Goal: Task Accomplishment & Management: Use online tool/utility

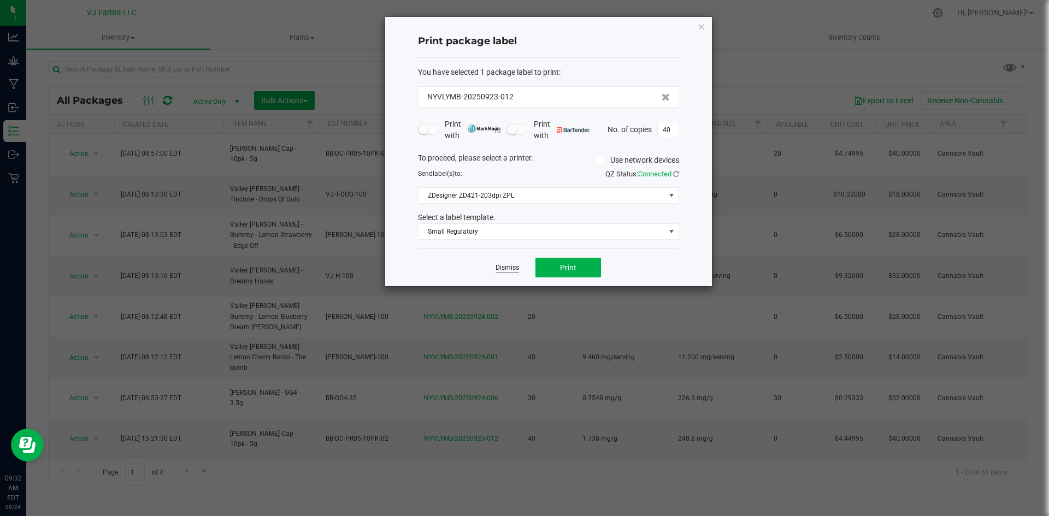
click at [510, 269] on link "Dismiss" at bounding box center [507, 267] width 23 height 9
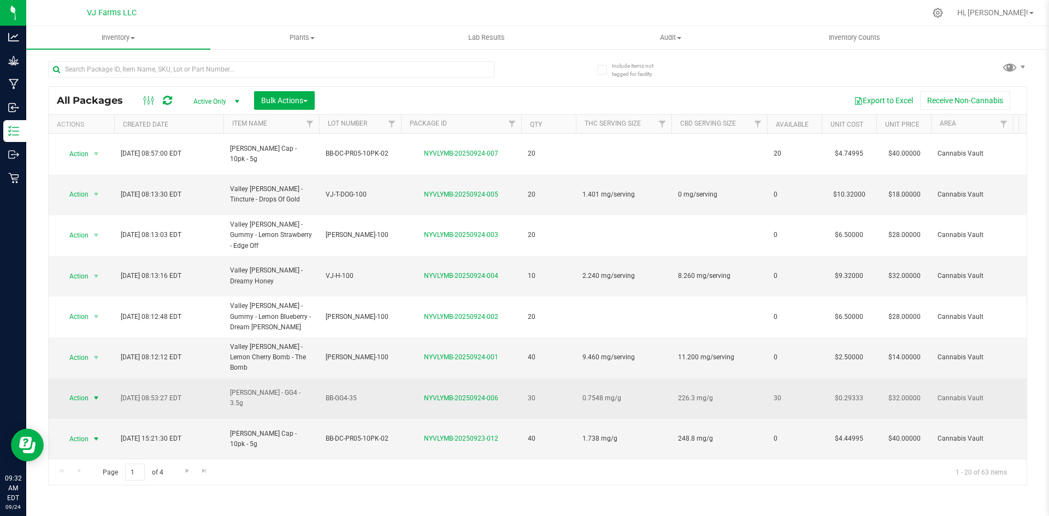
click at [87, 391] on span "Action" at bounding box center [75, 398] width 30 height 15
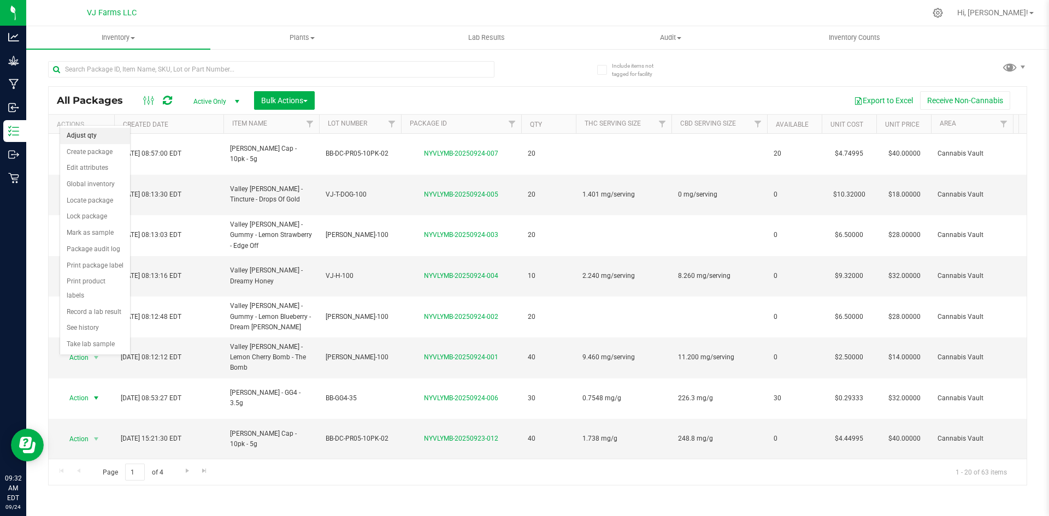
drag, startPoint x: 94, startPoint y: 133, endPoint x: 111, endPoint y: 151, distance: 25.5
click at [95, 133] on li "Adjust qty" at bounding box center [95, 136] width 70 height 16
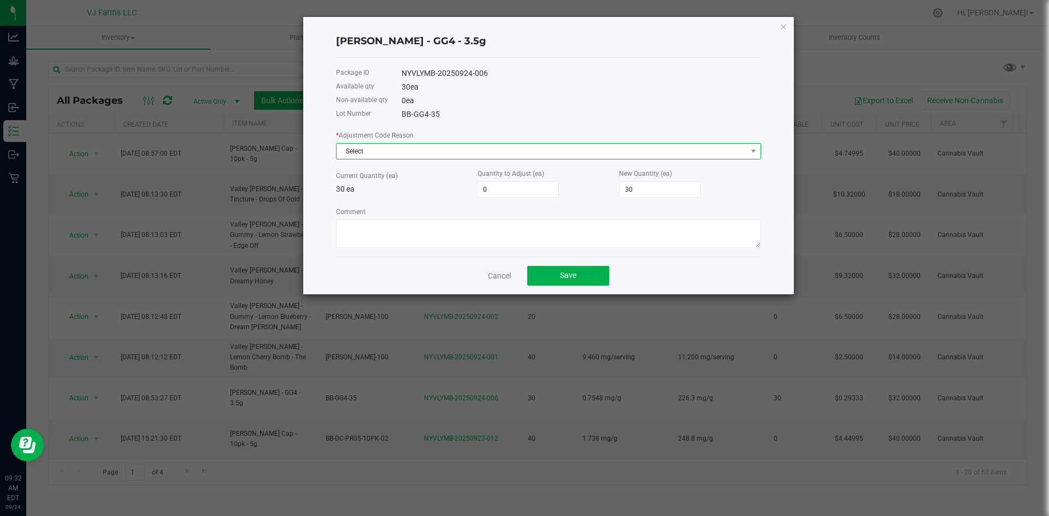
click at [410, 144] on span "Select" at bounding box center [542, 151] width 410 height 15
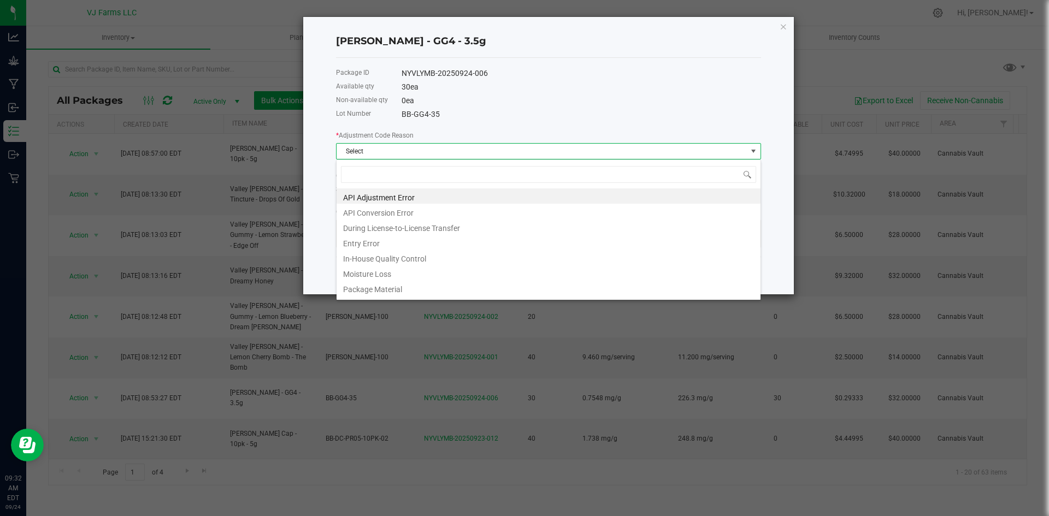
scroll to position [16, 425]
click at [446, 241] on li "Entry Error" at bounding box center [549, 241] width 424 height 15
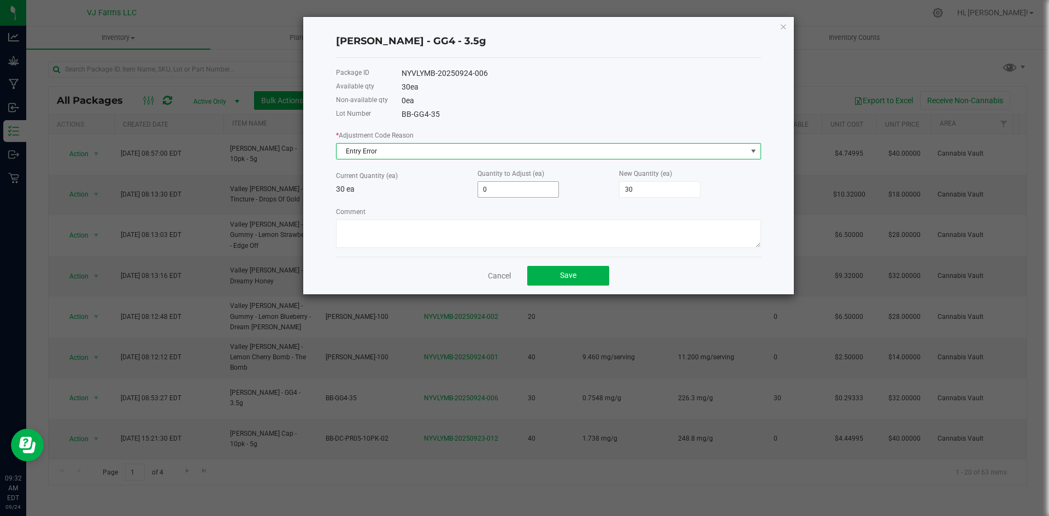
click at [508, 196] on input "0" at bounding box center [518, 189] width 80 height 15
type input "1"
type input "31"
type input "1"
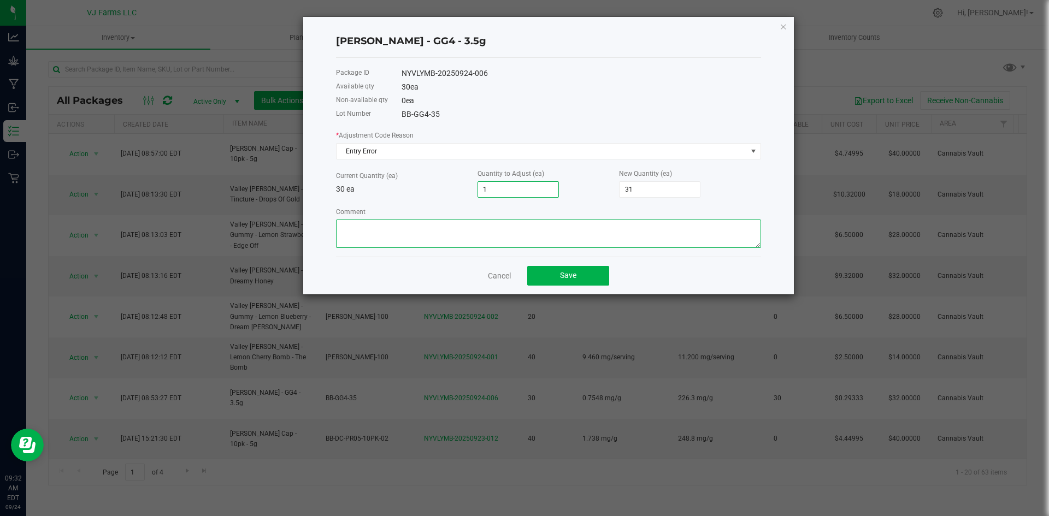
click at [586, 230] on textarea "Comment" at bounding box center [548, 234] width 425 height 28
type textarea "Miscounted"
click at [585, 276] on button "Save" at bounding box center [568, 276] width 82 height 20
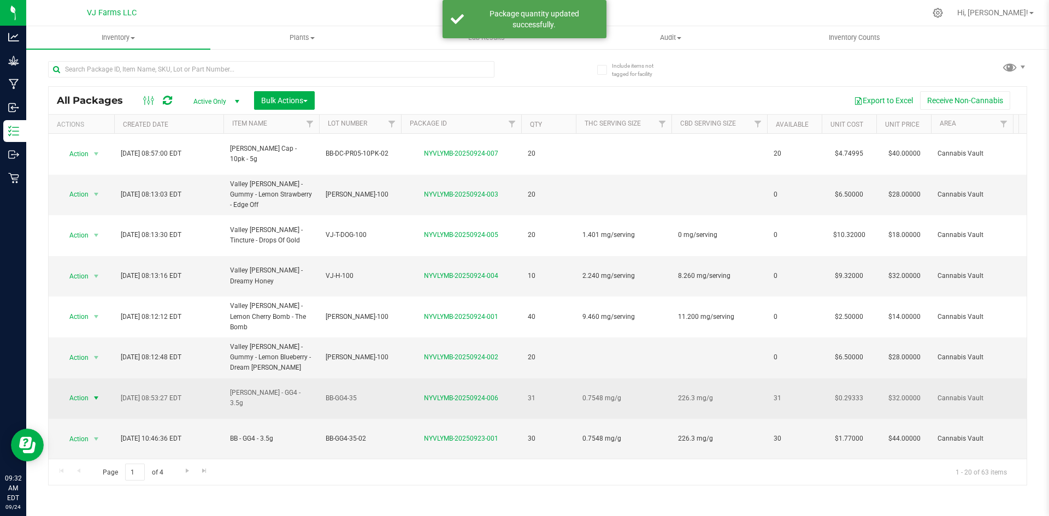
click at [83, 391] on span "Action" at bounding box center [75, 398] width 30 height 15
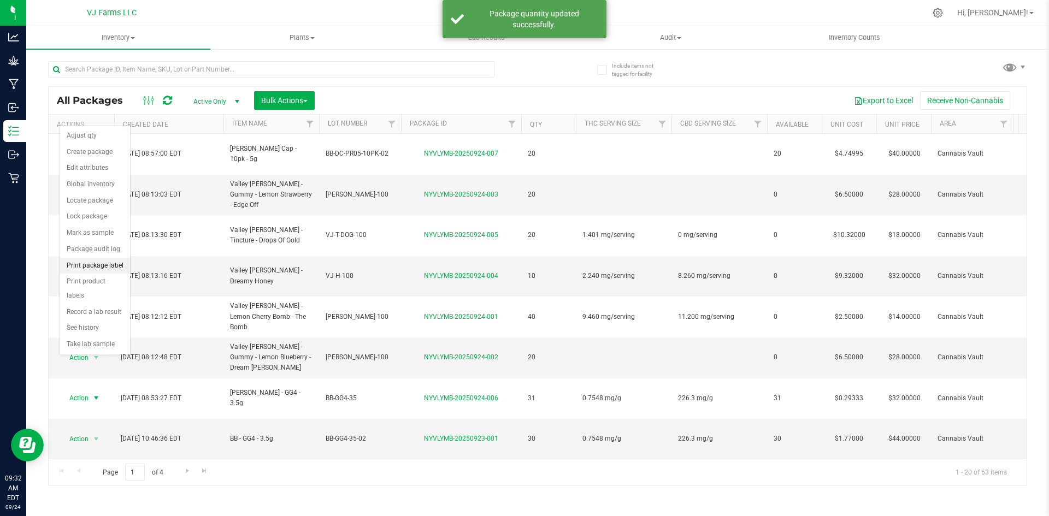
click at [101, 263] on li "Print package label" at bounding box center [95, 266] width 70 height 16
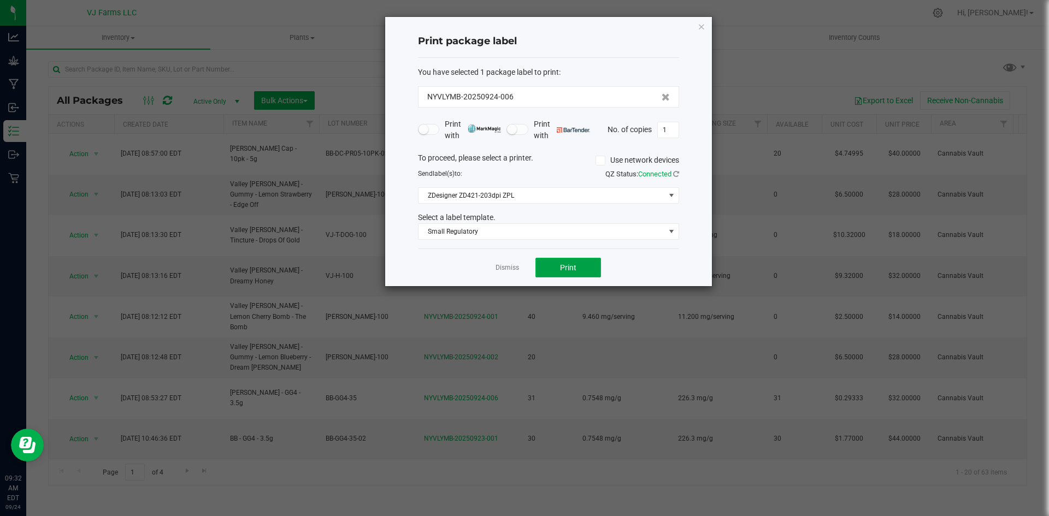
click at [569, 274] on button "Print" at bounding box center [568, 268] width 66 height 20
click at [505, 272] on link "Dismiss" at bounding box center [507, 267] width 23 height 9
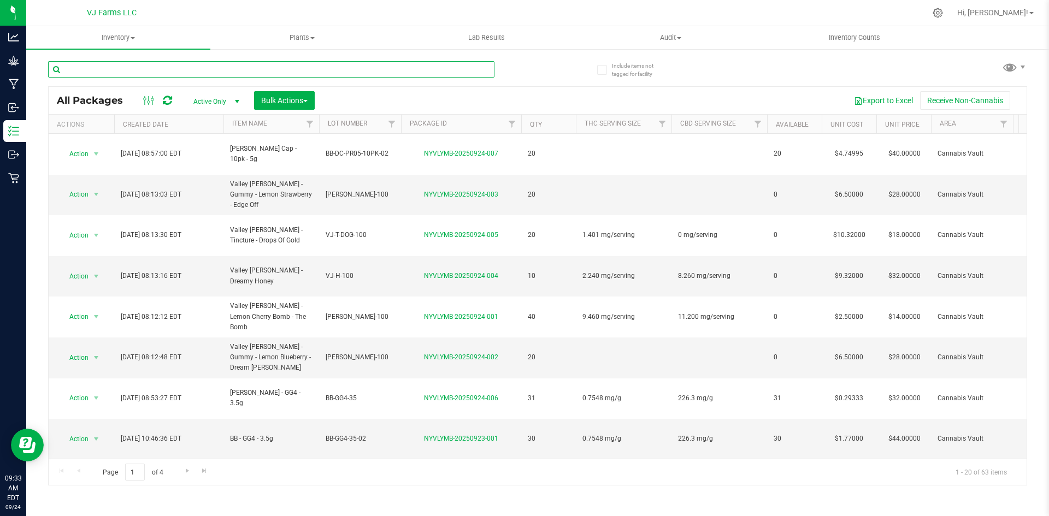
click at [138, 69] on input "text" at bounding box center [271, 69] width 446 height 16
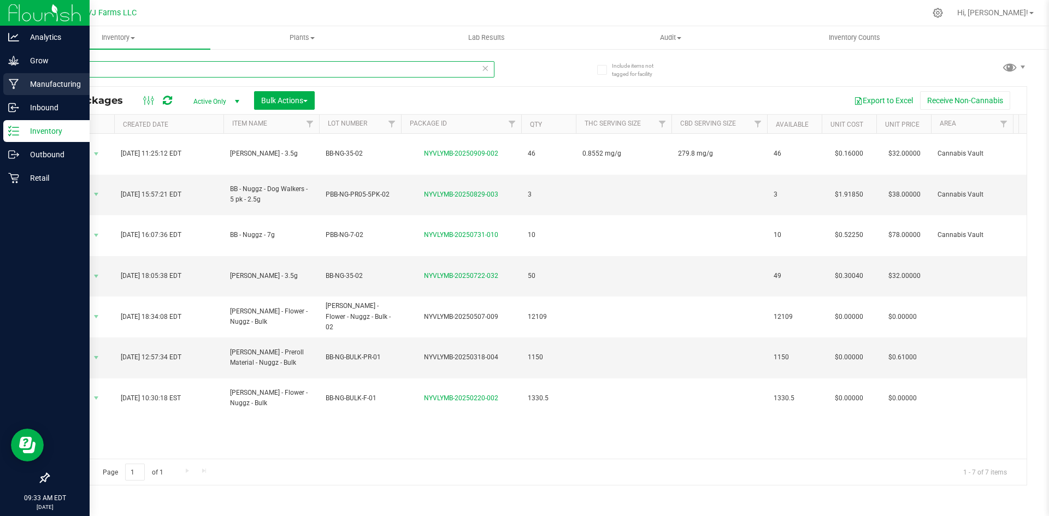
type input "nuggz"
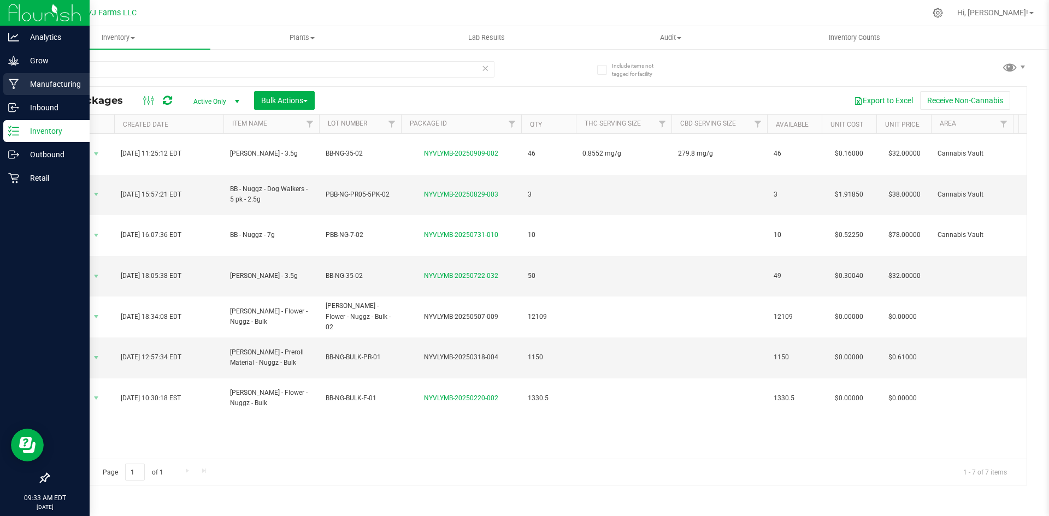
click at [16, 78] on div "Manufacturing" at bounding box center [46, 84] width 86 height 22
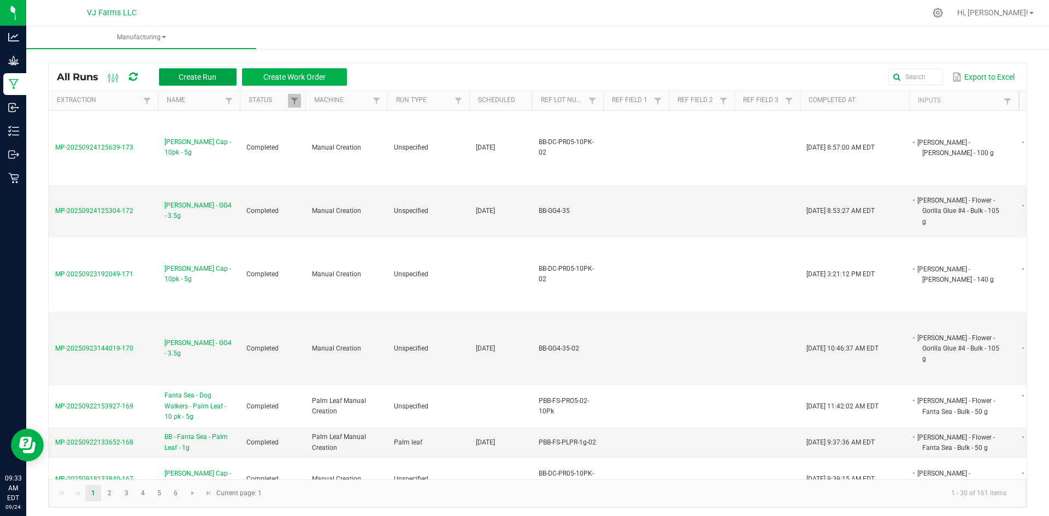
click at [193, 76] on span "Create Run" at bounding box center [198, 77] width 38 height 9
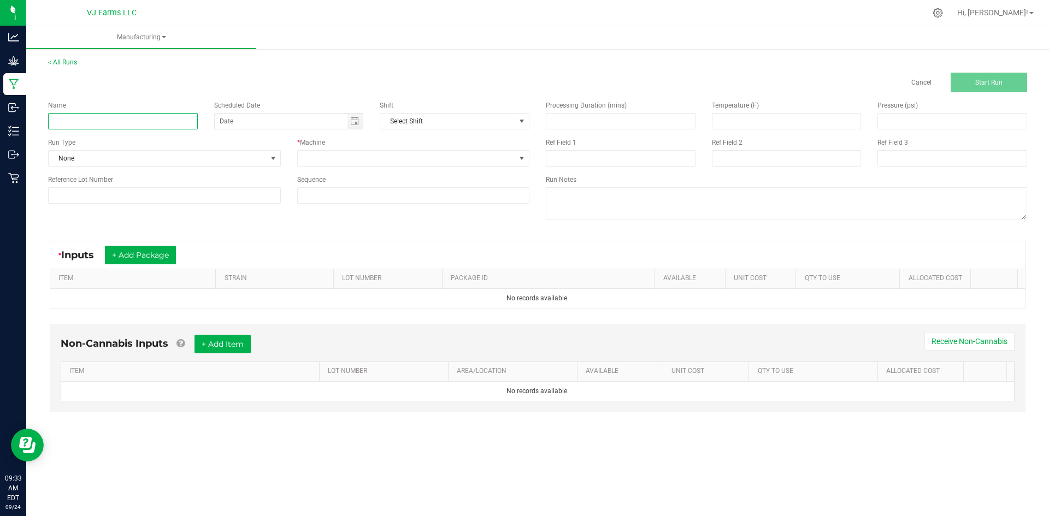
click at [123, 125] on input at bounding box center [123, 121] width 150 height 16
paste input "[PERSON_NAME] - 3.5g"
drag, startPoint x: 60, startPoint y: 122, endPoint x: 50, endPoint y: 123, distance: 10.4
click at [50, 123] on input "[PERSON_NAME] - 3.5g" at bounding box center [123, 121] width 150 height 16
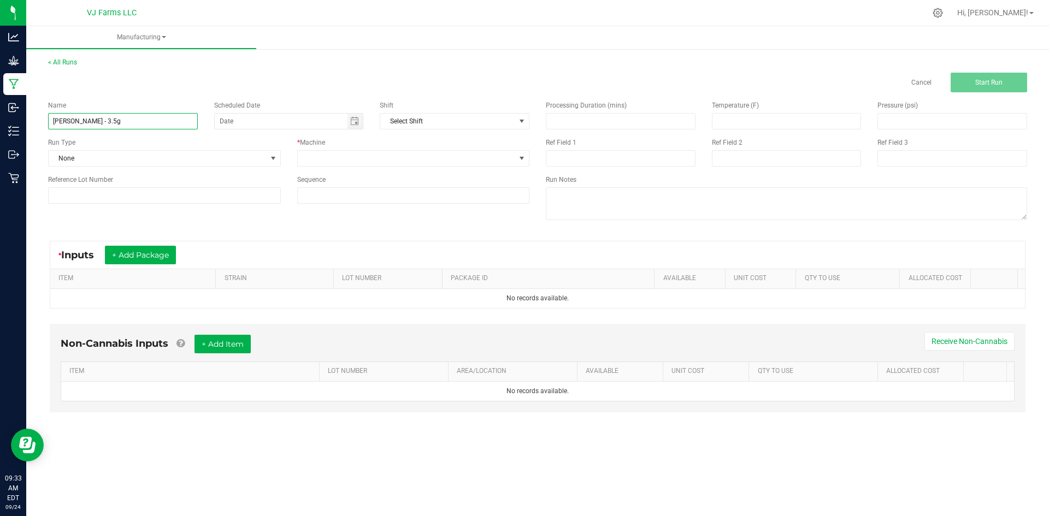
click at [58, 123] on input "[PERSON_NAME] - 3.5g" at bounding box center [123, 121] width 150 height 16
drag, startPoint x: 61, startPoint y: 122, endPoint x: 51, endPoint y: 121, distance: 9.9
click at [51, 121] on input "[PERSON_NAME] - 3.5g" at bounding box center [123, 121] width 150 height 16
type input "[PERSON_NAME] - 3.5g"
drag, startPoint x: 117, startPoint y: 177, endPoint x: 123, endPoint y: 206, distance: 29.6
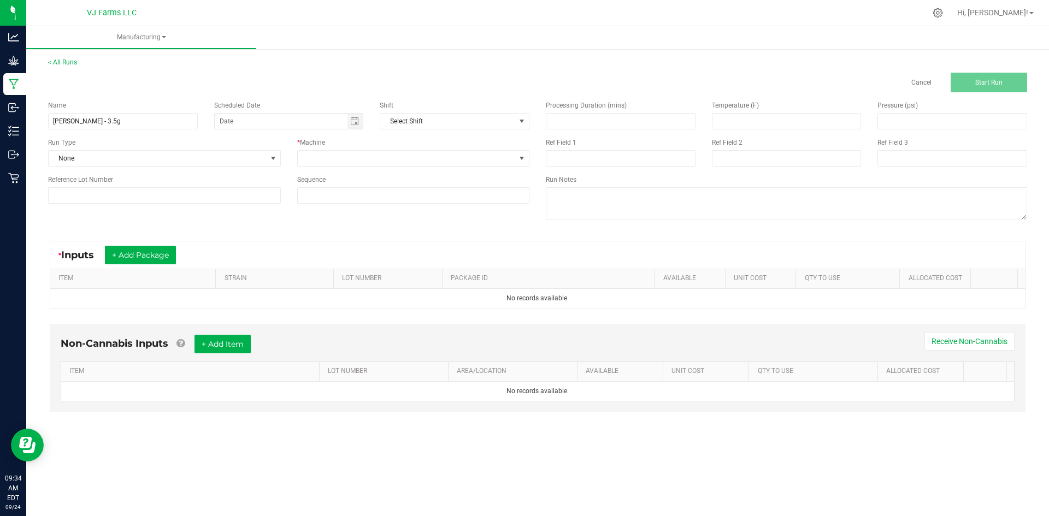
click at [117, 186] on div "Reference Lot Number" at bounding box center [164, 189] width 249 height 29
drag, startPoint x: 123, startPoint y: 205, endPoint x: 126, endPoint y: 200, distance: 5.9
click at [125, 204] on div "Name Boujee Ben - Nuggz - 3.5g Scheduled Date Shift Select Shift Run Type None …" at bounding box center [289, 152] width 498 height 120
click at [126, 200] on input at bounding box center [164, 195] width 233 height 16
paste input "BB-NG-35-02"
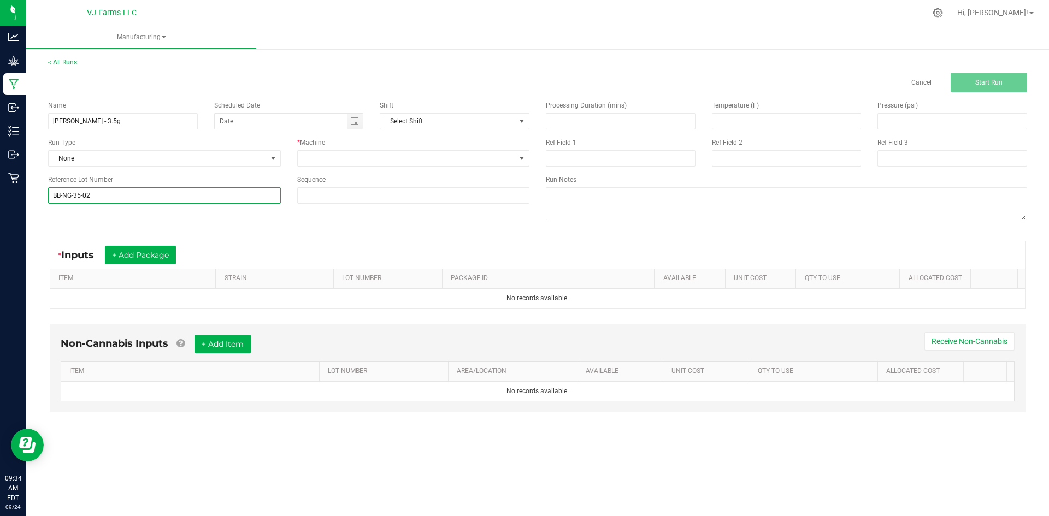
type input "BB-NG-35-02"
click at [339, 233] on div "* Inputs + Add Package ITEM STRAIN LOT NUMBER PACKAGE ID AVAILABLE Unit Cost QT…" at bounding box center [537, 274] width 995 height 87
click at [359, 121] on span "Toggle calendar" at bounding box center [354, 121] width 9 height 9
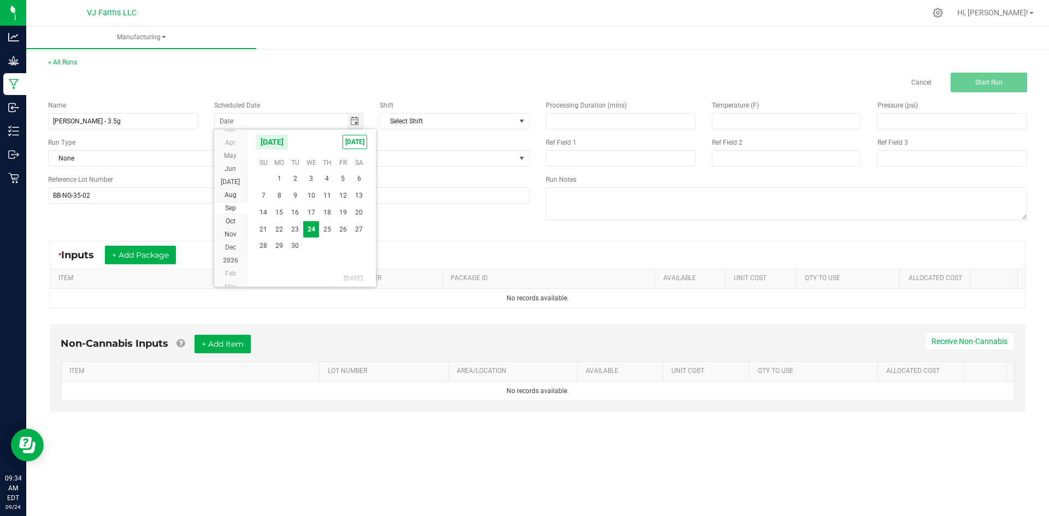
click at [354, 166] on th "Sa" at bounding box center [359, 163] width 16 height 16
click at [311, 226] on span "24" at bounding box center [311, 229] width 16 height 17
type input "[DATE]"
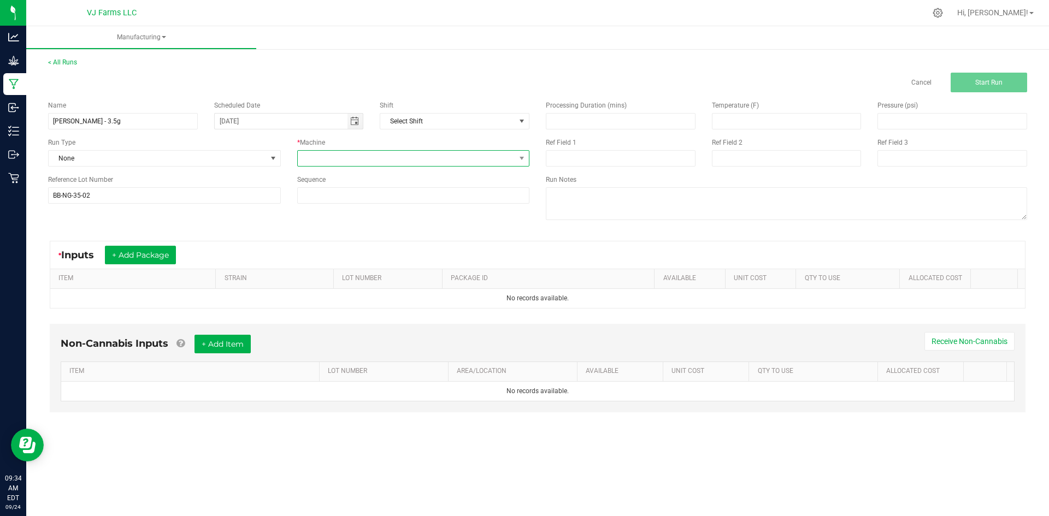
click at [385, 165] on span at bounding box center [407, 158] width 218 height 15
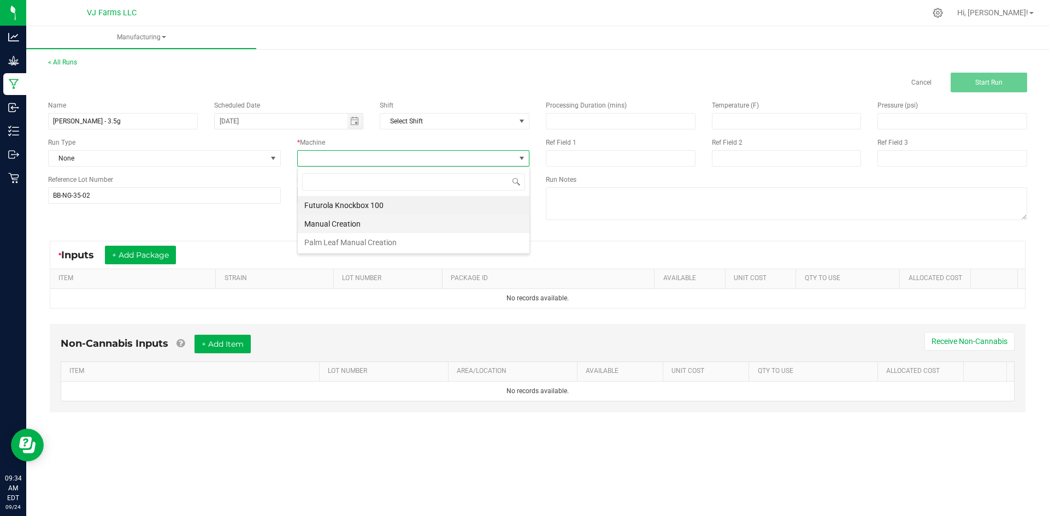
click at [359, 219] on li "Manual Creation" at bounding box center [414, 224] width 232 height 19
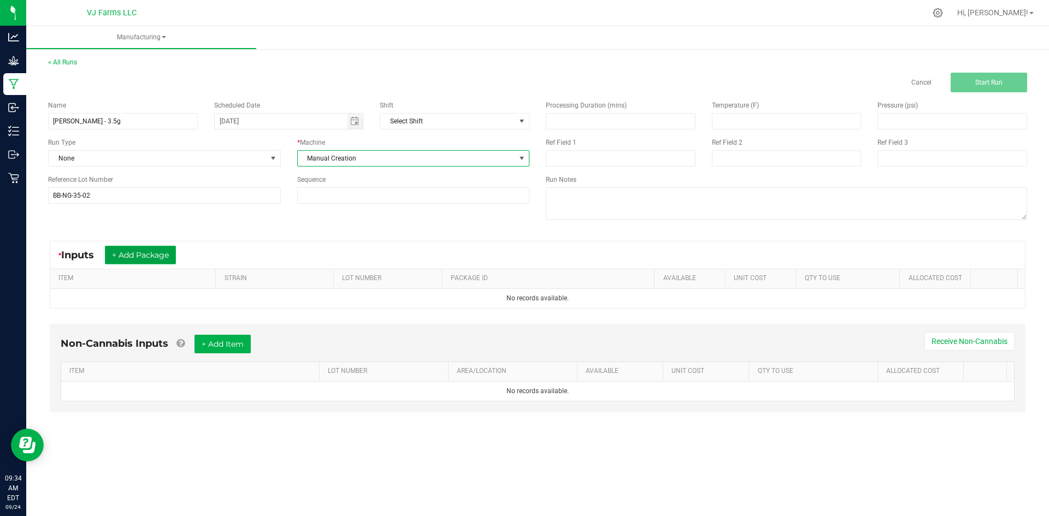
click at [135, 254] on button "+ Add Package" at bounding box center [140, 255] width 71 height 19
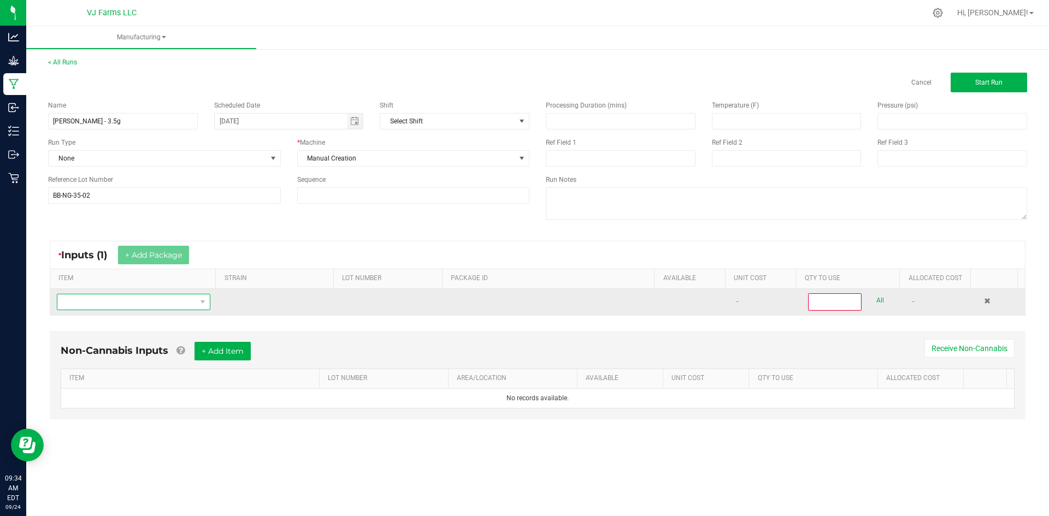
click at [121, 294] on span "NO DATA FOUND" at bounding box center [126, 301] width 139 height 15
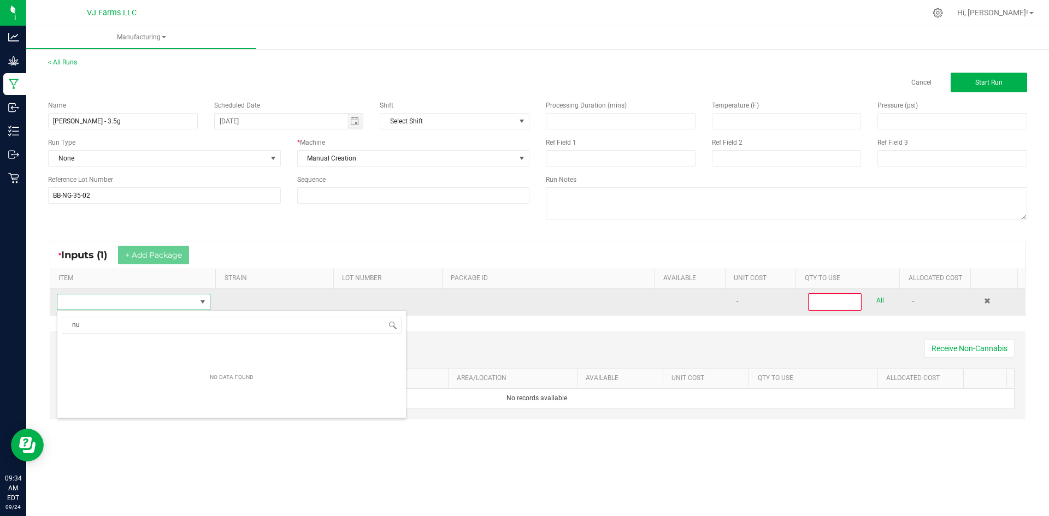
scroll to position [16, 151]
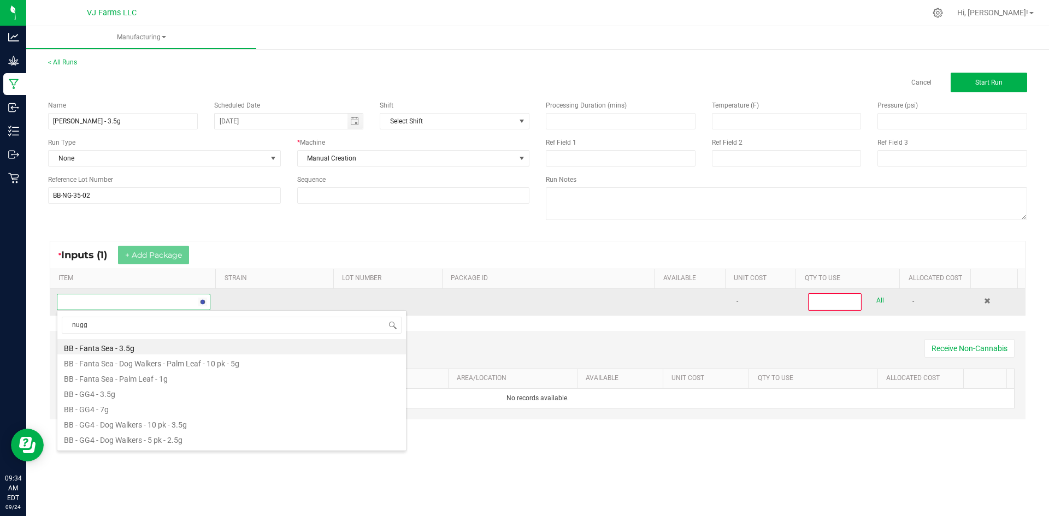
type input "nuggz"
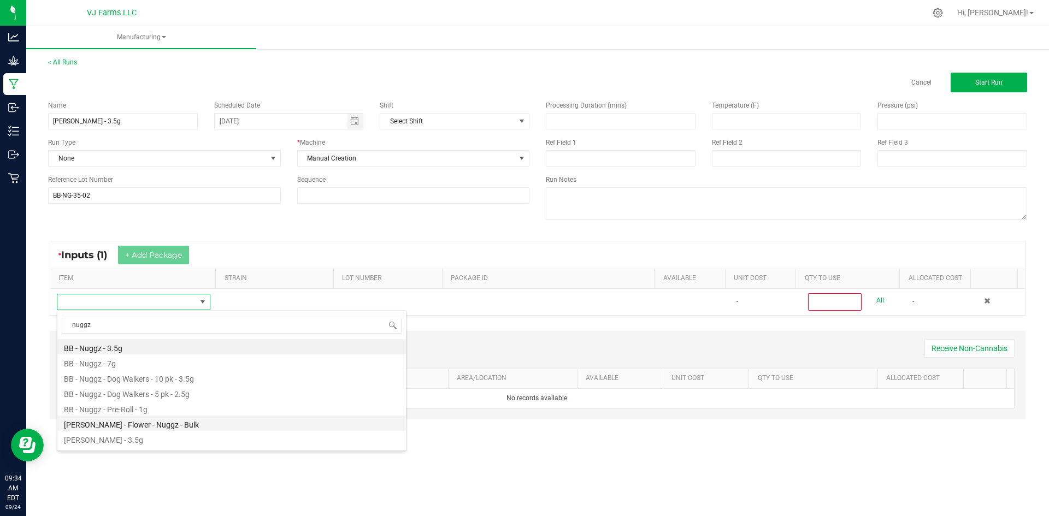
click at [190, 419] on li "[PERSON_NAME] - Flower - Nuggz - Bulk" at bounding box center [231, 423] width 349 height 15
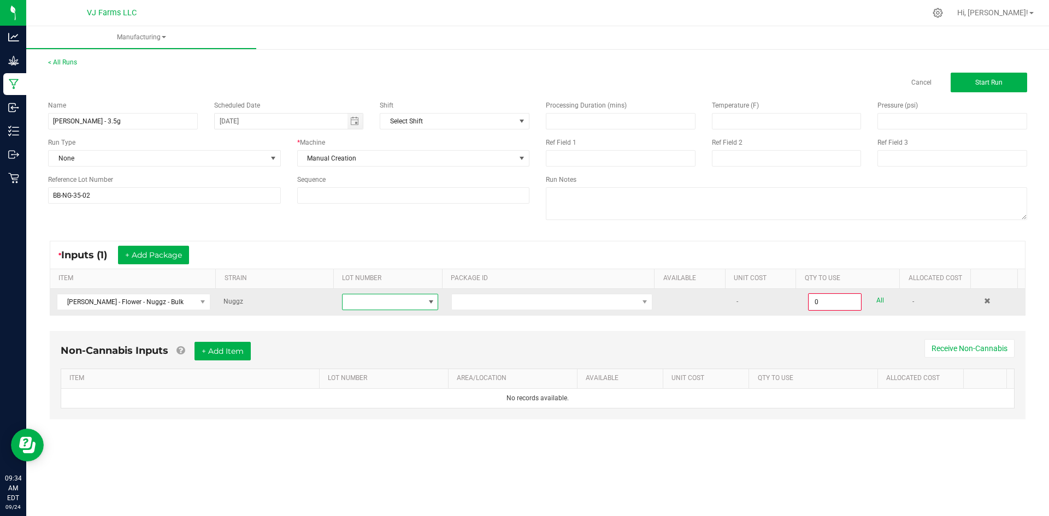
click at [388, 303] on span at bounding box center [383, 301] width 81 height 15
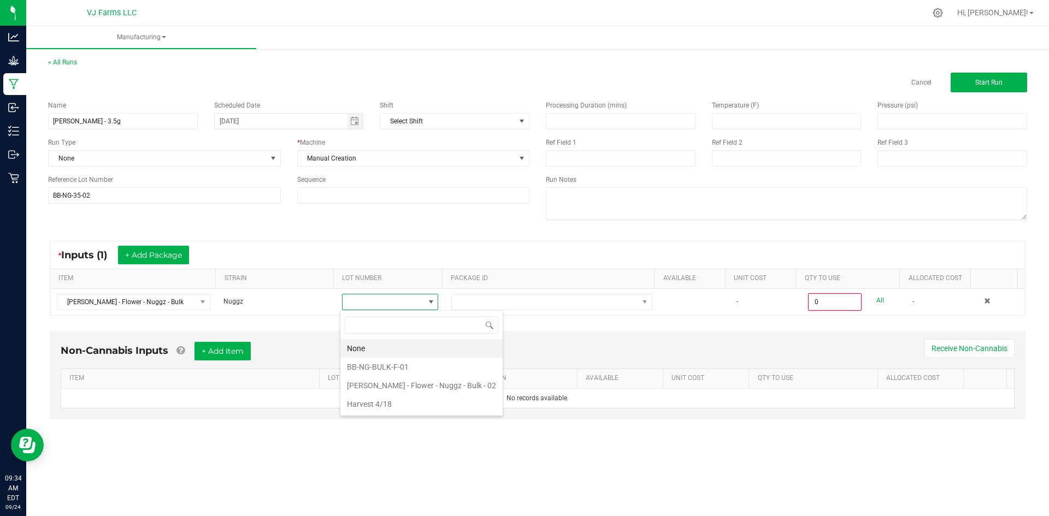
scroll to position [16, 96]
click at [399, 363] on li "BB-NG-BULK-F-01" at bounding box center [421, 367] width 162 height 19
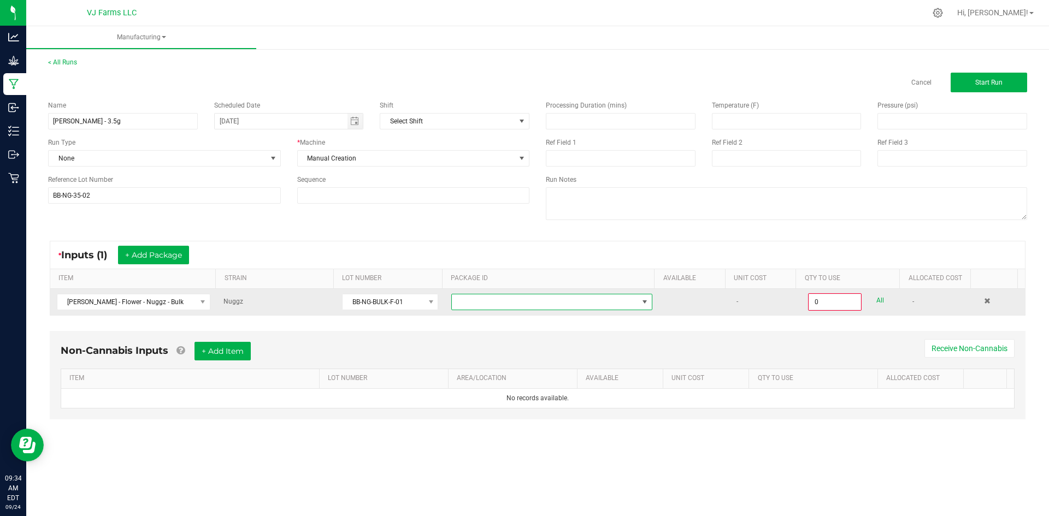
click at [490, 300] on span at bounding box center [545, 301] width 186 height 15
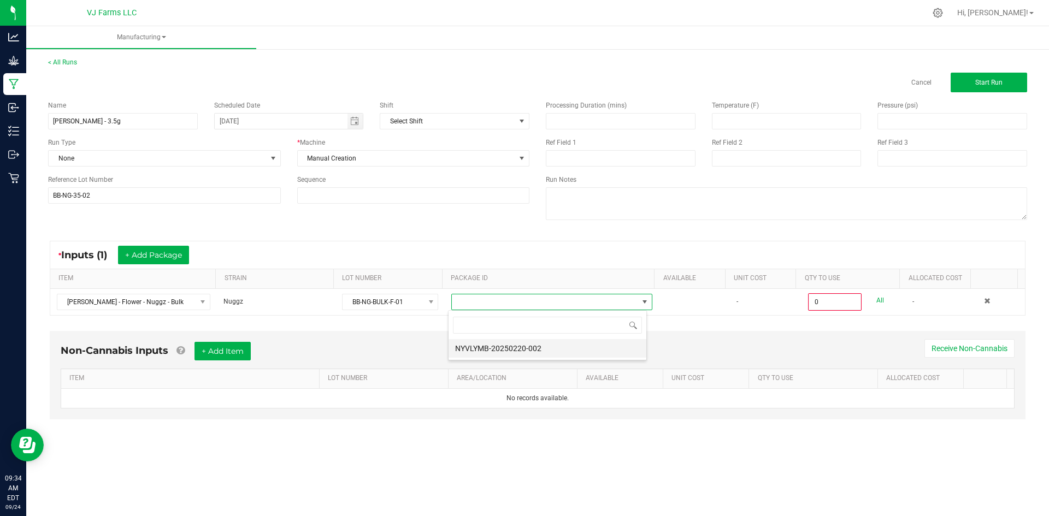
scroll to position [16, 199]
click at [504, 351] on li "NYVLYMB-20250220-002" at bounding box center [548, 348] width 198 height 19
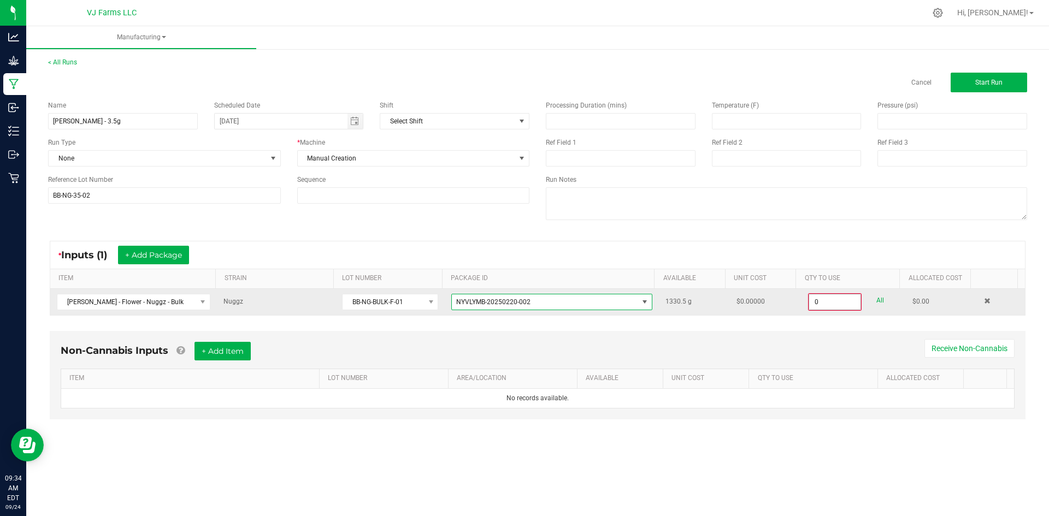
click at [821, 302] on input "0" at bounding box center [834, 301] width 51 height 15
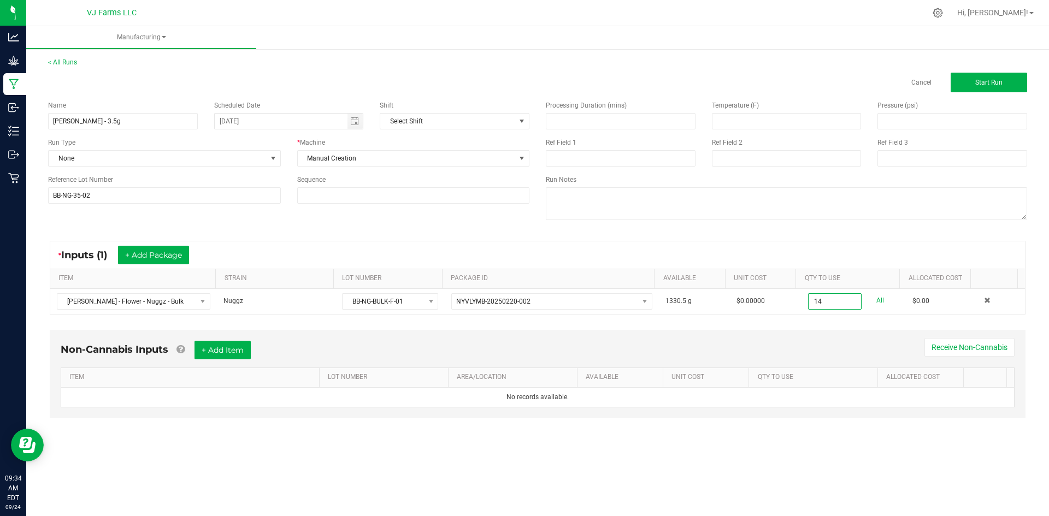
type input "14.0000 g"
click at [474, 437] on div "Non-Cannabis Inputs + Add Item Receive Non-Cannabis ITEM LOT NUMBER AREA/LOCATI…" at bounding box center [537, 382] width 995 height 115
click at [226, 351] on button "+ Add Item" at bounding box center [223, 350] width 56 height 19
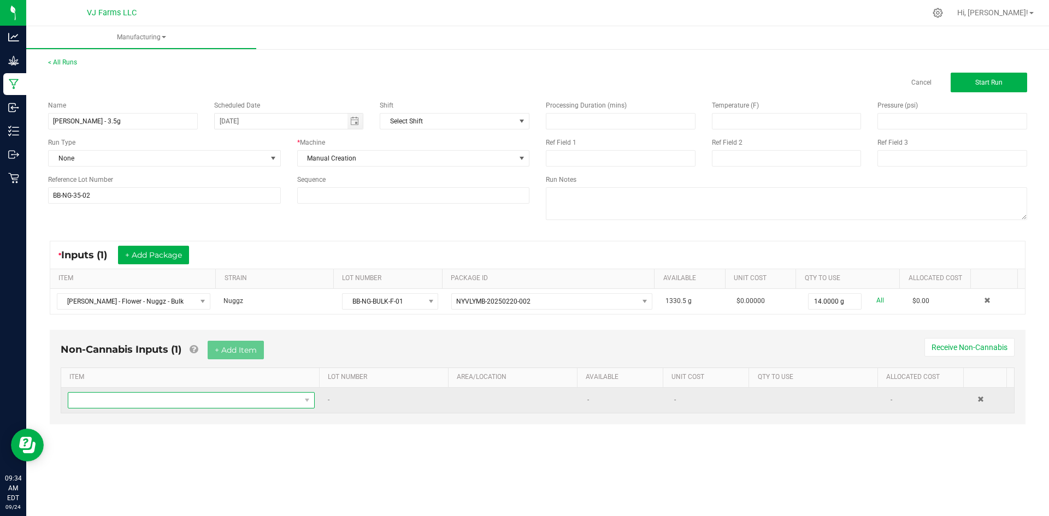
click at [179, 401] on span "NO DATA FOUND" at bounding box center [184, 400] width 232 height 15
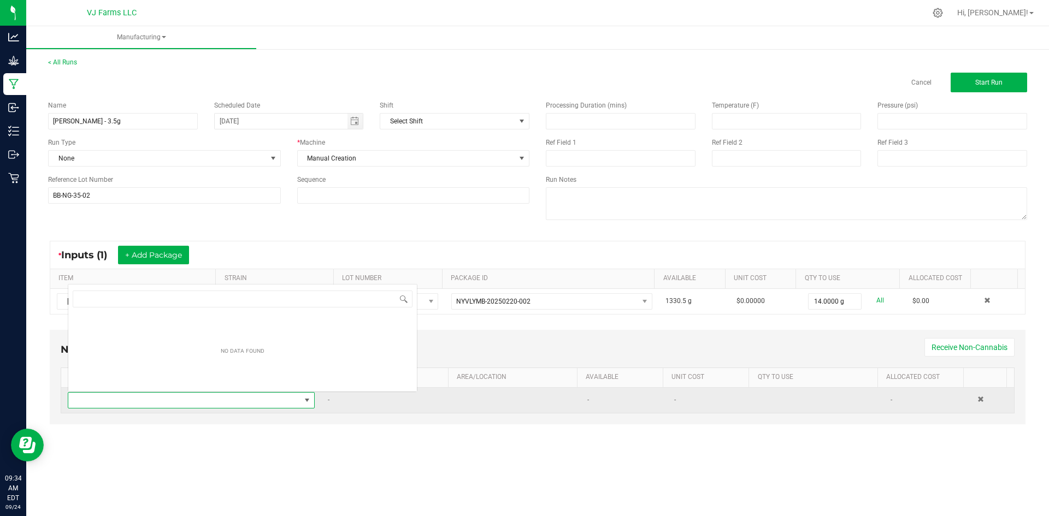
scroll to position [16, 243]
type input "my"
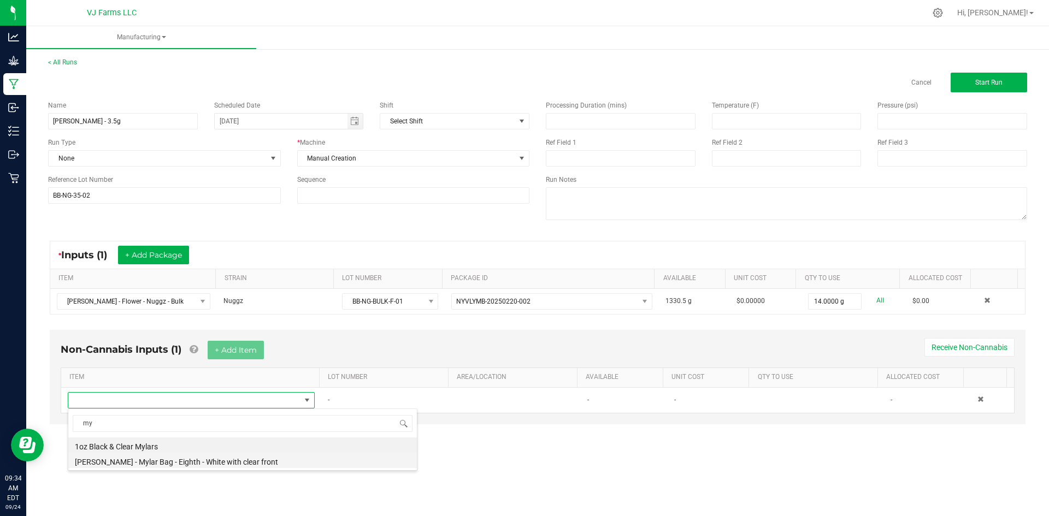
click at [128, 459] on li "Boujee Ben - Mylar Bag - Eighth - White with clear front" at bounding box center [242, 460] width 349 height 15
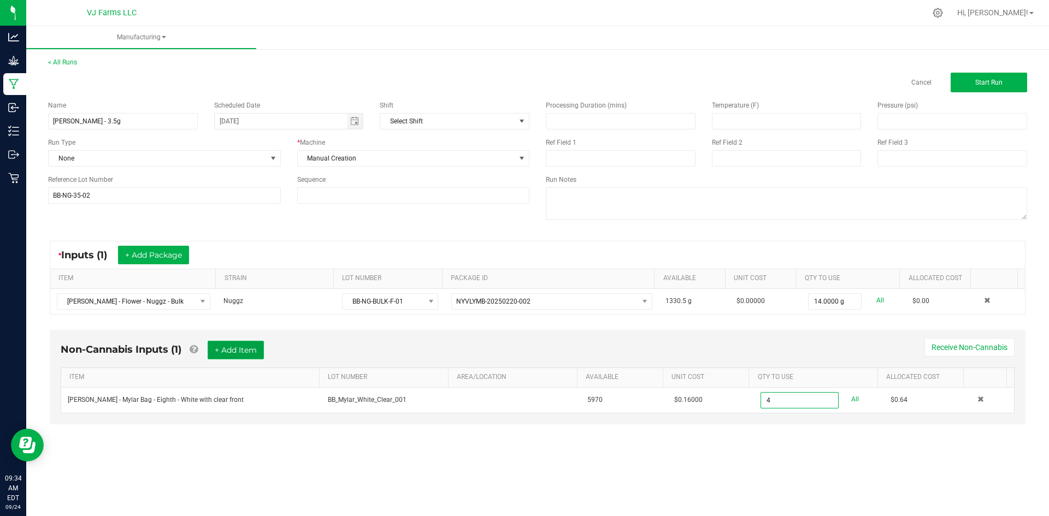
type input "4 ea"
click at [248, 351] on button "+ Add Item" at bounding box center [236, 350] width 56 height 19
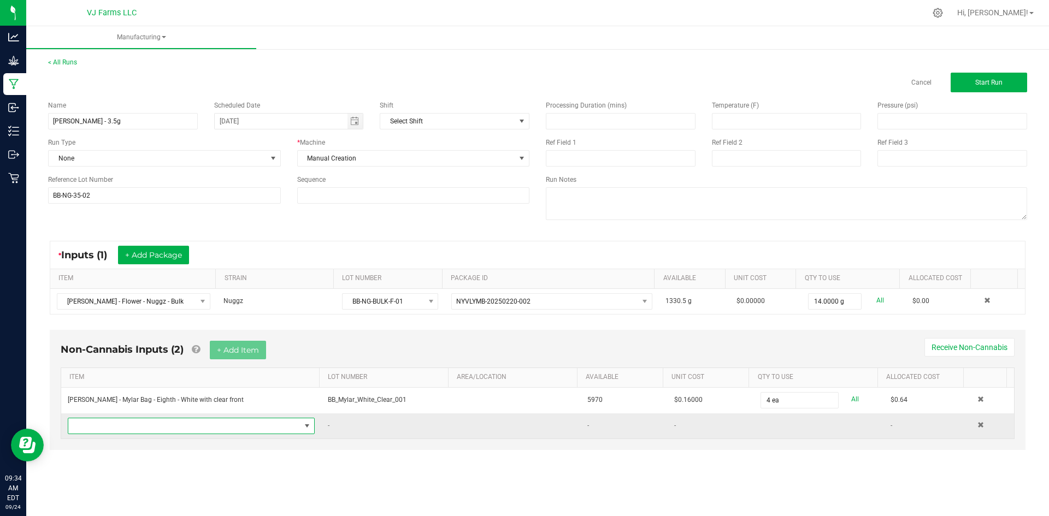
click at [132, 429] on span "NO DATA FOUND" at bounding box center [184, 426] width 232 height 15
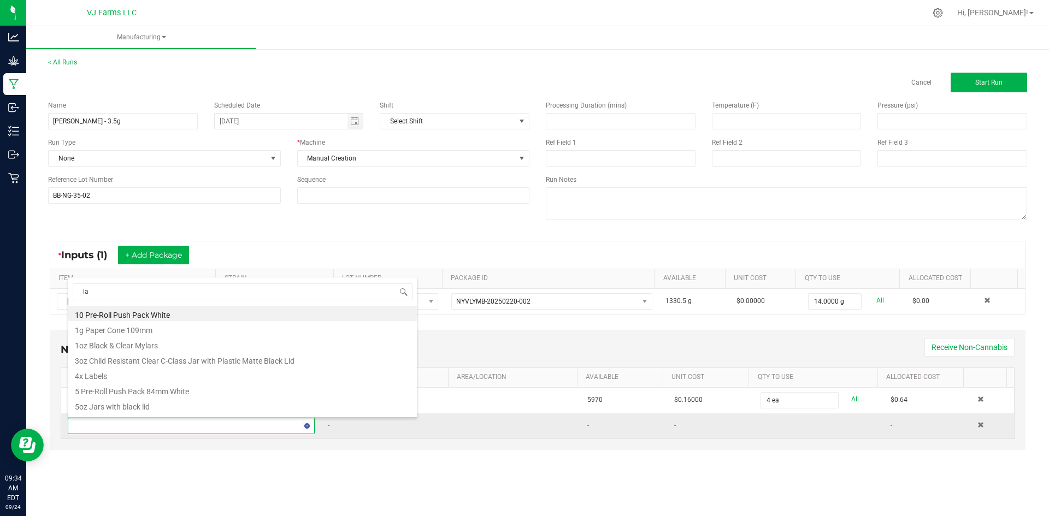
type input "lab"
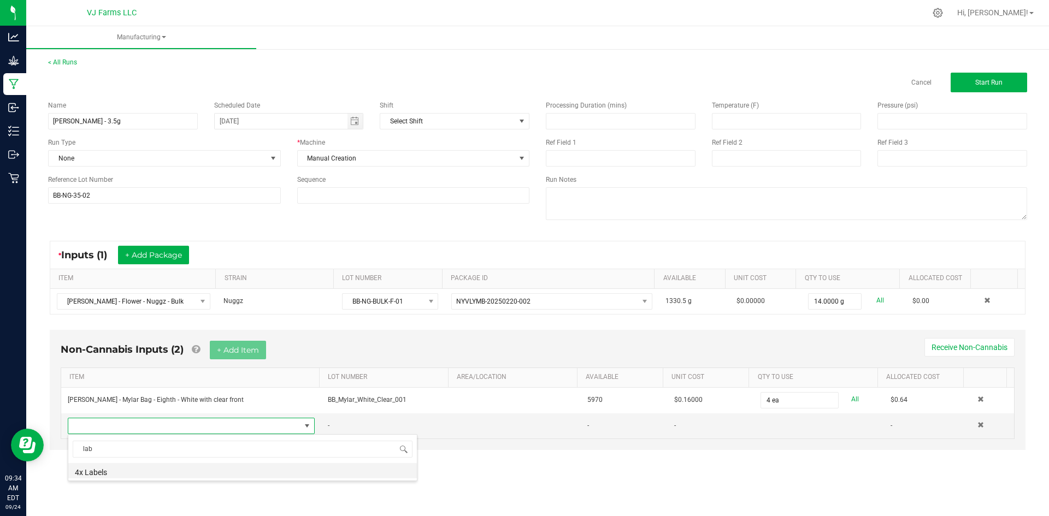
click at [119, 469] on li "4x Labels" at bounding box center [242, 470] width 349 height 15
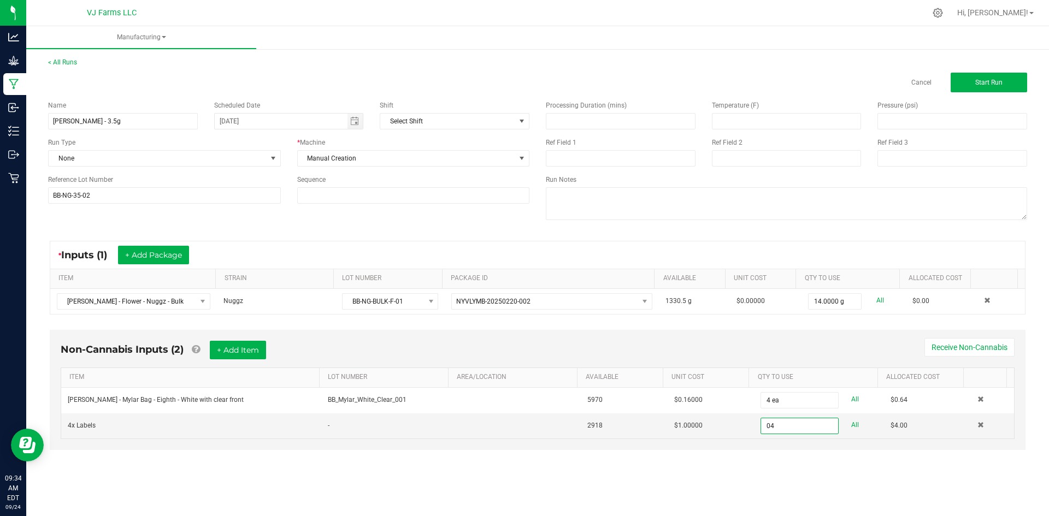
type input "4 ea"
click at [774, 481] on div "< All Runs Cancel Start Run Name Boujee Ben - Nuggz - 3.5g Scheduled Date 09/24…" at bounding box center [537, 263] width 1023 height 435
click at [993, 87] on button "Start Run" at bounding box center [989, 83] width 76 height 20
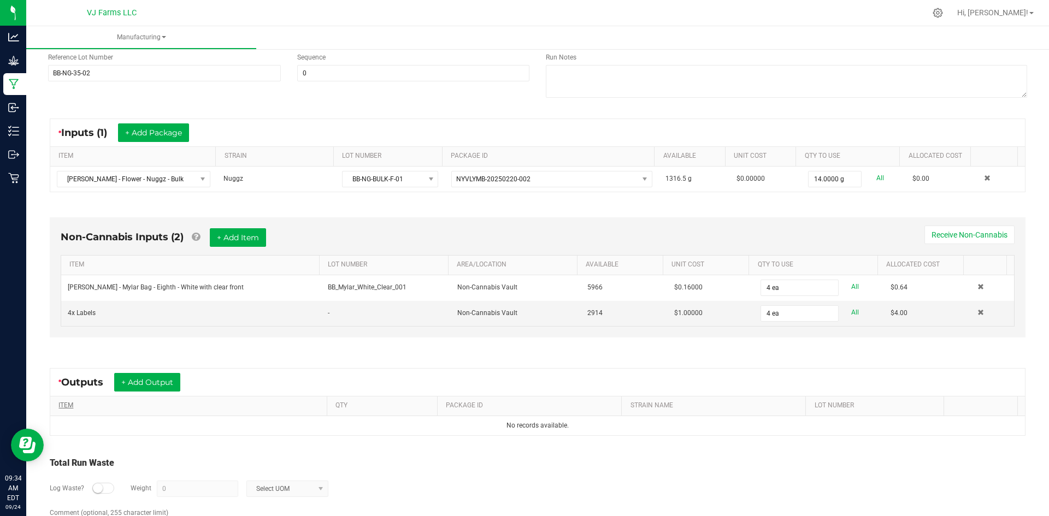
scroll to position [164, 0]
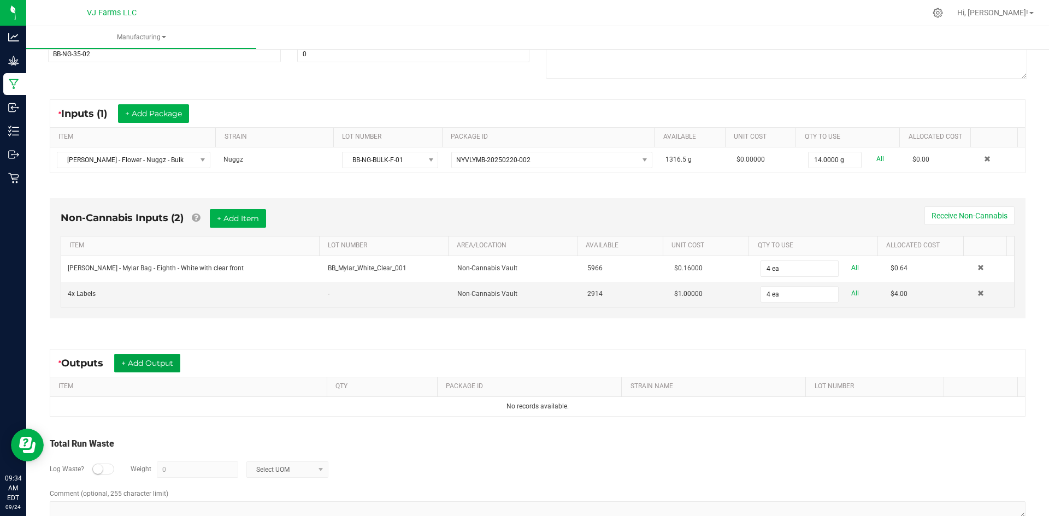
click at [152, 372] on button "+ Add Output" at bounding box center [147, 363] width 66 height 19
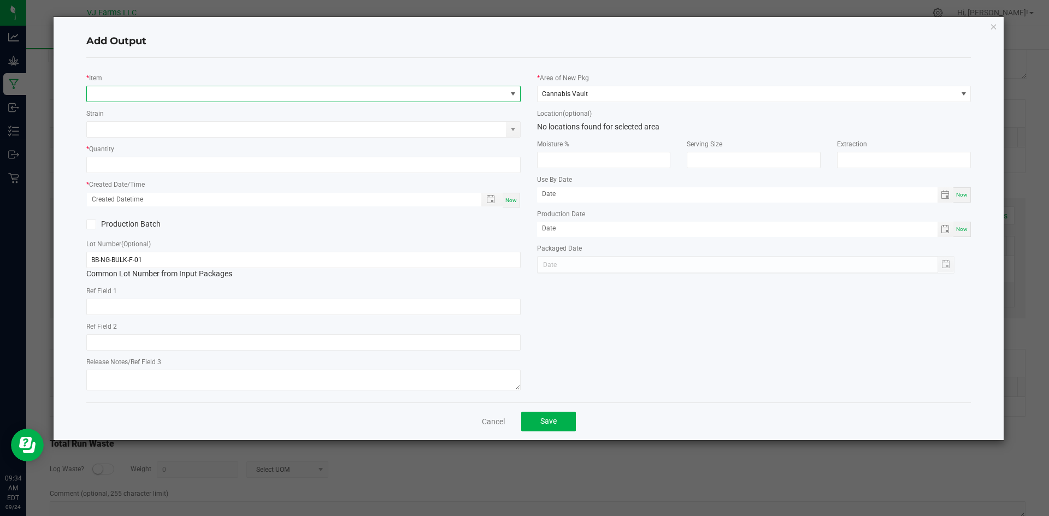
click at [134, 95] on span "NO DATA FOUND" at bounding box center [297, 93] width 420 height 15
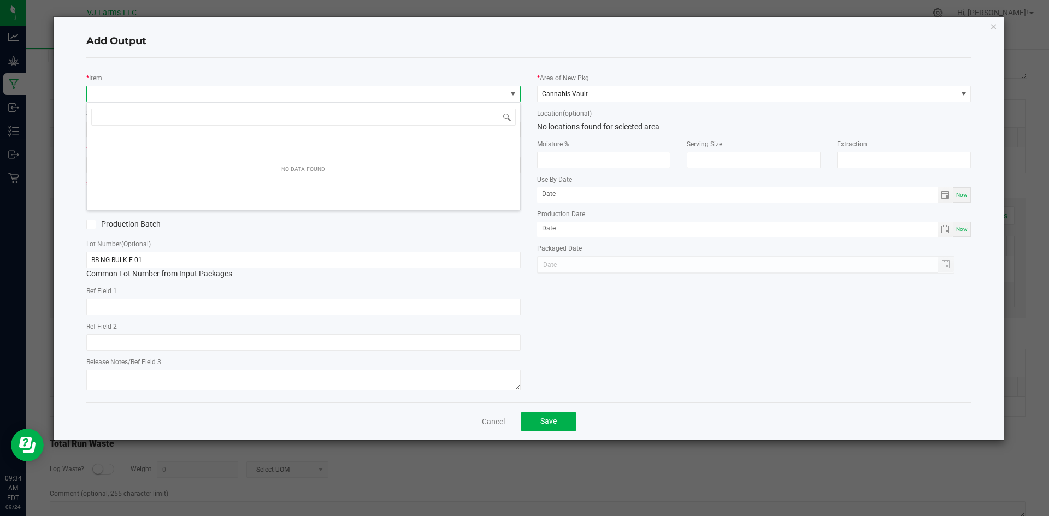
scroll to position [16, 434]
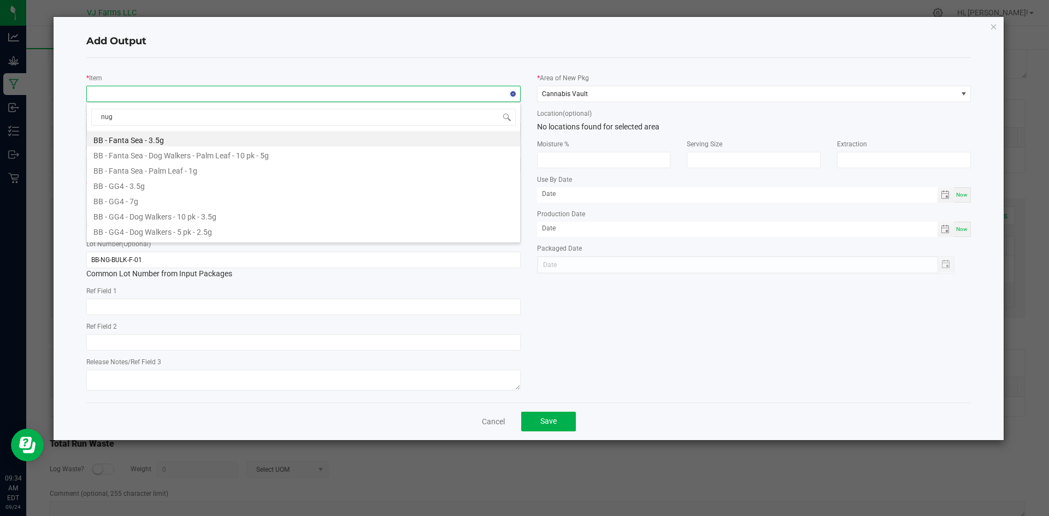
type input "nugg"
click at [181, 230] on li "[PERSON_NAME] - 3.5g" at bounding box center [303, 230] width 433 height 15
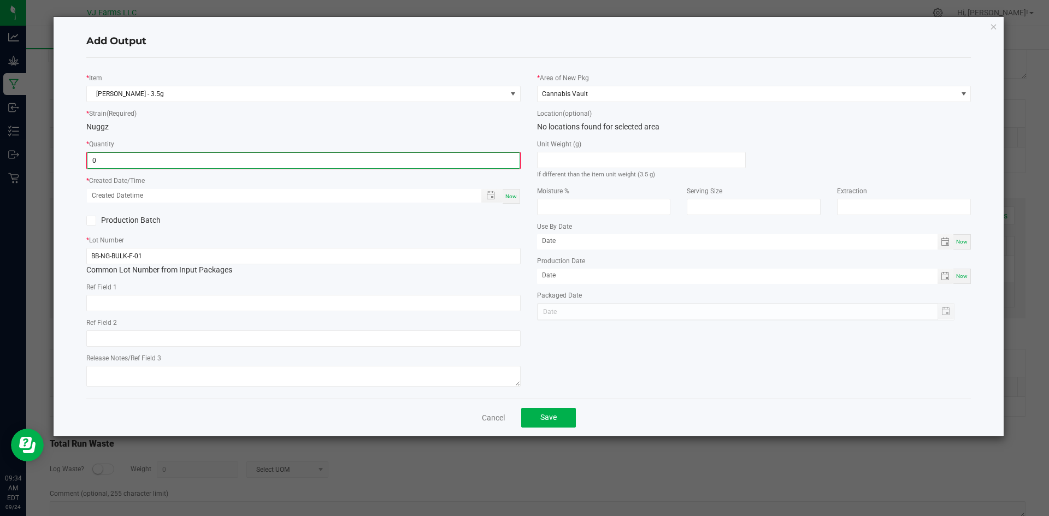
click at [162, 160] on input "0" at bounding box center [303, 160] width 432 height 15
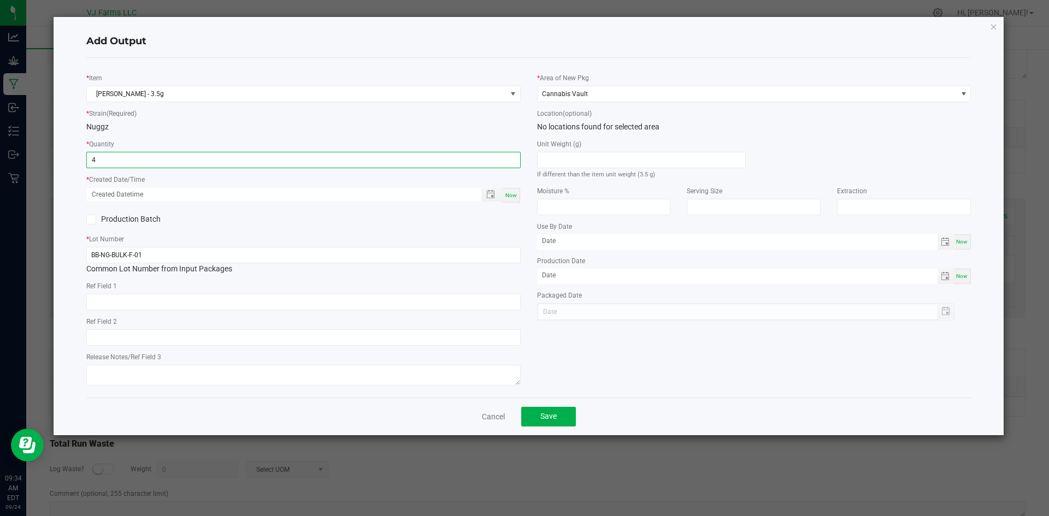
type input "4 ea"
click at [508, 196] on span "Now" at bounding box center [510, 195] width 11 height 6
type input "09/24/2025 9:34 AM"
type input "[DATE]"
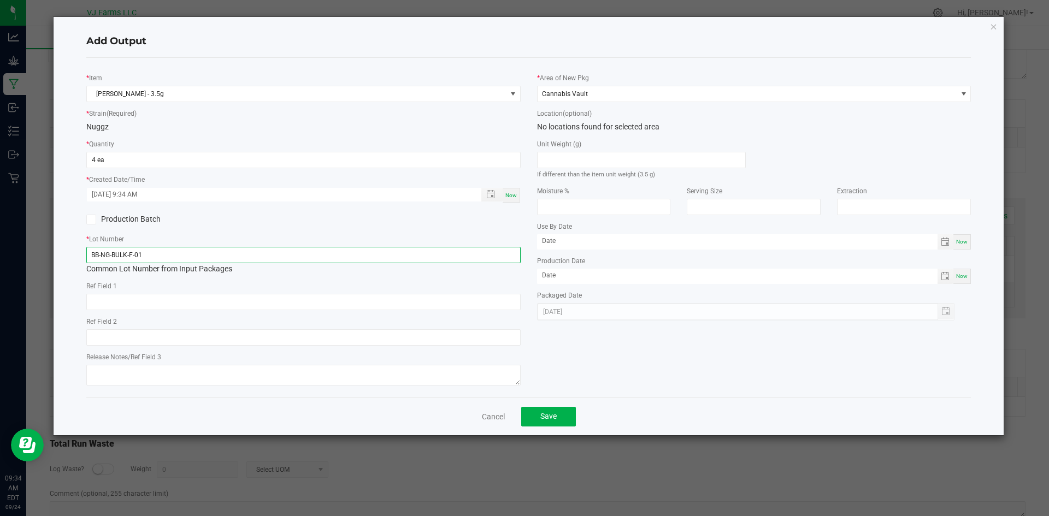
drag, startPoint x: 198, startPoint y: 260, endPoint x: 11, endPoint y: 255, distance: 187.5
click at [13, 258] on ngb-modal-window "Add Output * Item Boujee Ben - Nuggz - 3.5g * Strain (Required) Nuggz * Quantit…" at bounding box center [528, 258] width 1057 height 516
click at [215, 269] on div "BB-NG-BULK-F-01 Common Lot Number from Input Packages" at bounding box center [303, 261] width 434 height 28
drag, startPoint x: 150, startPoint y: 258, endPoint x: 62, endPoint y: 260, distance: 87.4
click at [62, 260] on div "Add Output * Item Boujee Ben - Nuggz - 3.5g * Strain (Required) Nuggz * Quantit…" at bounding box center [529, 226] width 951 height 419
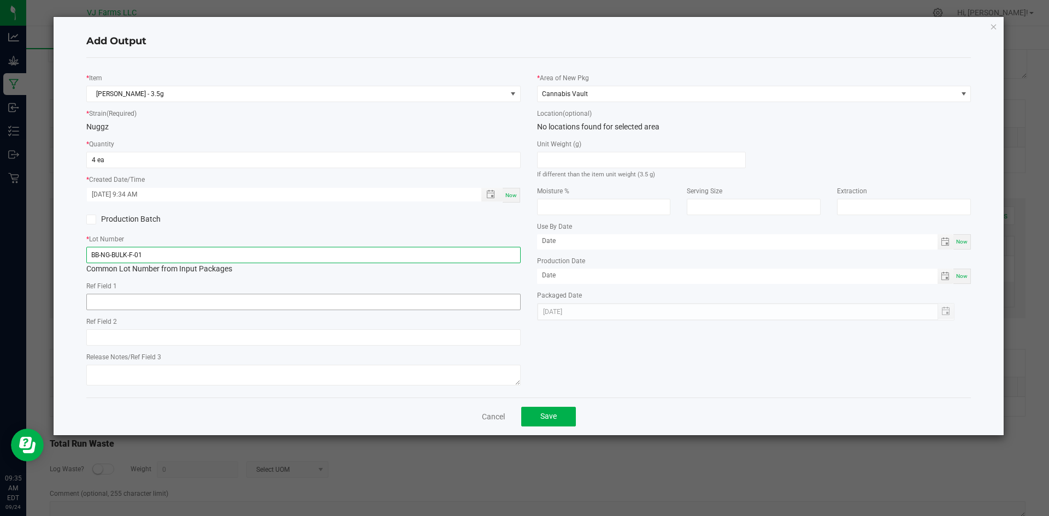
paste input "35-02"
type input "BB-NG-35-02"
click at [573, 411] on button "Save" at bounding box center [548, 417] width 55 height 20
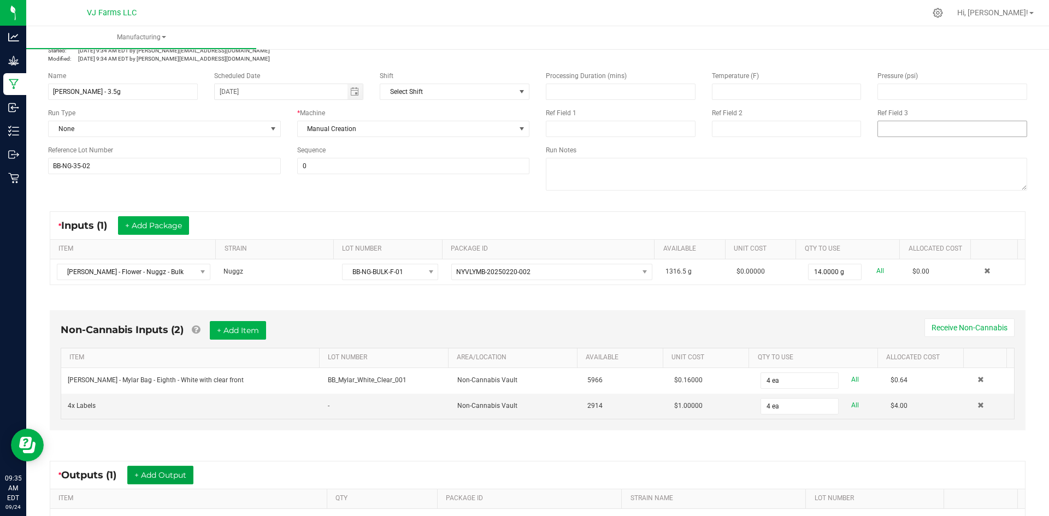
scroll to position [0, 0]
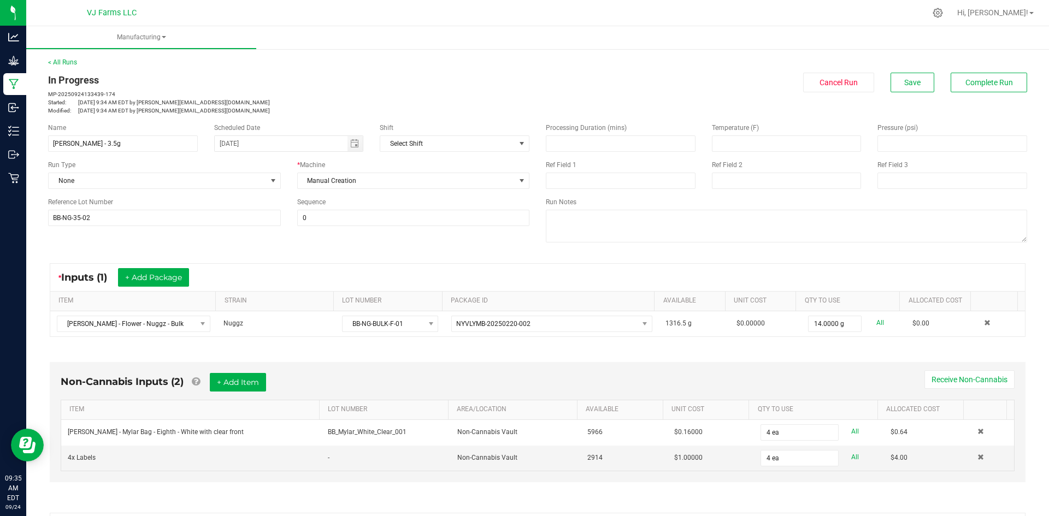
click at [918, 92] on div "In Progress MP-20250924133439-174 Started: Sep 24, 2025 9:34 AM EDT by julia@va…" at bounding box center [537, 94] width 995 height 42
click at [914, 83] on button "Save" at bounding box center [913, 83] width 44 height 20
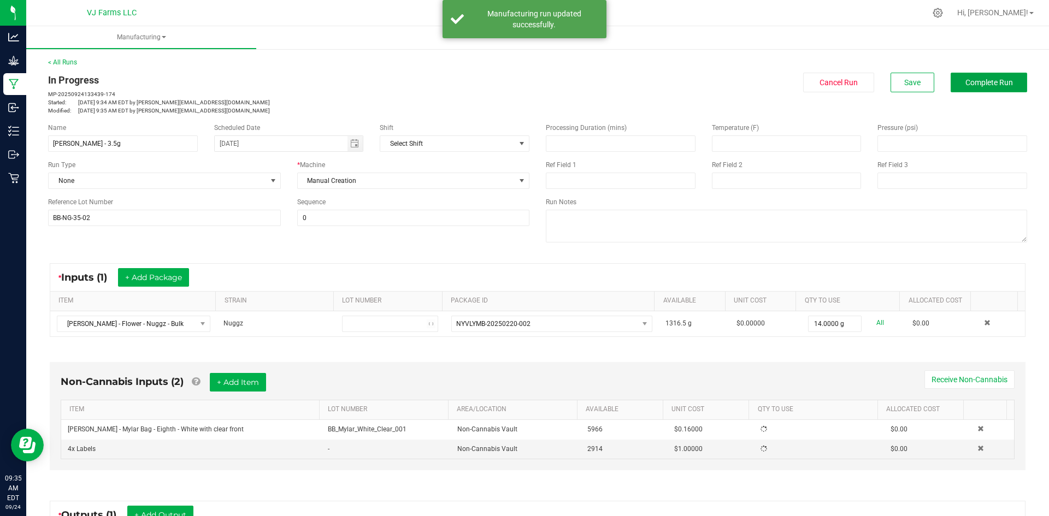
click at [973, 87] on span "Complete Run" at bounding box center [989, 82] width 48 height 9
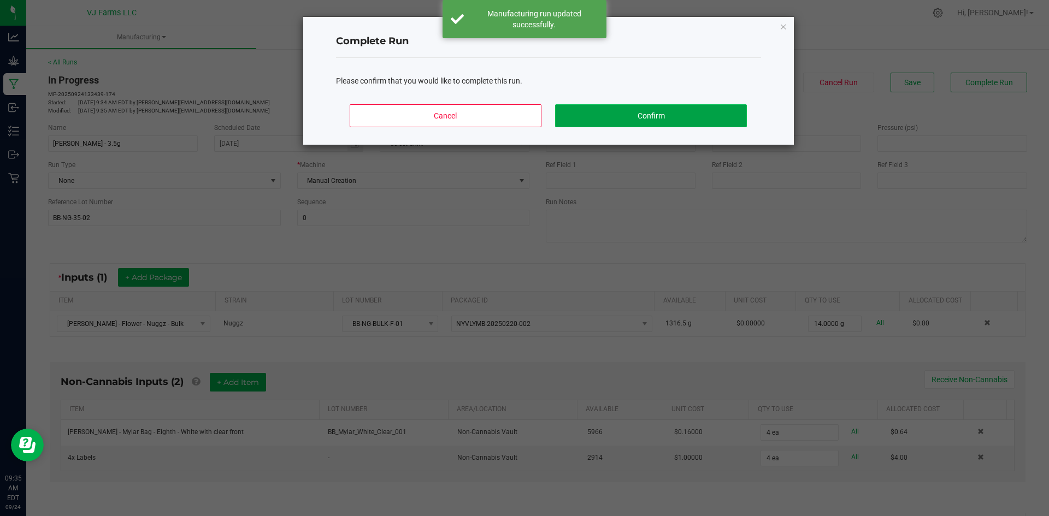
click at [674, 121] on button "Confirm" at bounding box center [650, 115] width 191 height 23
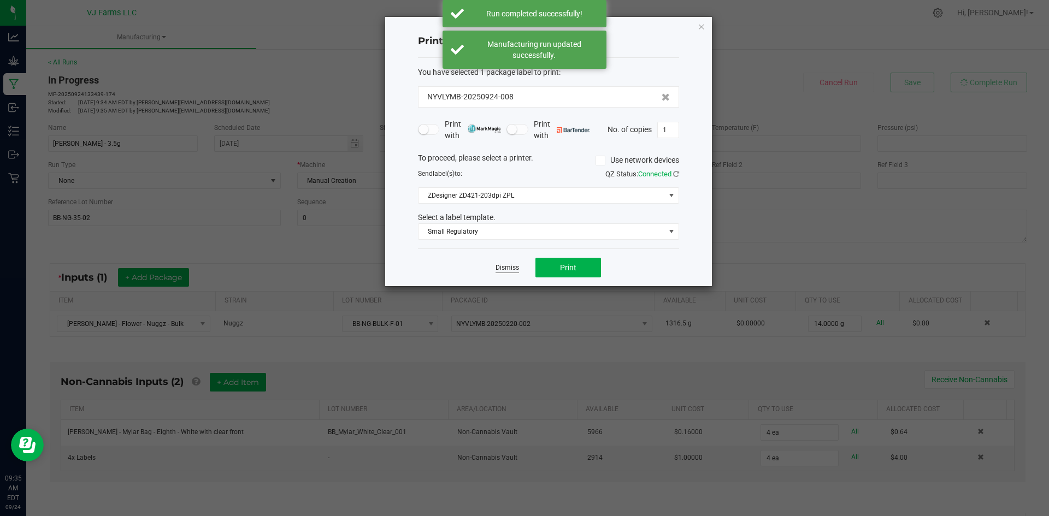
click at [500, 264] on link "Dismiss" at bounding box center [507, 267] width 23 height 9
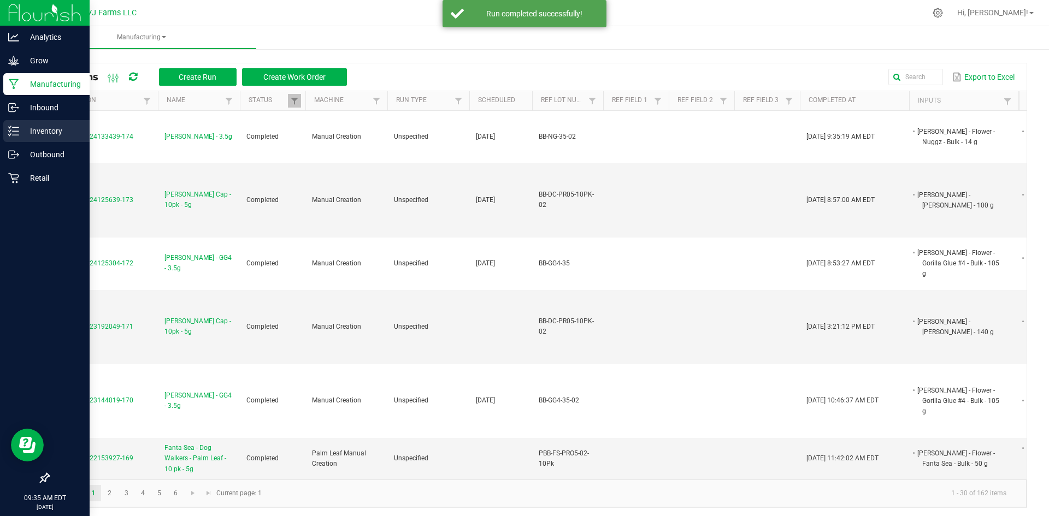
click at [37, 128] on p "Inventory" at bounding box center [52, 131] width 66 height 13
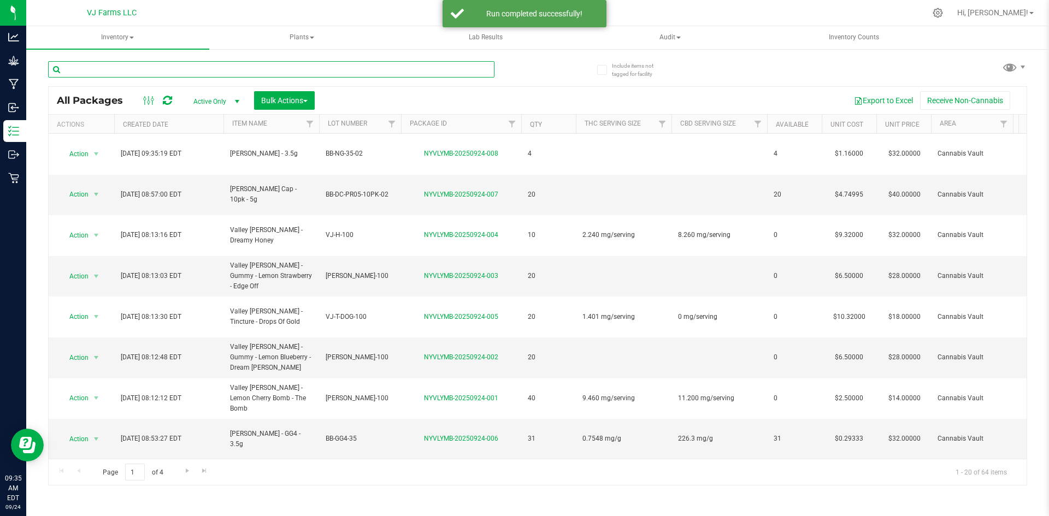
click at [123, 69] on input "text" at bounding box center [271, 69] width 446 height 16
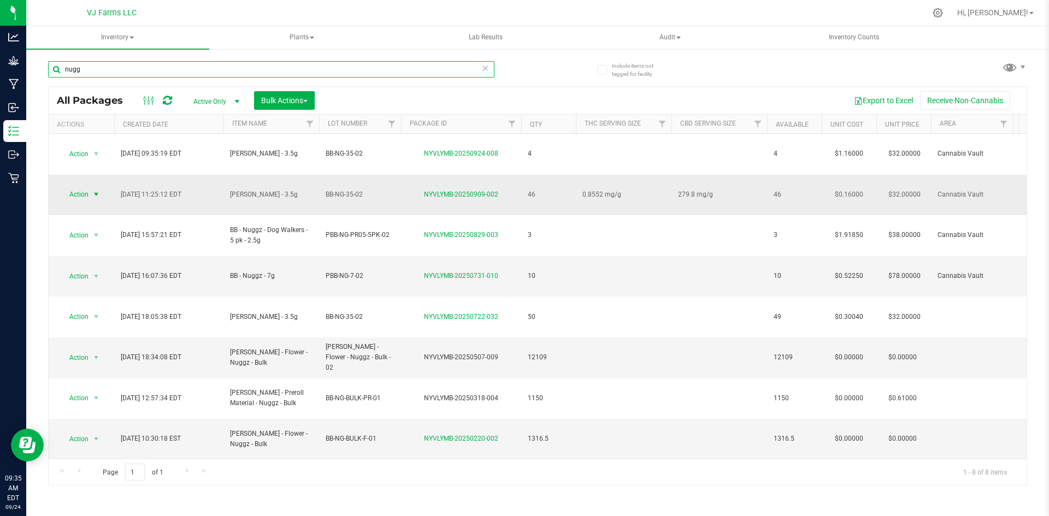
type input "nugg"
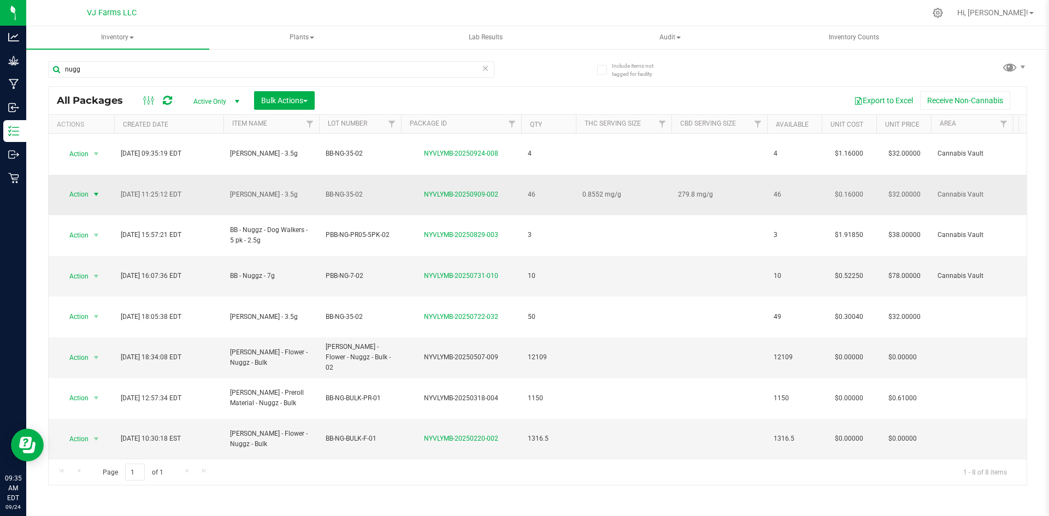
click at [84, 187] on span "Action" at bounding box center [75, 194] width 30 height 15
click at [85, 320] on li "Print package label" at bounding box center [95, 319] width 70 height 16
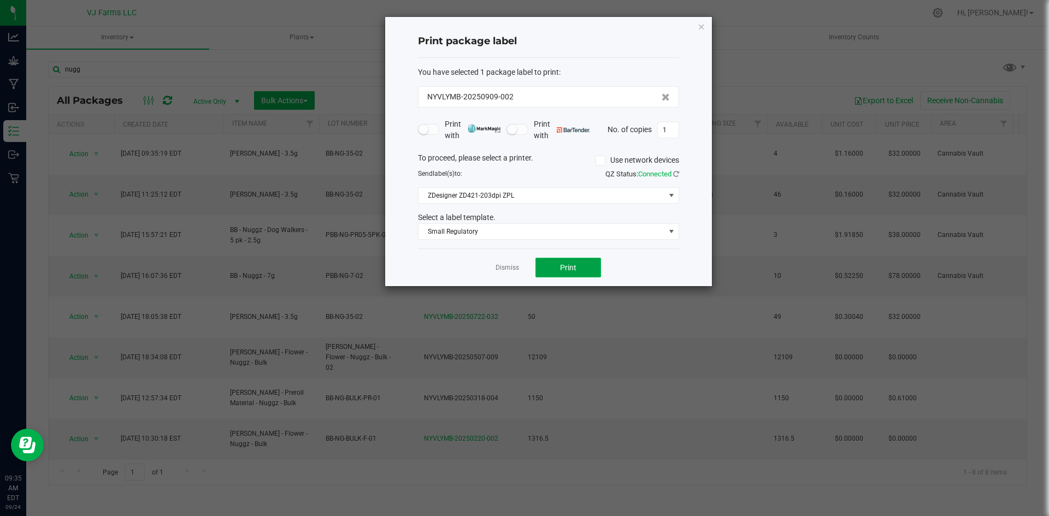
click at [574, 269] on span "Print" at bounding box center [568, 267] width 16 height 9
click at [584, 259] on button "Print" at bounding box center [568, 268] width 66 height 20
click at [671, 138] on span "1" at bounding box center [668, 130] width 22 height 16
click at [671, 132] on input "1" at bounding box center [668, 129] width 21 height 15
type input "50"
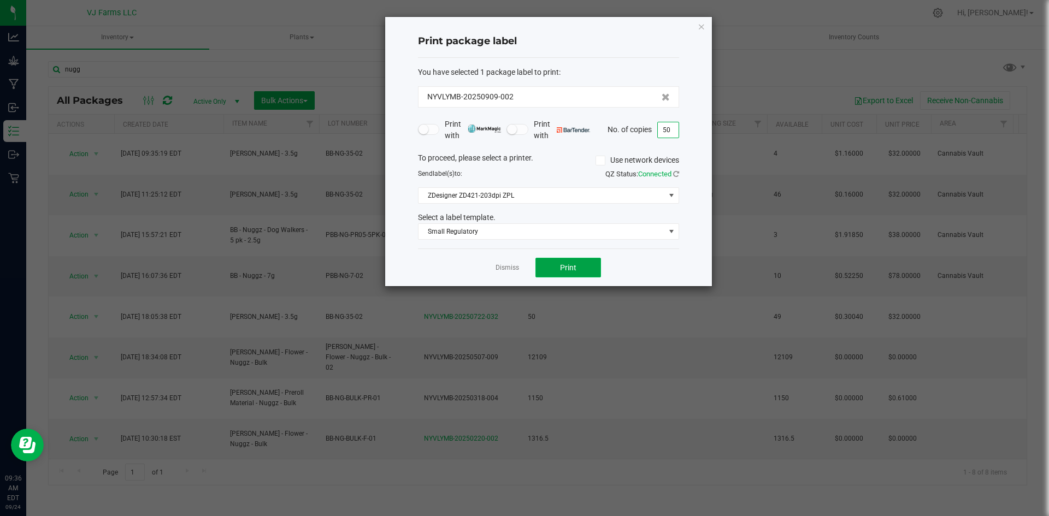
click at [594, 276] on button "Print" at bounding box center [568, 268] width 66 height 20
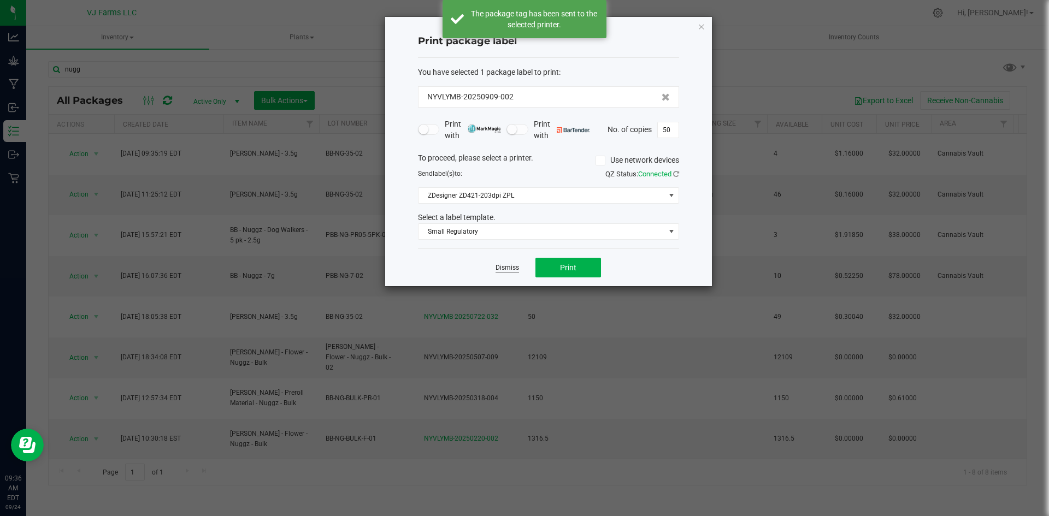
click at [508, 269] on link "Dismiss" at bounding box center [507, 267] width 23 height 9
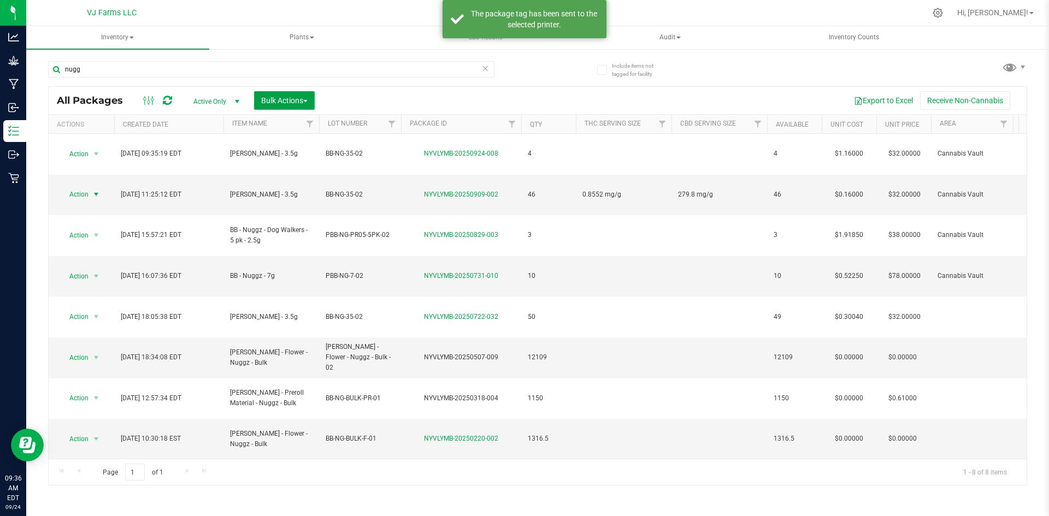
click at [291, 94] on button "Bulk Actions" at bounding box center [284, 100] width 61 height 19
click at [303, 160] on div "Combine packages" at bounding box center [300, 166] width 78 height 17
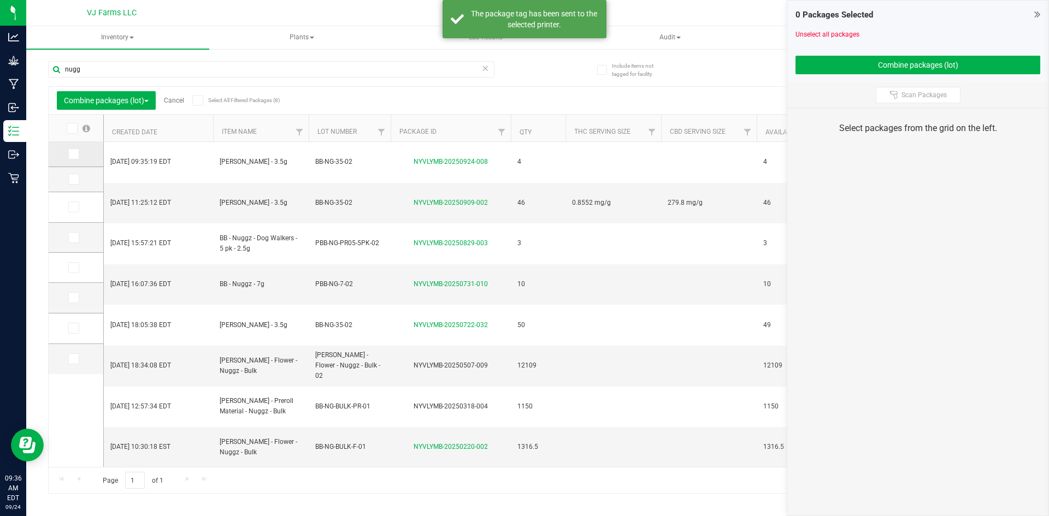
click at [66, 156] on td at bounding box center [76, 154] width 55 height 25
click at [75, 172] on td at bounding box center [76, 179] width 55 height 25
click at [78, 158] on span at bounding box center [73, 154] width 11 height 11
click at [0, 0] on input "checkbox" at bounding box center [0, 0] width 0 height 0
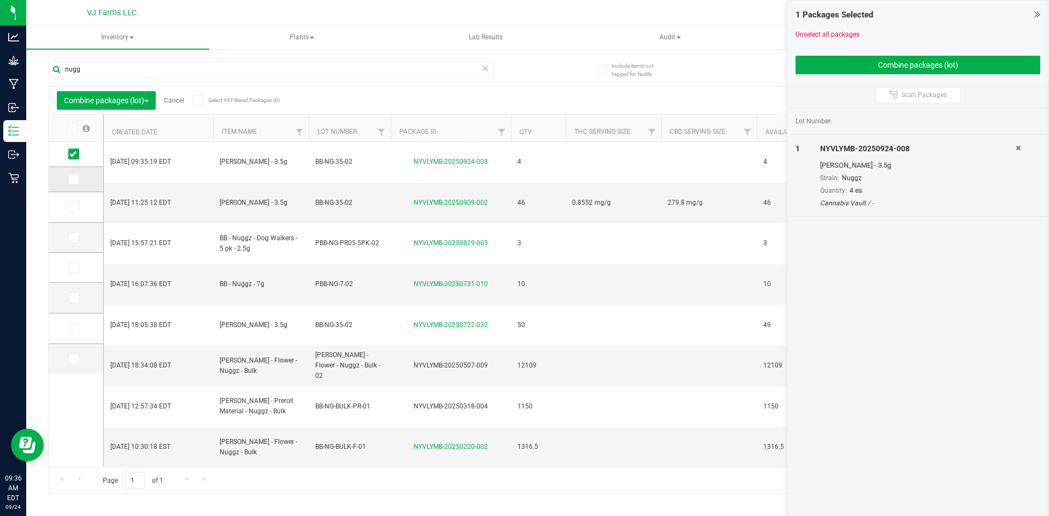
click at [78, 179] on span at bounding box center [73, 179] width 11 height 11
click at [0, 0] on input "checkbox" at bounding box center [0, 0] width 0 height 0
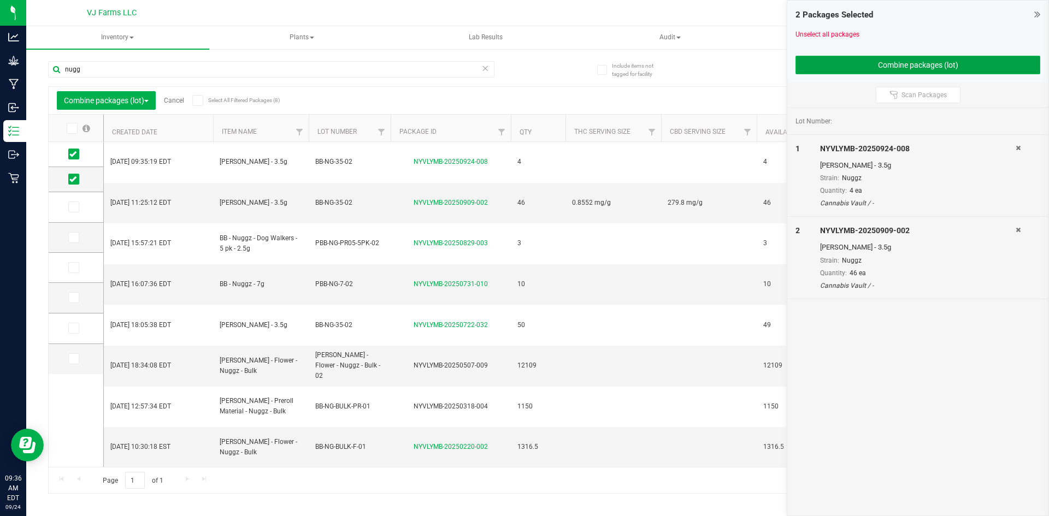
click at [838, 62] on button "Combine packages (lot)" at bounding box center [918, 65] width 245 height 19
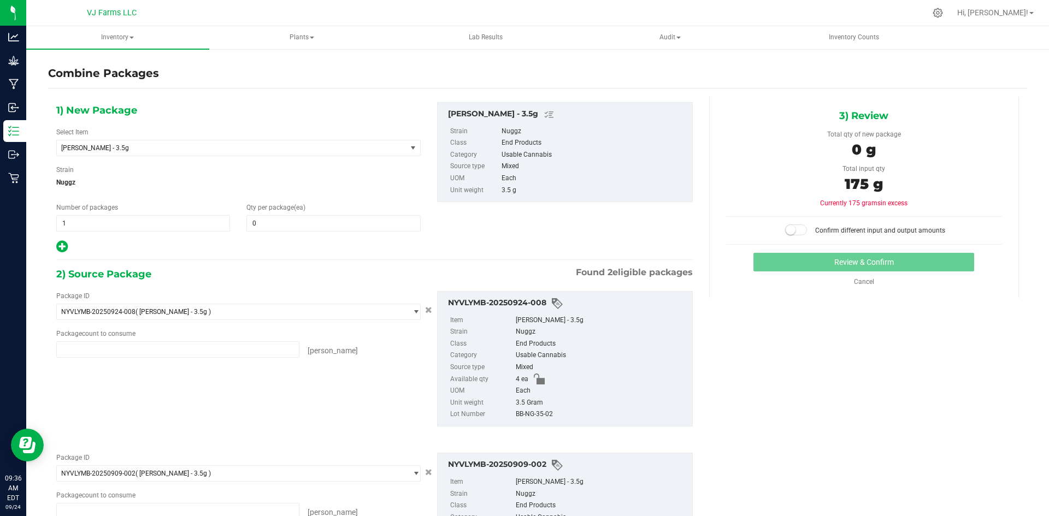
type input "4 ea"
type input "46 ea"
click at [279, 226] on span at bounding box center [333, 223] width 174 height 16
type input "50"
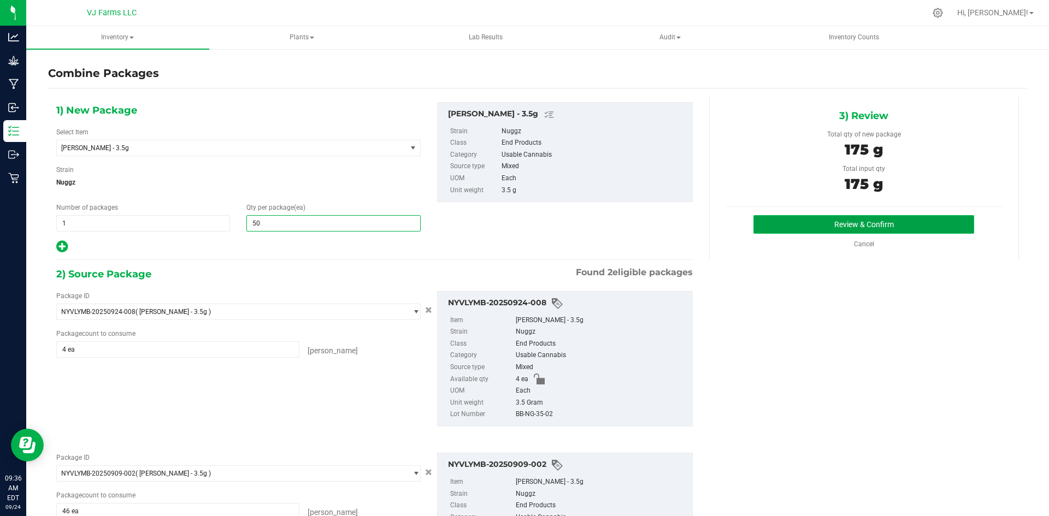
type input "50"
click at [817, 230] on button "Review & Confirm" at bounding box center [863, 224] width 221 height 19
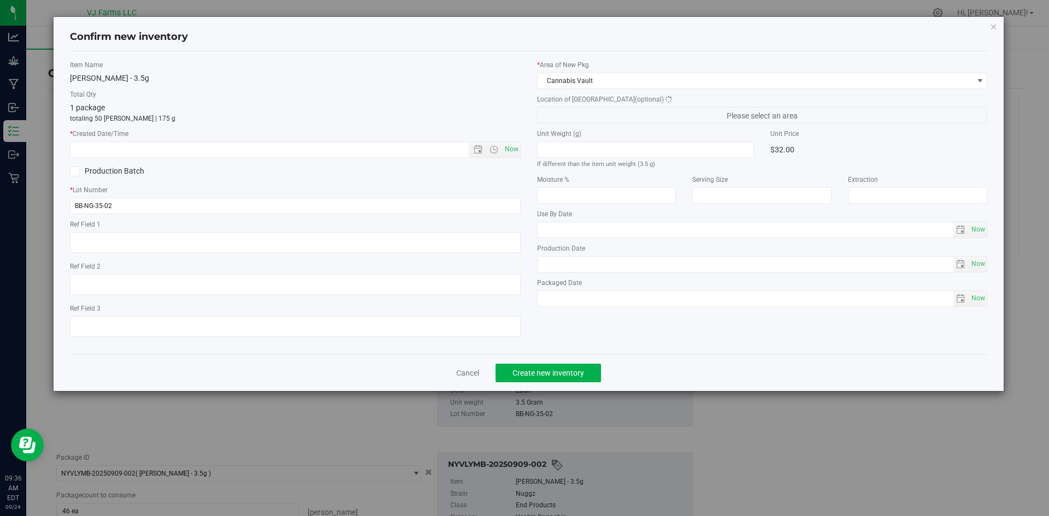
type textarea "279.8 mg/g"
type textarea "0.8552 mg/g"
click at [503, 151] on span "Now" at bounding box center [511, 150] width 19 height 16
type input "9/24/2025 9:36 AM"
click at [566, 367] on button "Create new inventory" at bounding box center [548, 373] width 105 height 19
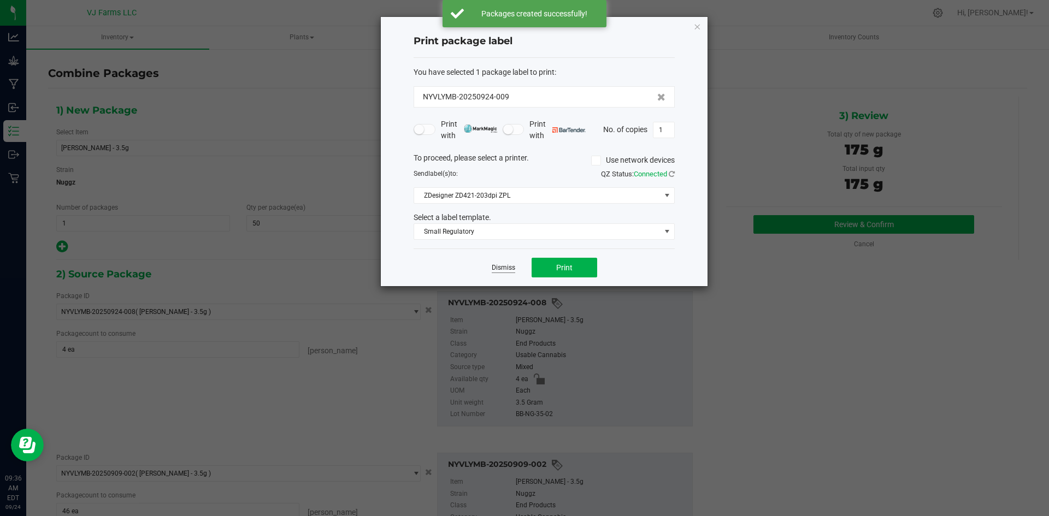
click at [492, 273] on link "Dismiss" at bounding box center [503, 267] width 23 height 9
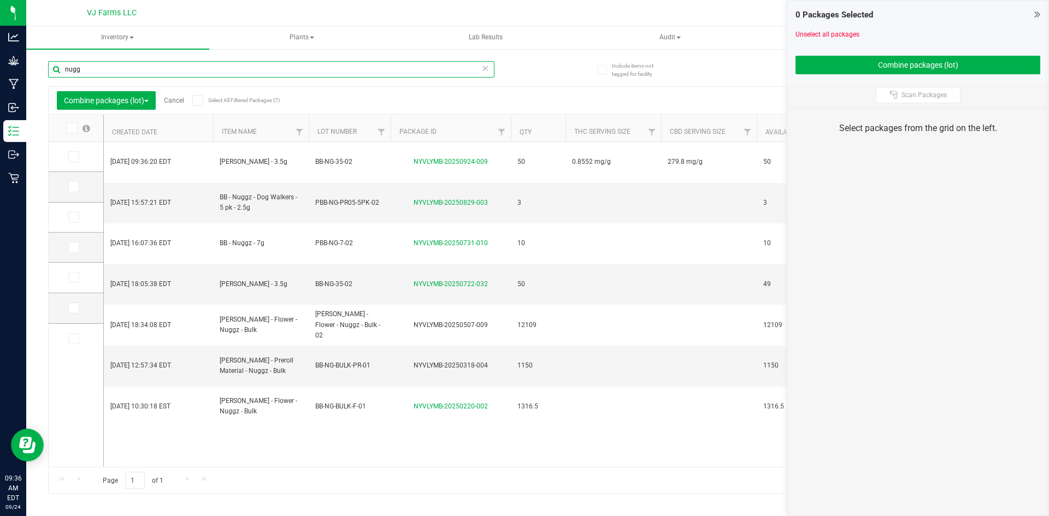
drag, startPoint x: 100, startPoint y: 75, endPoint x: 63, endPoint y: 75, distance: 37.2
click at [63, 75] on input "nugg" at bounding box center [271, 69] width 446 height 16
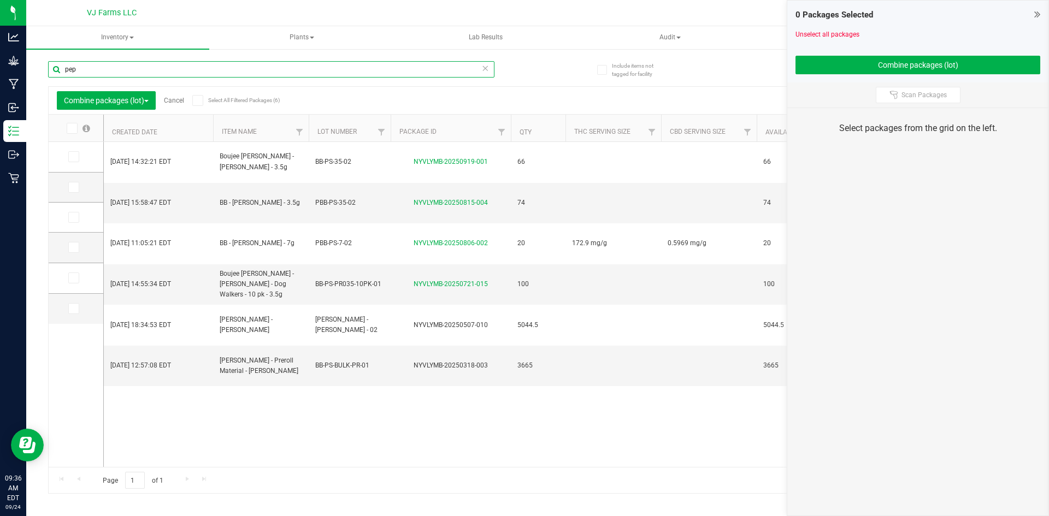
type input "pep"
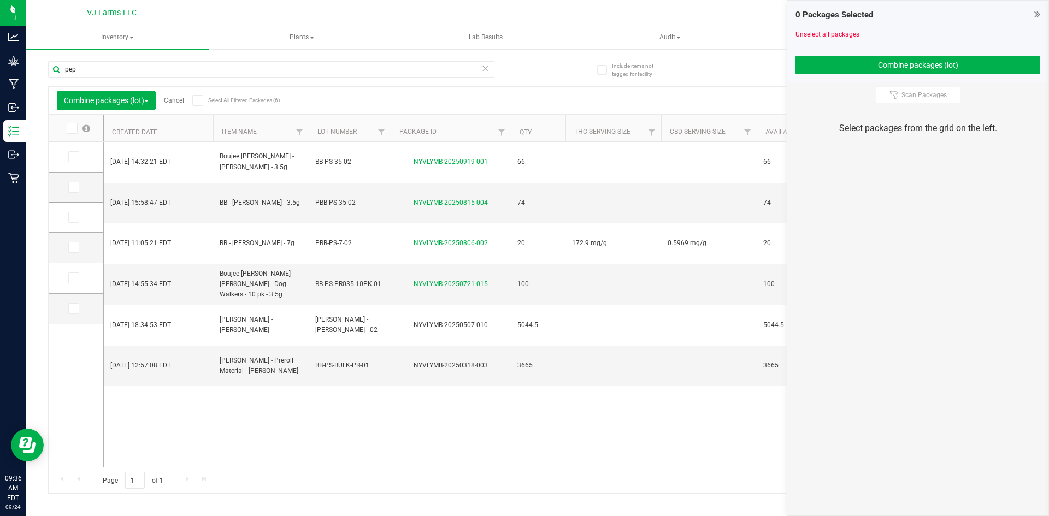
click at [411, 394] on div "Sep 19, 2025 14:32:21 EDT Boujee Ben - Pepe Silvia - 3.5g BB-PS-35-02 NYVLYMB-2…" at bounding box center [565, 304] width 922 height 325
click at [1037, 19] on icon at bounding box center [1037, 14] width 6 height 11
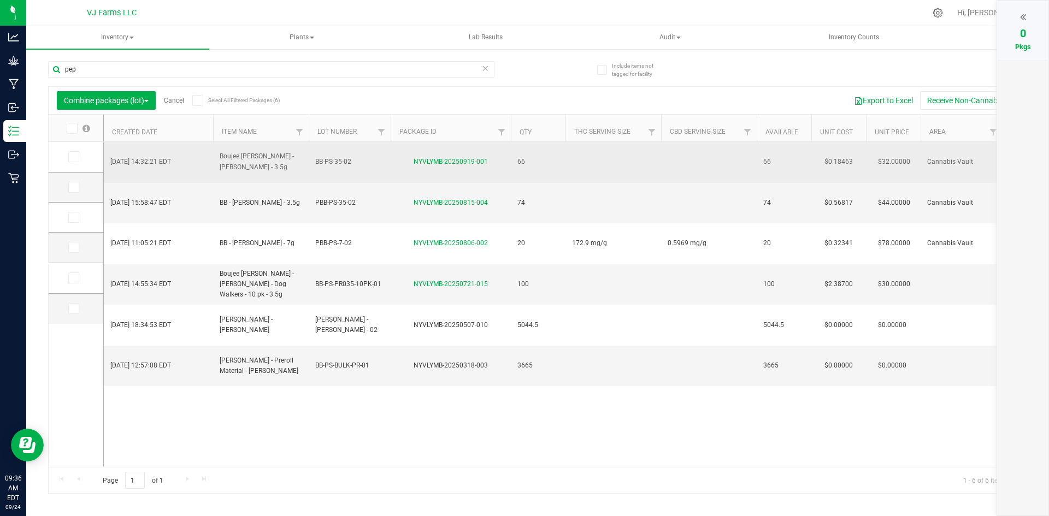
click at [674, 157] on td at bounding box center [709, 162] width 96 height 41
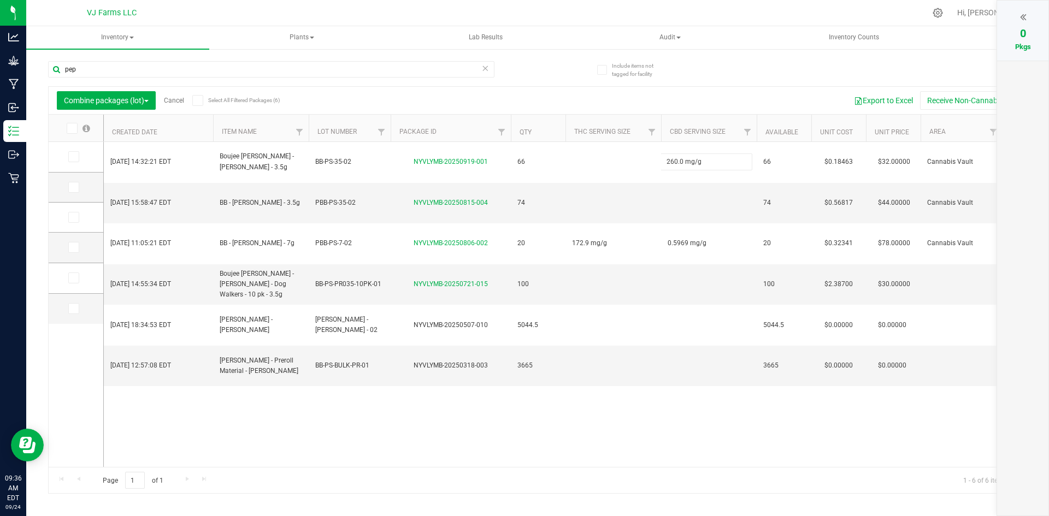
type input "260.0 mg/g"
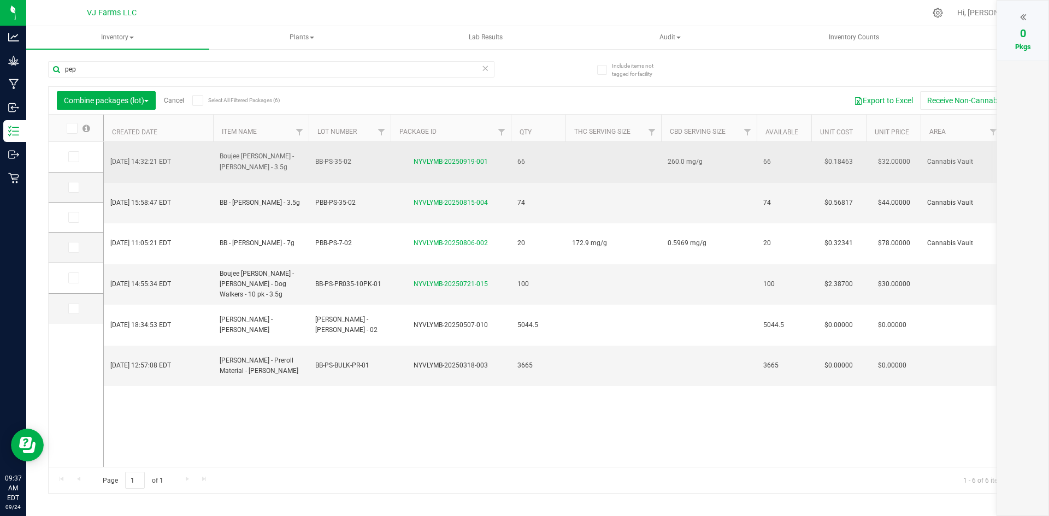
click at [582, 153] on td at bounding box center [613, 162] width 96 height 41
drag, startPoint x: 574, startPoint y: 158, endPoint x: 548, endPoint y: 165, distance: 26.6
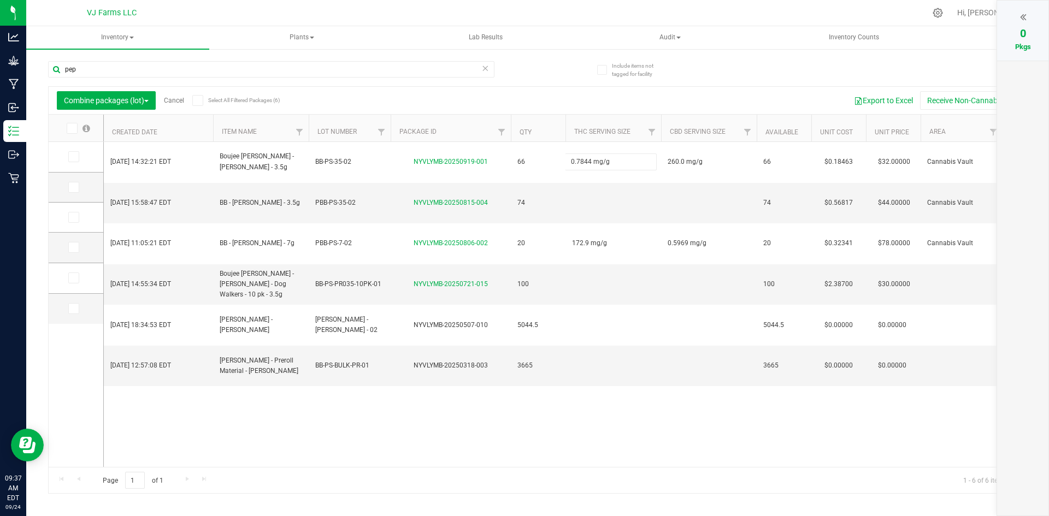
type input "0.7844 mg/g"
click at [524, 398] on div "Sep 19, 2025 14:32:21 EDT Boujee Ben - Pepe Silvia - 3.5g BB-PS-35-02 NYVLYMB-2…" at bounding box center [565, 304] width 922 height 325
click at [188, 102] on div "Combine packages (lot) Cancel Select All Filtered Packages (6)" at bounding box center [160, 100] width 206 height 19
click at [176, 101] on link "Cancel" at bounding box center [174, 101] width 20 height 8
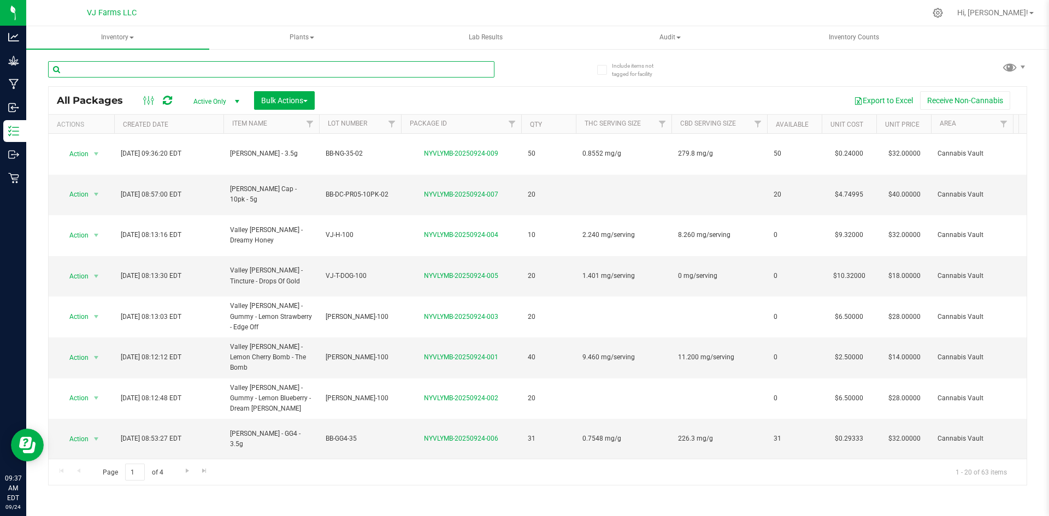
click at [184, 72] on input "text" at bounding box center [271, 69] width 446 height 16
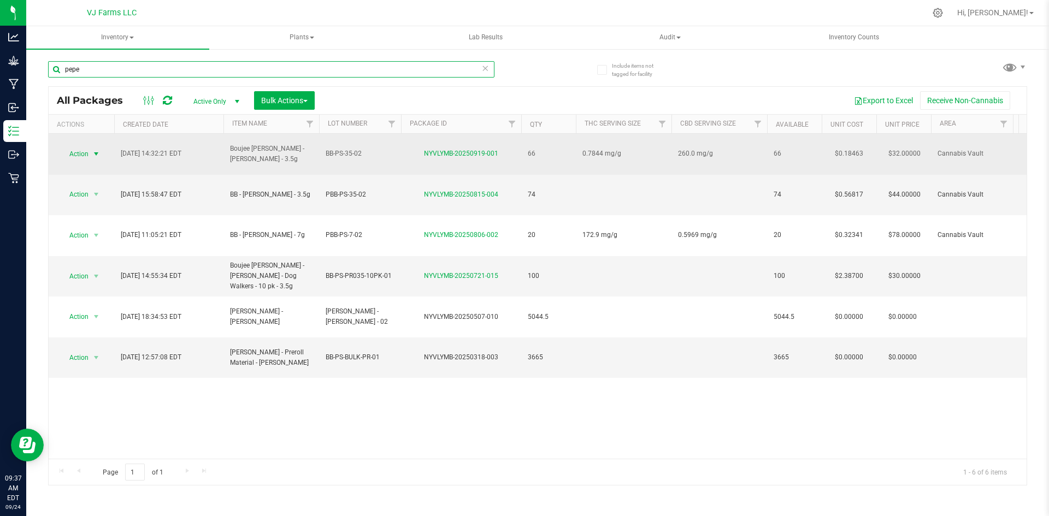
type input "pepe"
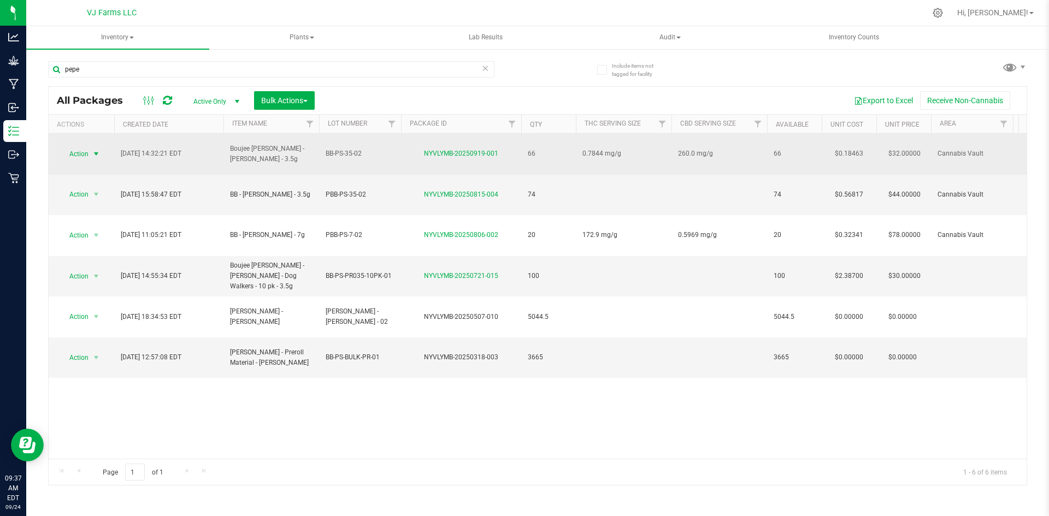
click at [83, 148] on span "Action" at bounding box center [75, 153] width 30 height 15
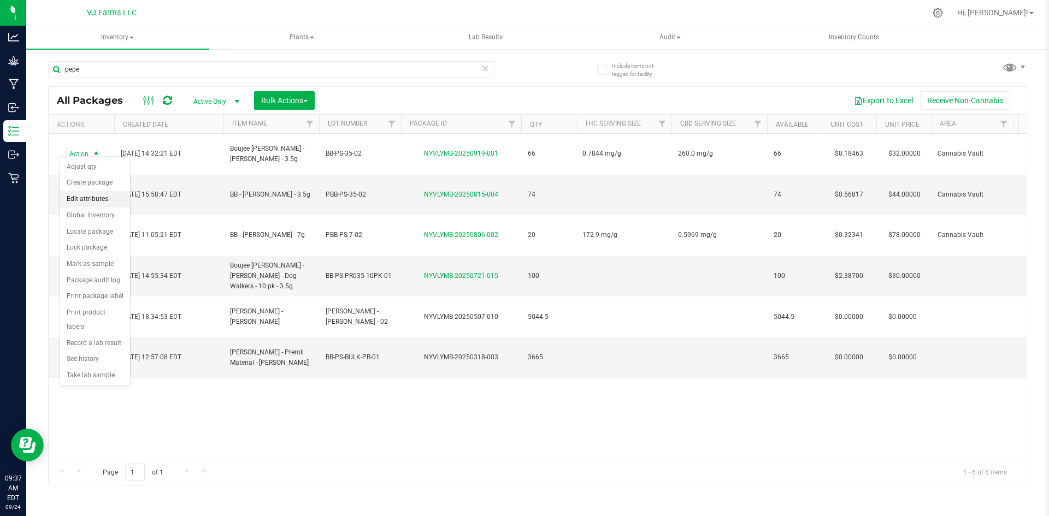
click at [99, 197] on li "Edit attributes" at bounding box center [95, 199] width 70 height 16
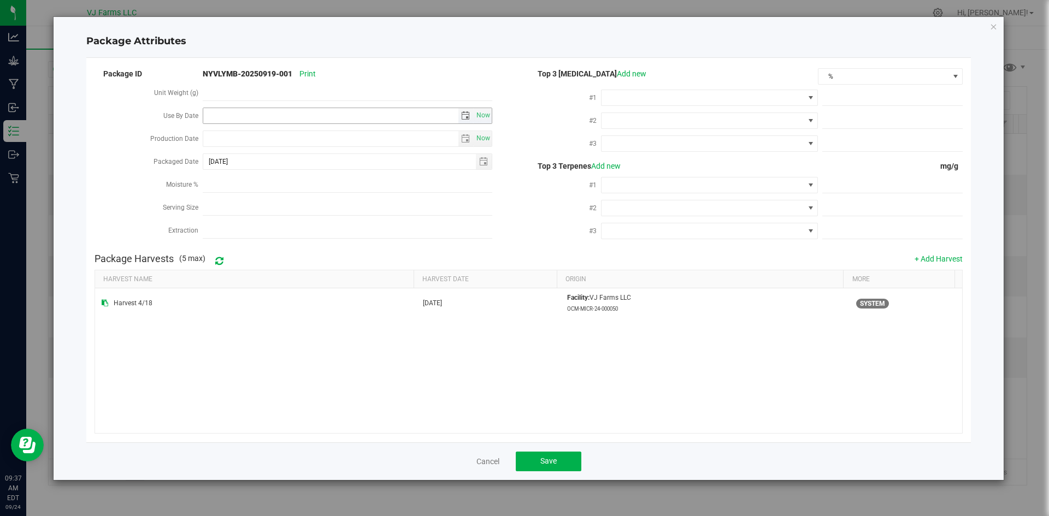
click at [468, 114] on span "select" at bounding box center [465, 115] width 9 height 9
click at [255, 142] on link "September 2025" at bounding box center [260, 136] width 117 height 17
click at [313, 133] on span "Next" at bounding box center [310, 134] width 9 height 9
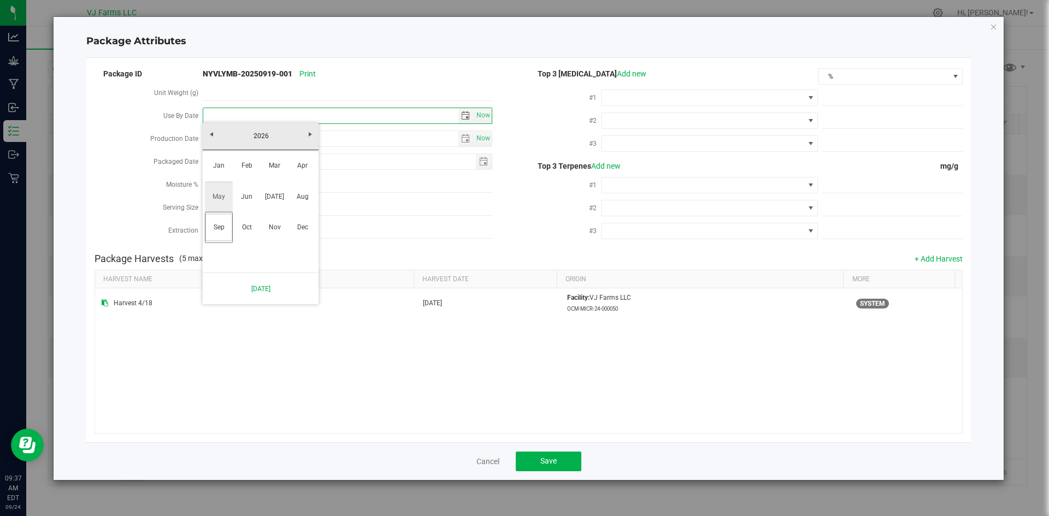
click at [215, 195] on link "May" at bounding box center [219, 197] width 28 height 28
click at [310, 192] on link "9" at bounding box center [308, 192] width 16 height 17
type input "2026-05-09"
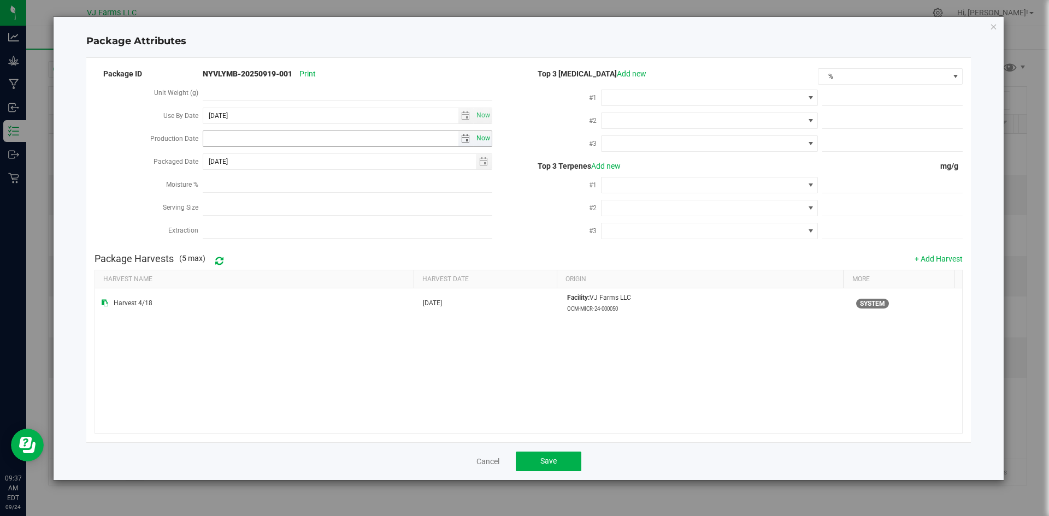
click at [484, 136] on span "Now" at bounding box center [483, 139] width 19 height 16
type input "2025-09-24"
click at [562, 463] on button "Save" at bounding box center [549, 462] width 66 height 20
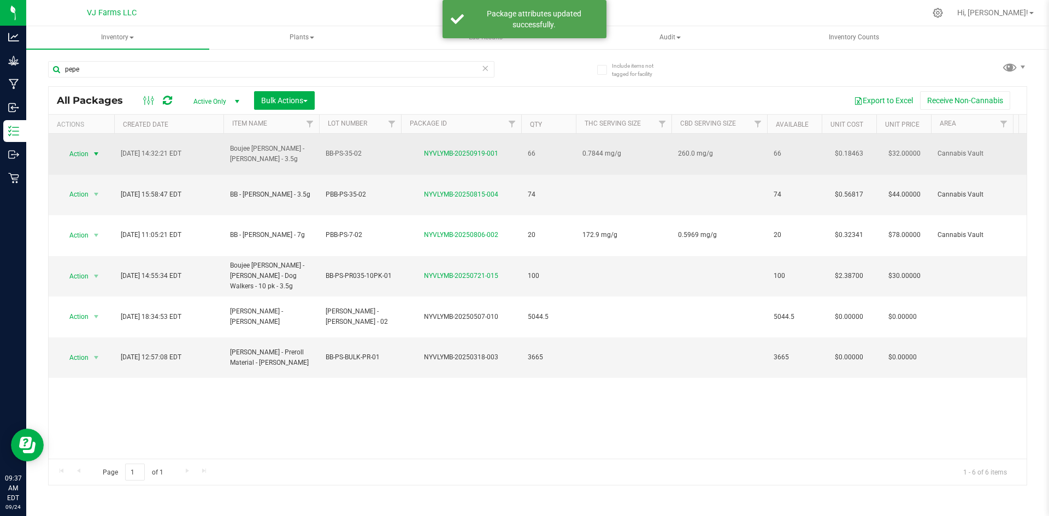
click at [93, 150] on span "select" at bounding box center [96, 154] width 9 height 9
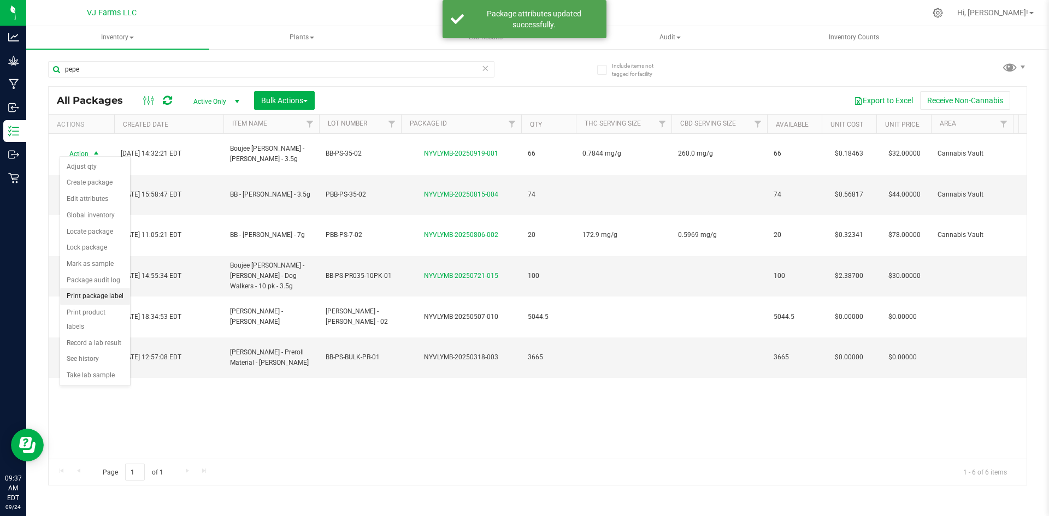
click at [108, 293] on li "Print package label" at bounding box center [95, 296] width 70 height 16
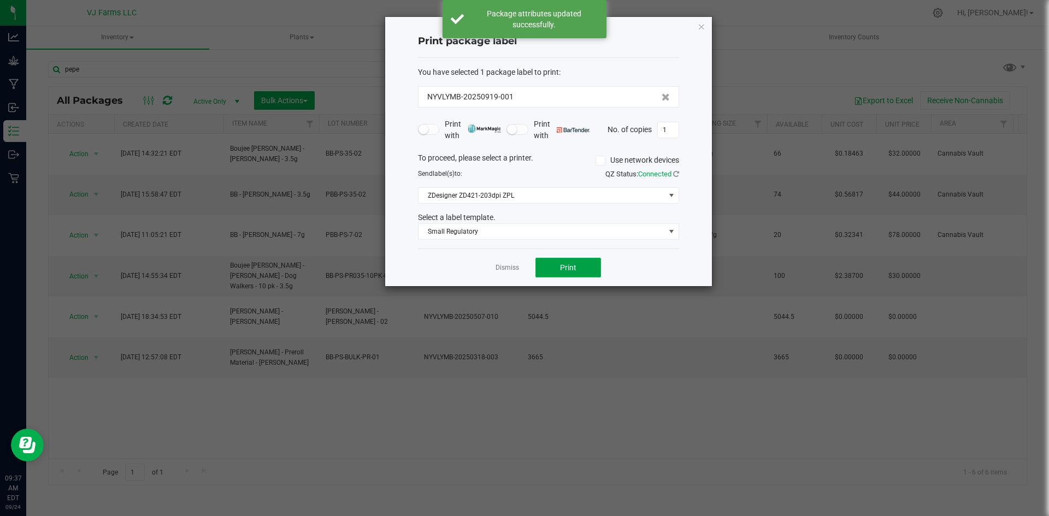
click at [585, 272] on button "Print" at bounding box center [568, 268] width 66 height 20
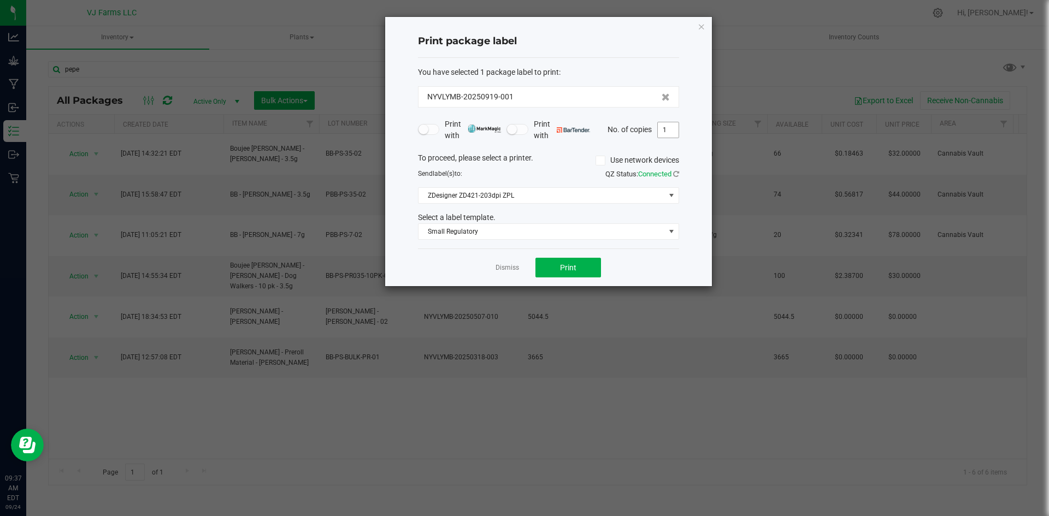
click at [674, 131] on input "1" at bounding box center [668, 129] width 21 height 15
type input "49"
click at [591, 258] on button "Print" at bounding box center [568, 268] width 66 height 20
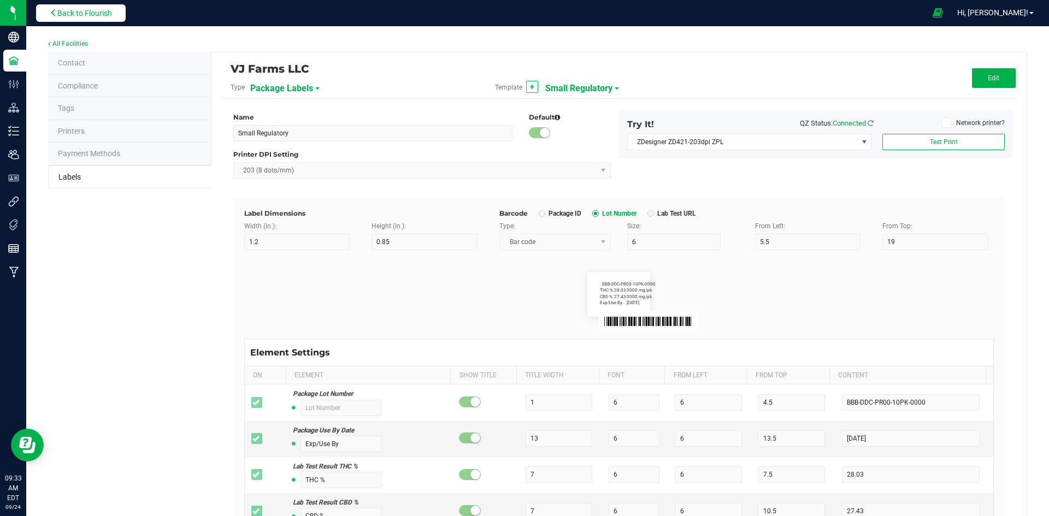
click at [99, 17] on span "Back to Flourish" at bounding box center [84, 13] width 55 height 9
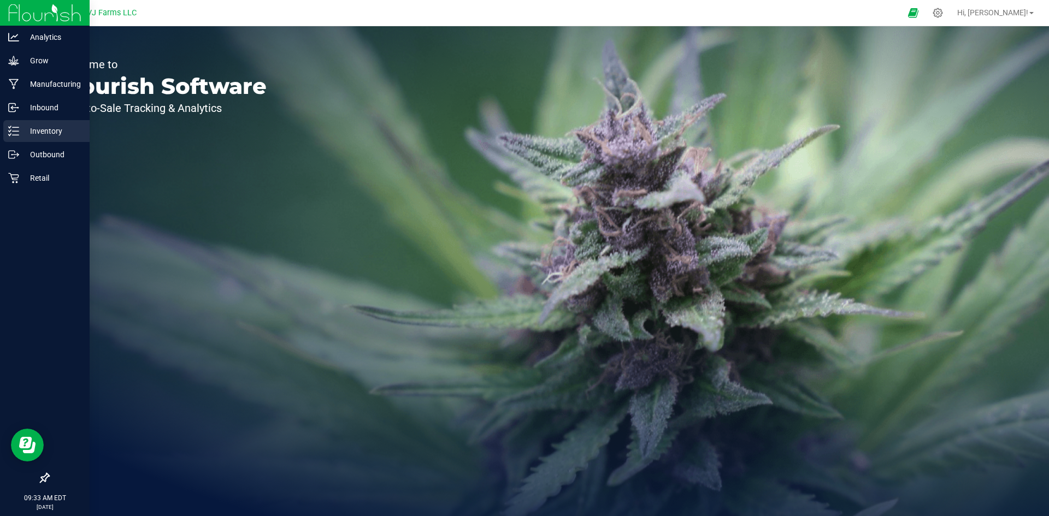
click at [36, 130] on p "Inventory" at bounding box center [52, 131] width 66 height 13
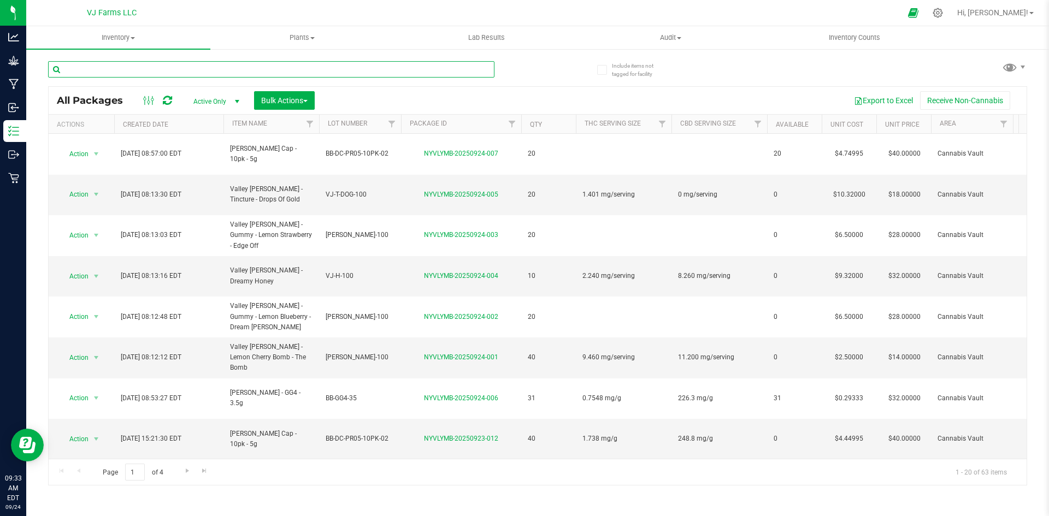
click at [134, 67] on input "text" at bounding box center [271, 69] width 446 height 16
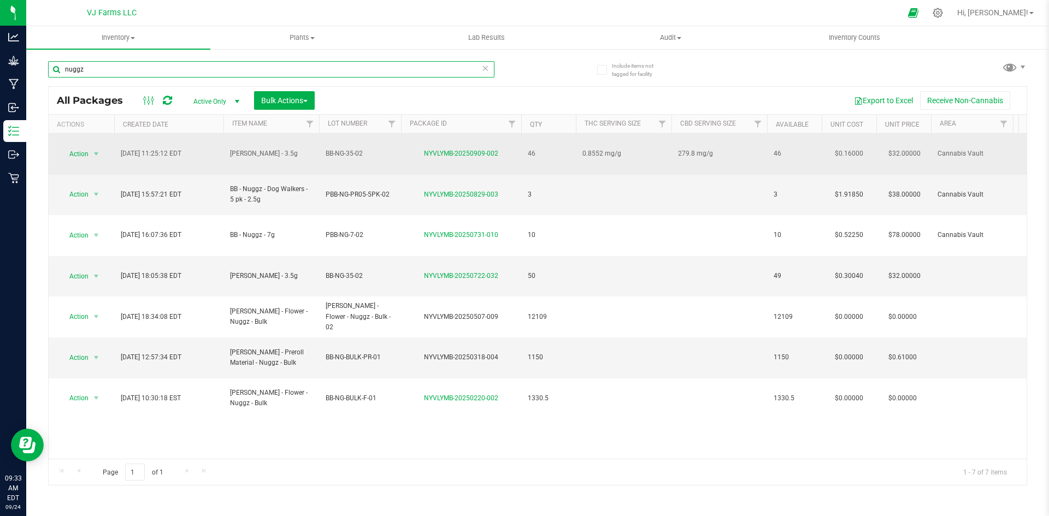
type input "nuggz"
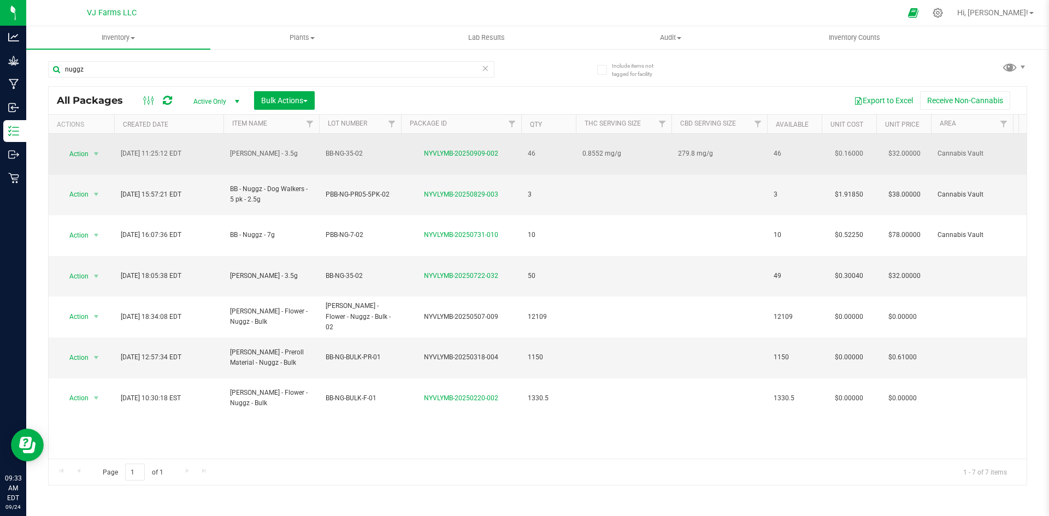
drag, startPoint x: 306, startPoint y: 145, endPoint x: 221, endPoint y: 151, distance: 84.9
copy tr "[PERSON_NAME] - 3.5g"
click at [349, 153] on td "BB-NG-35-02" at bounding box center [360, 154] width 82 height 41
drag, startPoint x: 349, startPoint y: 153, endPoint x: 301, endPoint y: 150, distance: 47.6
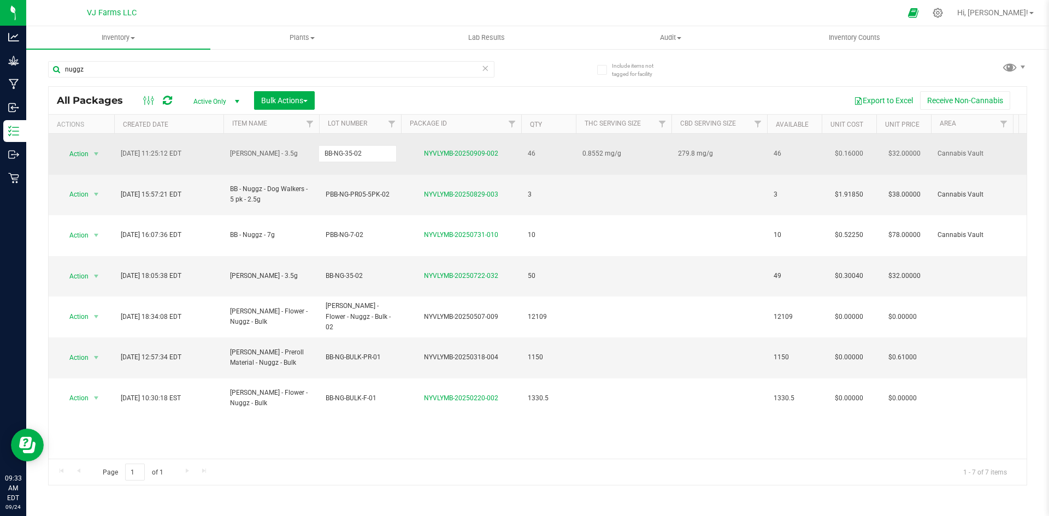
click at [373, 145] on input "BB-NG-35-02" at bounding box center [358, 153] width 78 height 17
drag, startPoint x: 382, startPoint y: 143, endPoint x: 316, endPoint y: 143, distance: 66.7
paste input "BULK-F-01"
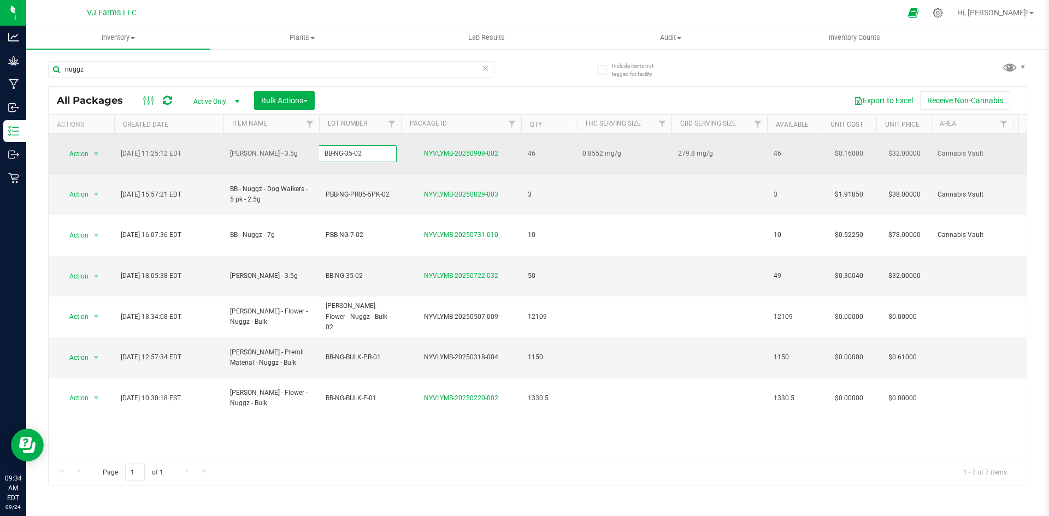
type input "BB-NG-BULK-F-01"
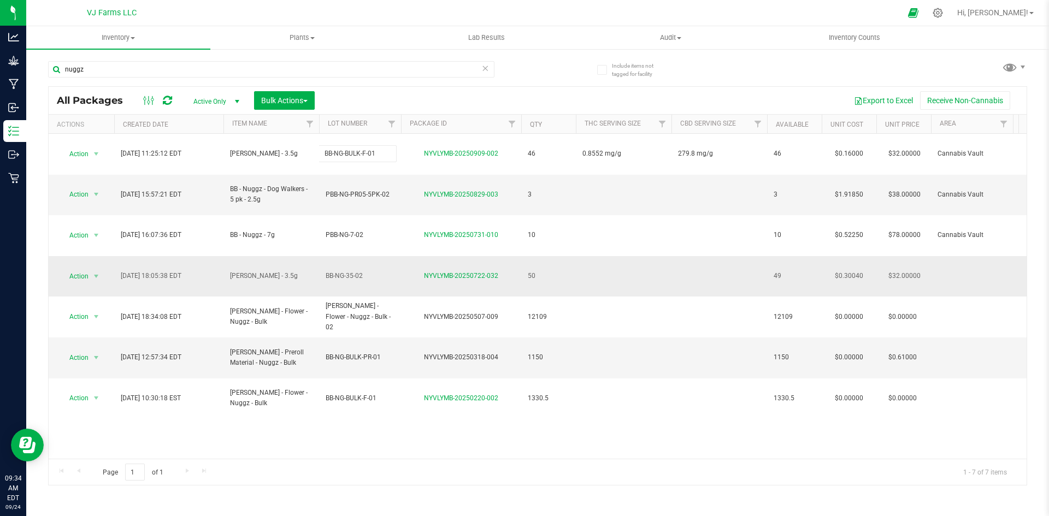
click at [348, 238] on div "All Packages Active Only Active Only Lab Samples Locked All Bulk Actions Add to…" at bounding box center [537, 285] width 979 height 399
click at [379, 271] on span "BB-NG-35-02" at bounding box center [360, 276] width 69 height 10
drag, startPoint x: 379, startPoint y: 231, endPoint x: 299, endPoint y: 235, distance: 79.3
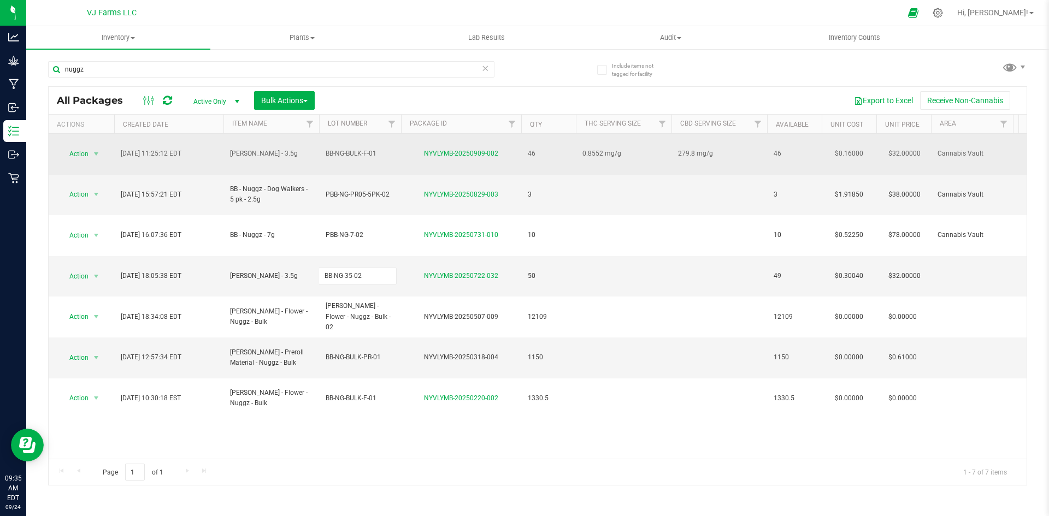
click at [383, 140] on td "BB-NG-BULK-F-01" at bounding box center [360, 154] width 82 height 41
drag, startPoint x: 383, startPoint y: 145, endPoint x: 300, endPoint y: 147, distance: 83.1
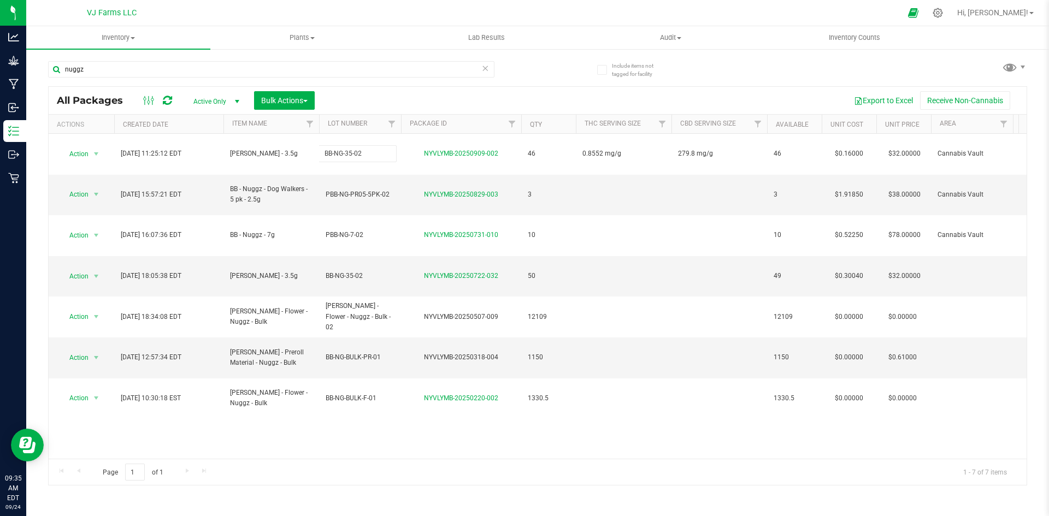
type input "BB-NG-35-02"
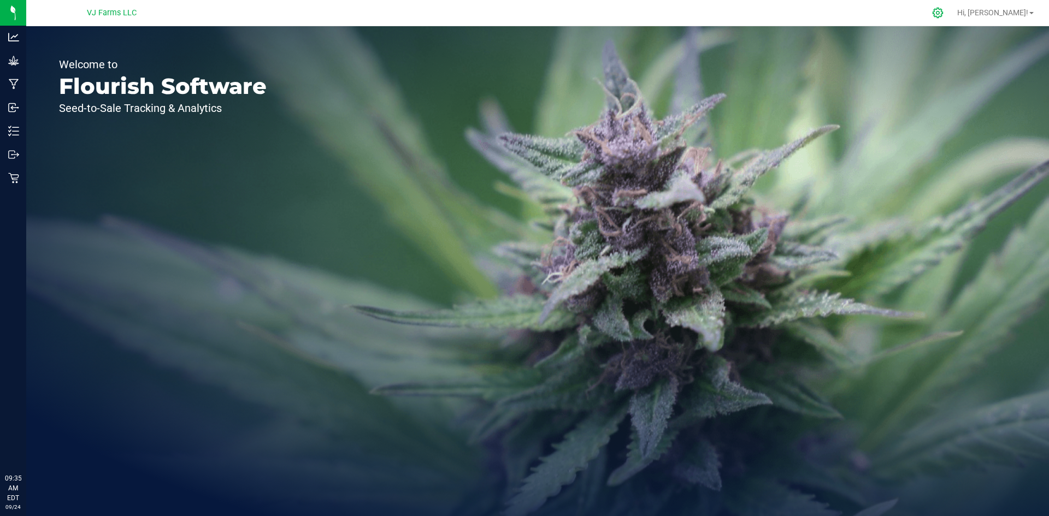
click at [944, 11] on icon at bounding box center [937, 12] width 11 height 11
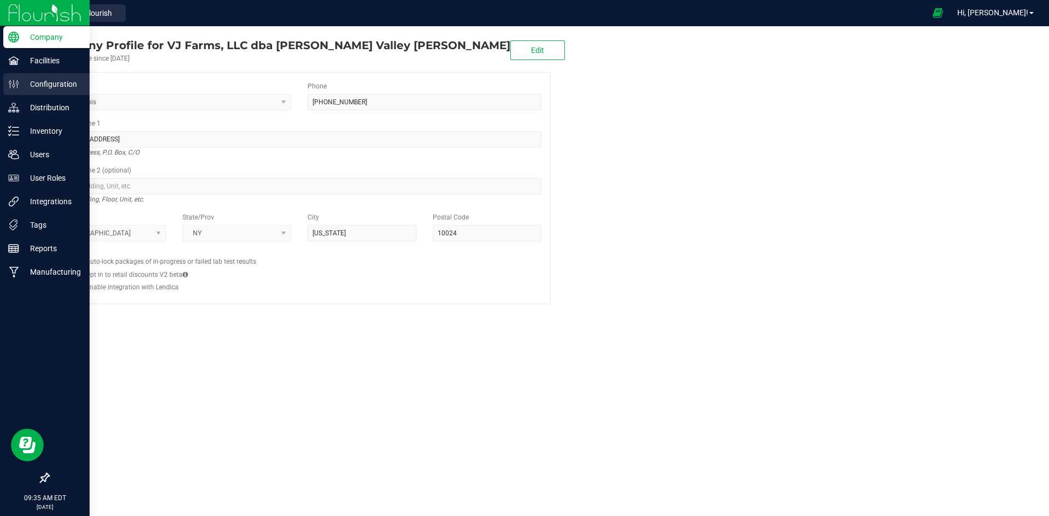
click at [54, 85] on p "Configuration" at bounding box center [52, 84] width 66 height 13
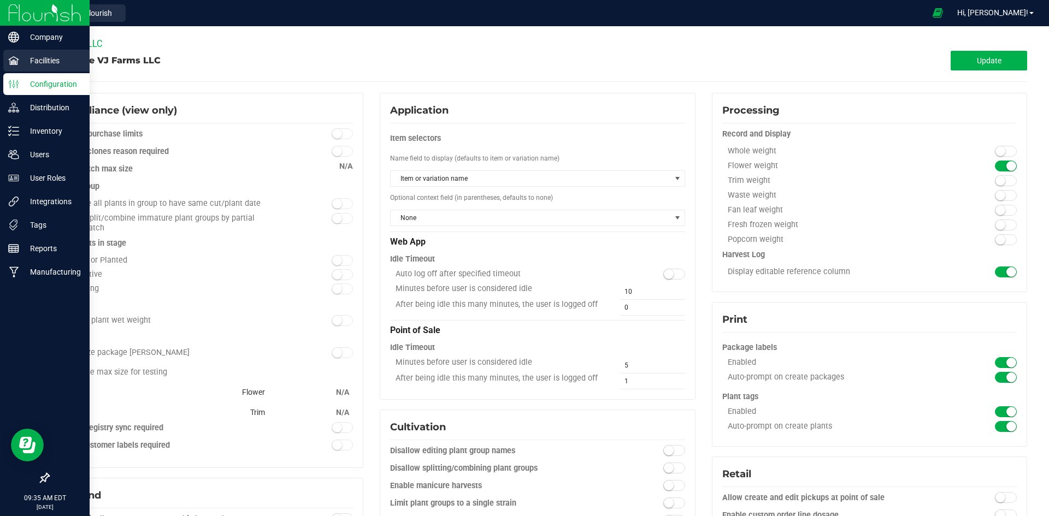
click at [21, 65] on p "Facilities" at bounding box center [52, 60] width 66 height 13
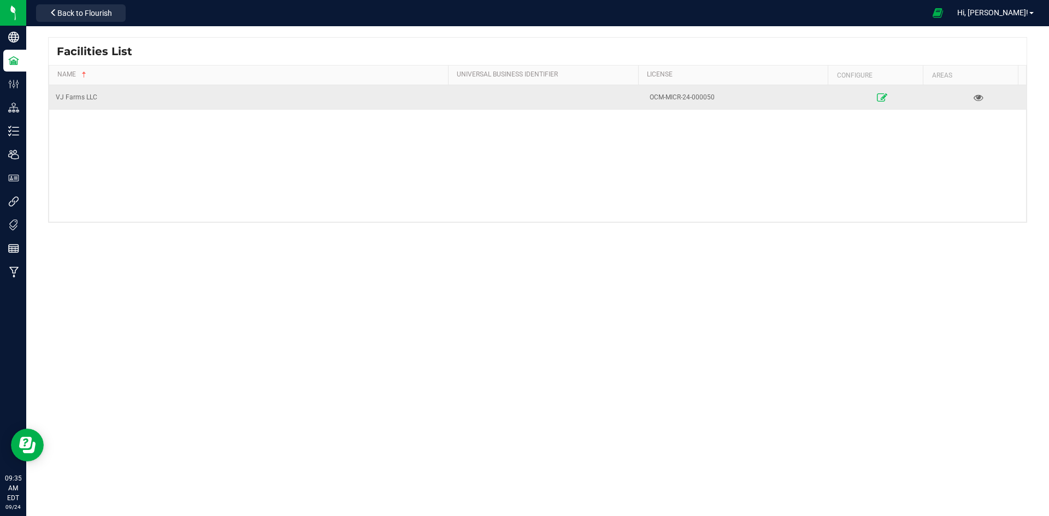
click at [869, 102] on link at bounding box center [882, 97] width 91 height 17
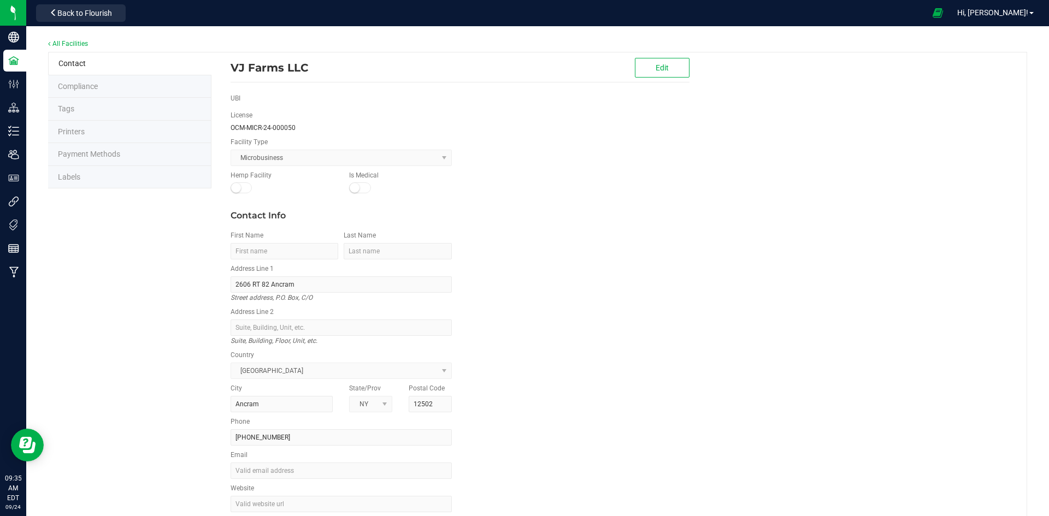
click at [76, 173] on span "Labels" at bounding box center [69, 177] width 22 height 9
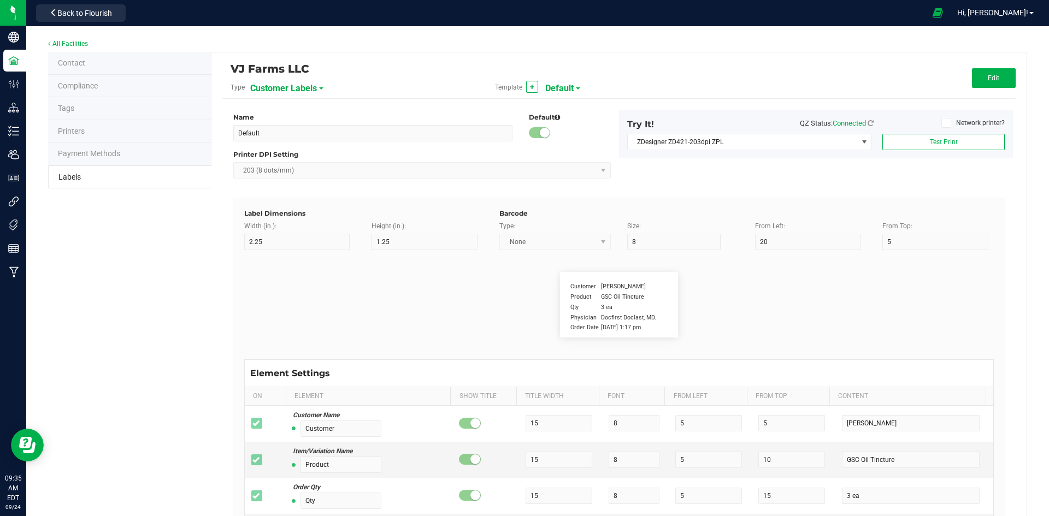
click at [307, 85] on span "Customer Labels" at bounding box center [283, 88] width 67 height 19
click at [290, 155] on span "Package Labels" at bounding box center [278, 153] width 46 height 8
type input "Small Regulatory"
type input "1.2"
type input "0.85"
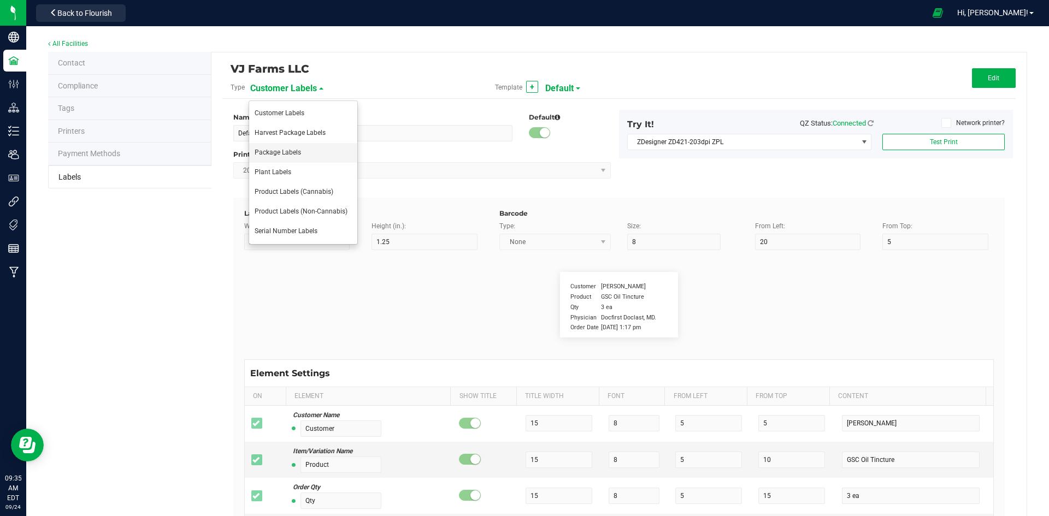
type input "6"
type input "5.5"
type input "19"
type input "1"
type input "6"
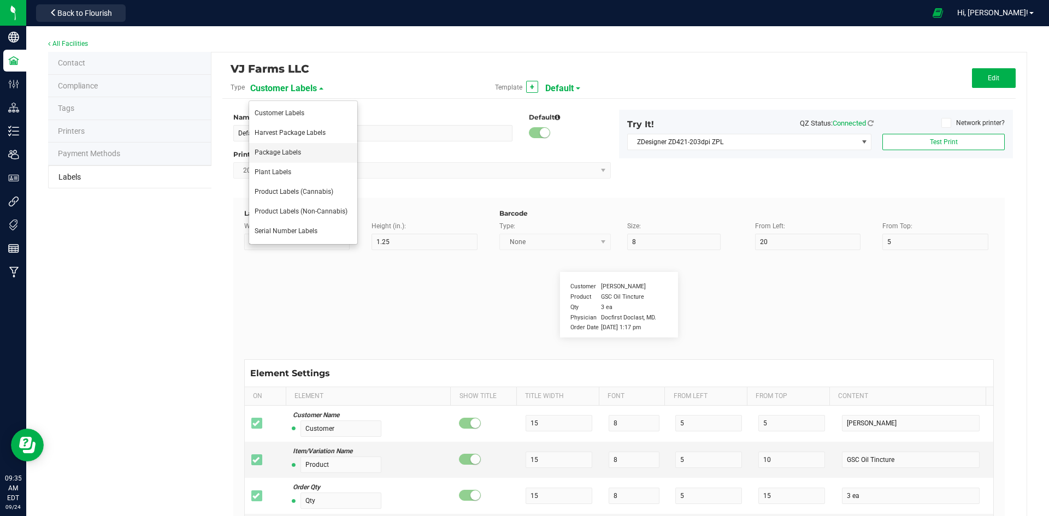
type input "6"
type input "4.5"
type input "BBB-DDC-PR00-10PK-0000"
type input "Exp/Use By"
type input "13"
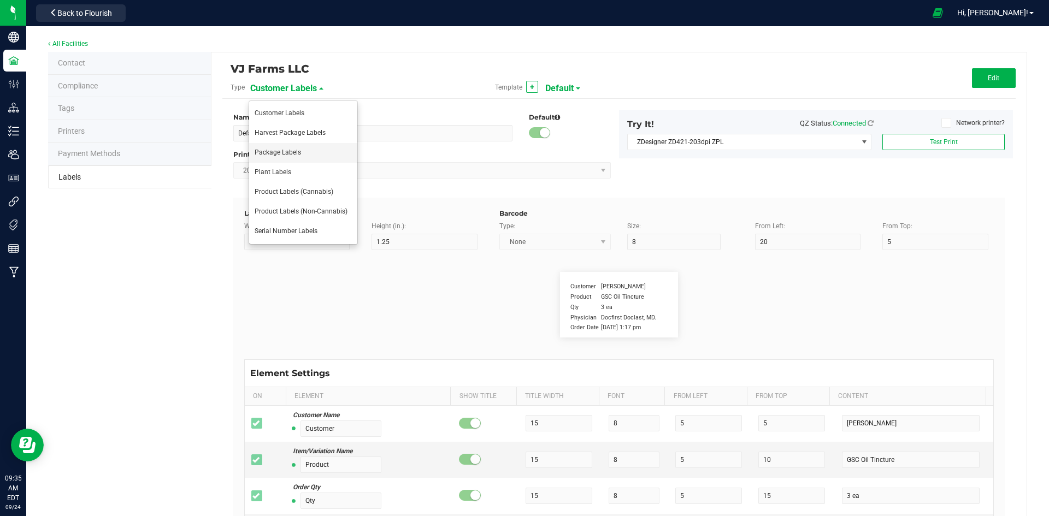
type input "6"
type input "13.5"
type input "[DATE]"
type input "THC %"
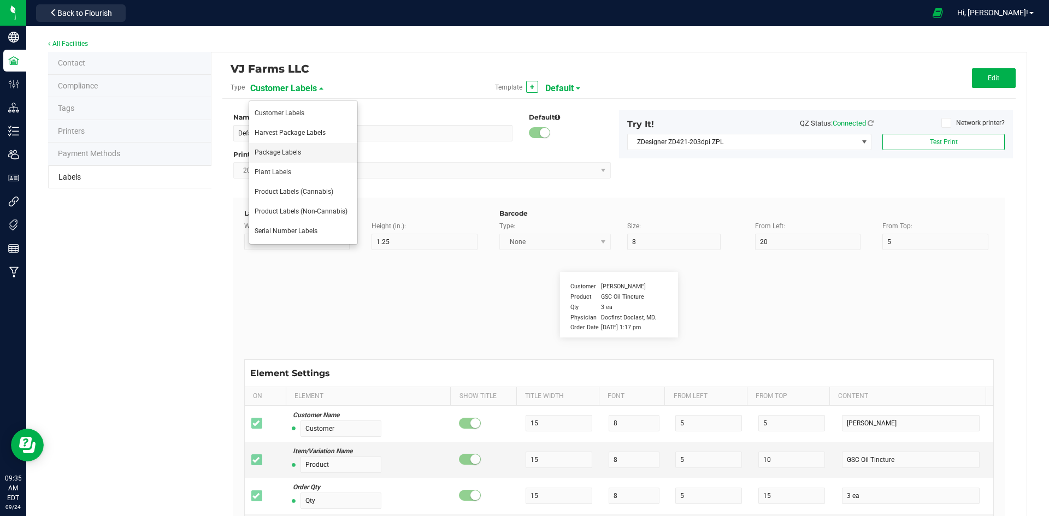
type input "7"
type input "6"
type input "7.5"
type input "28.03"
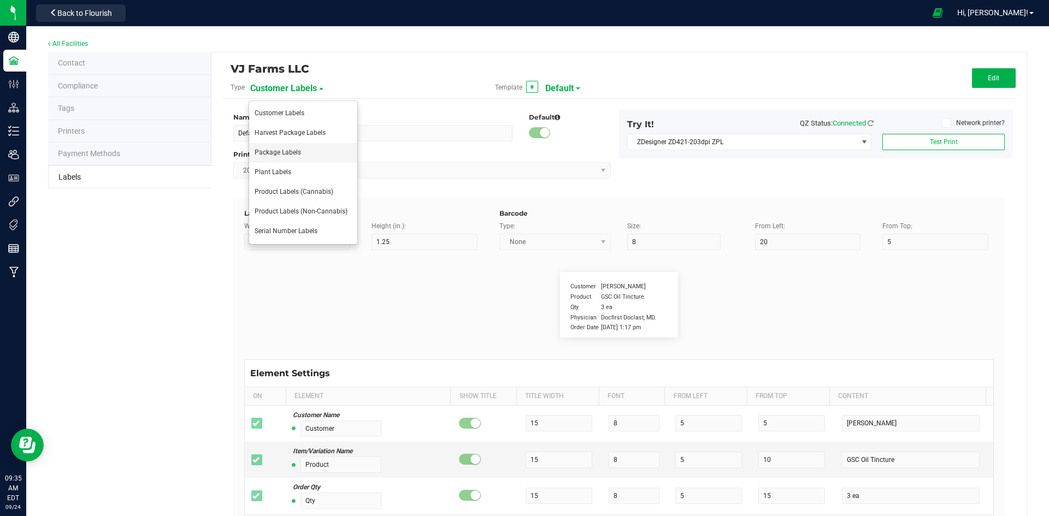
type input "CBD %"
type input "7"
type input "6"
type input "10.5"
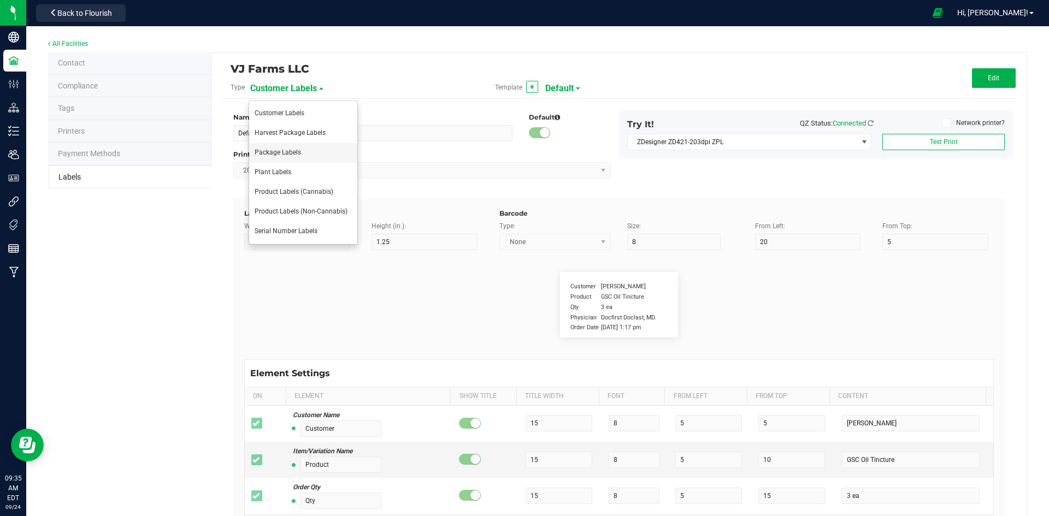
type input "27.43"
type input "Serving Size"
type input "11"
type input "6"
type input "19"
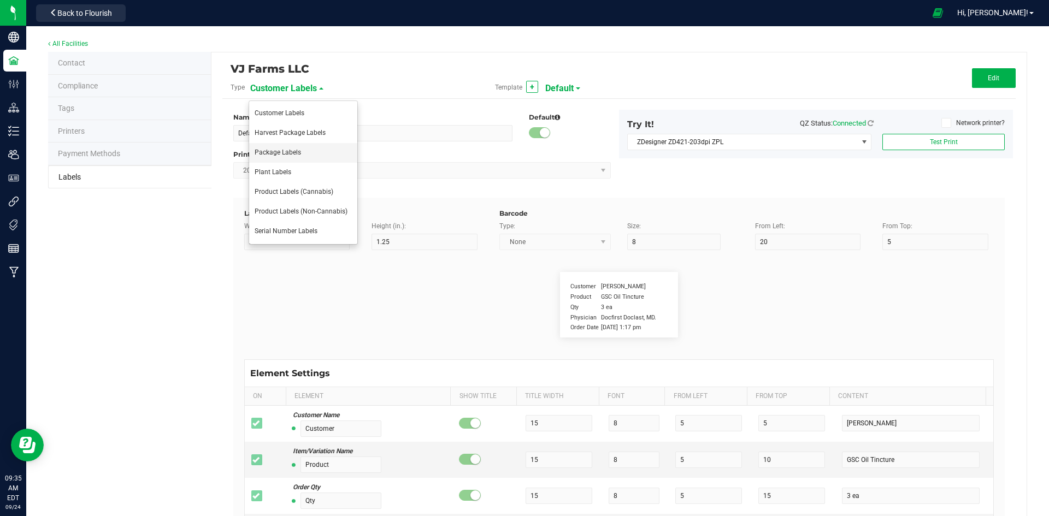
type input "7.5"
type input "0000 mg/pk"
type input "Ref Field 2"
type input "25"
type input "6"
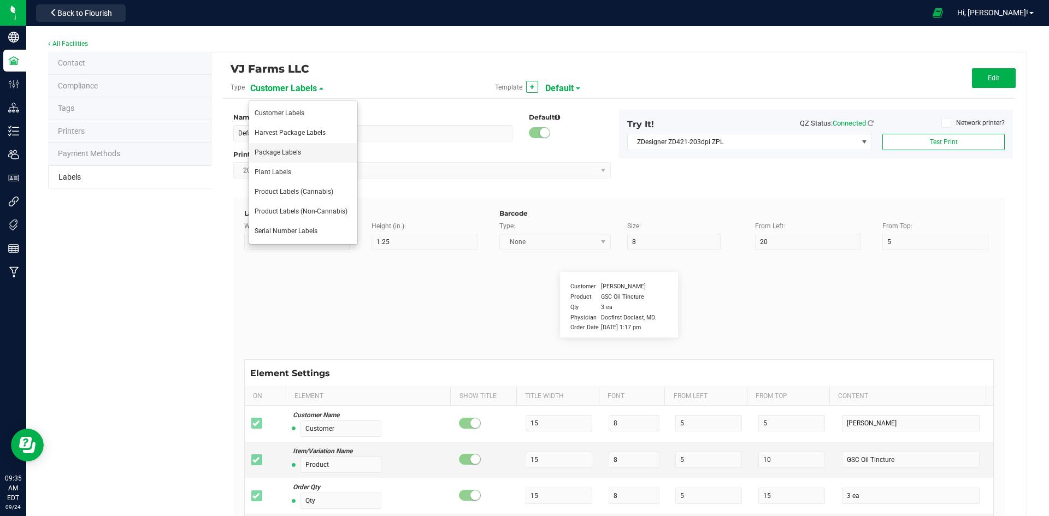
type input "19"
type input "10.5"
type input "0000 mg/pk"
type input "Package ID"
type input "25"
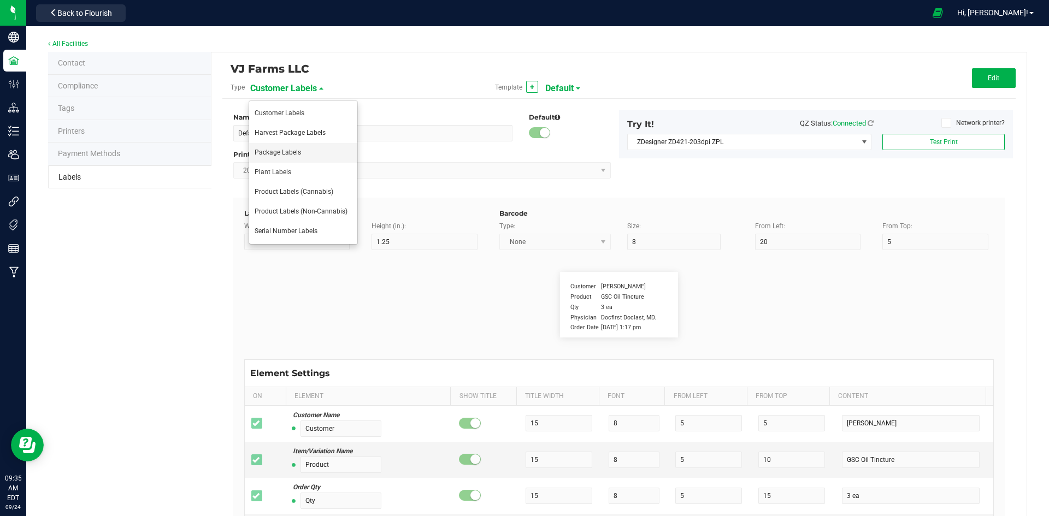
type input "10"
type input "5"
type input "CADMODS-20230420-096"
type input "SKU Name"
type input "25"
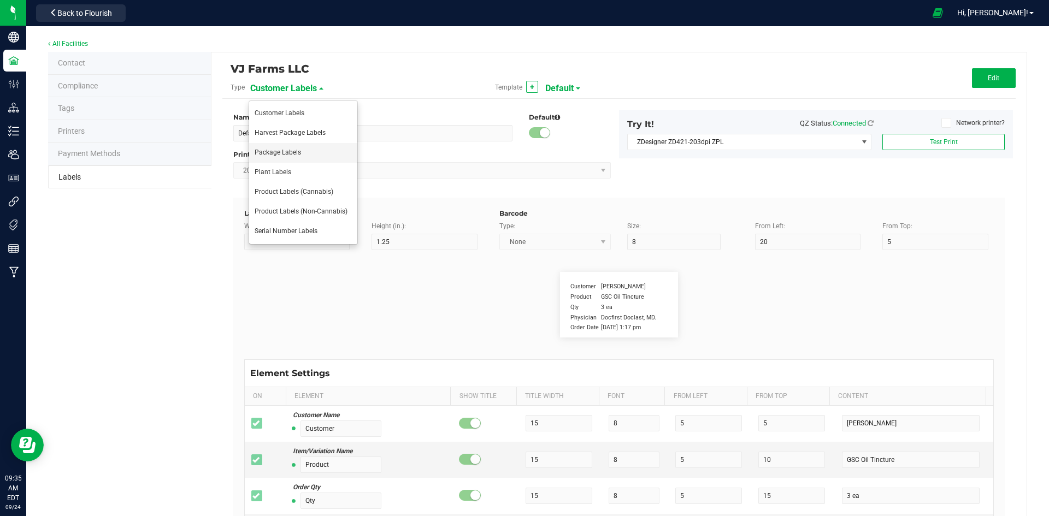
type input "10"
type input "Gelato Pen"
type input "Strain"
type input "25"
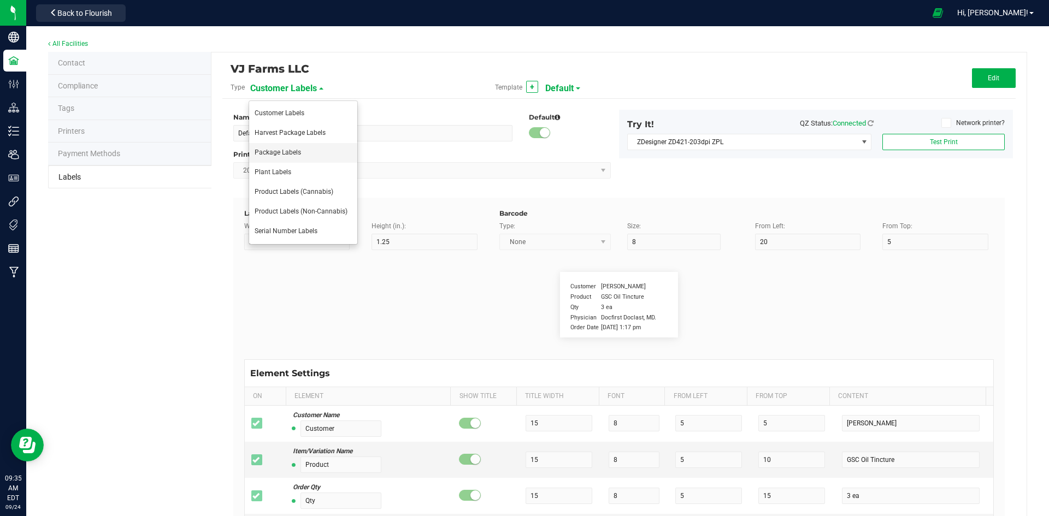
type input "10"
type input "15"
type input "Gelato"
type input "Size"
type input "25"
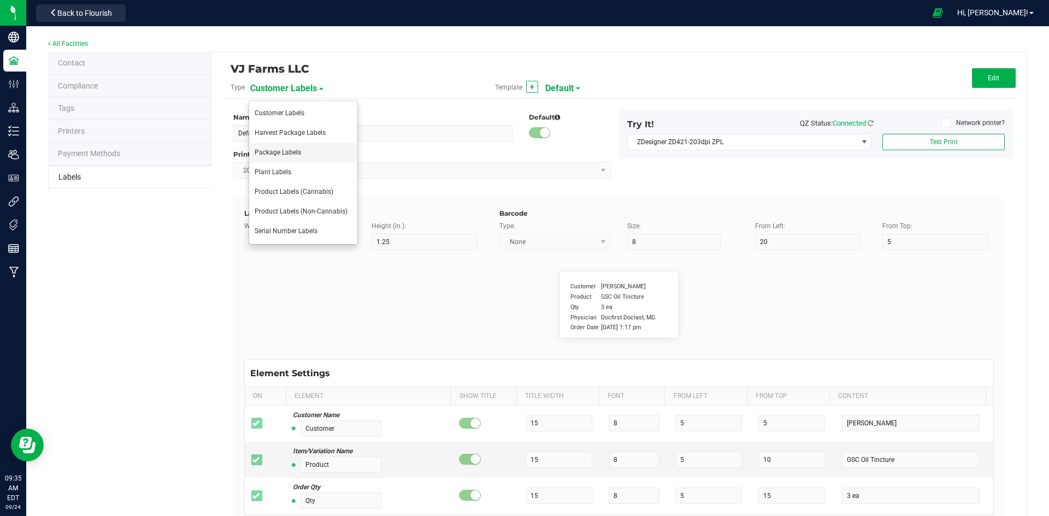
type input "10"
type input "20"
type input "44 ea"
type input "Package Date"
type input "25"
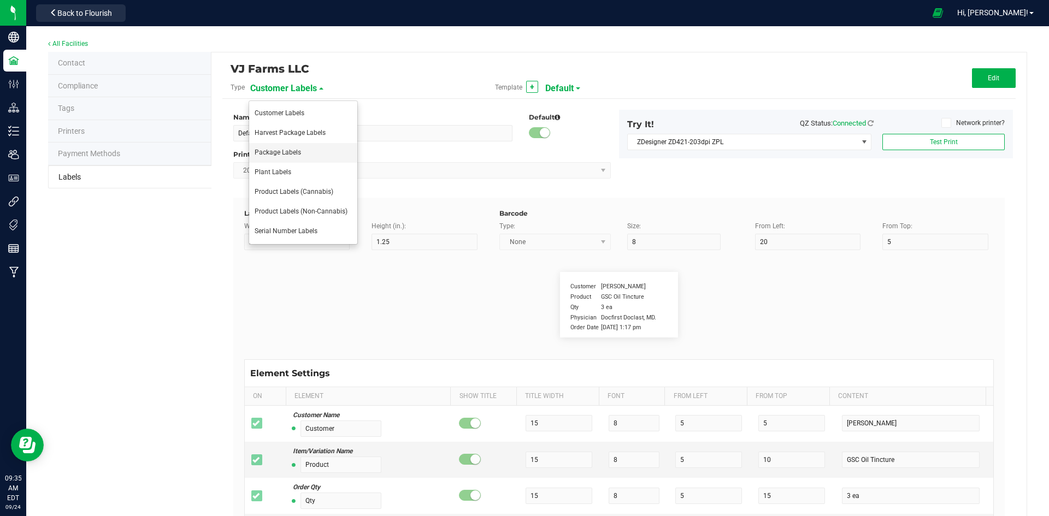
type input "10"
type input "25"
type input "[DATE] 10:14pm"
type input "SKU"
type input "25"
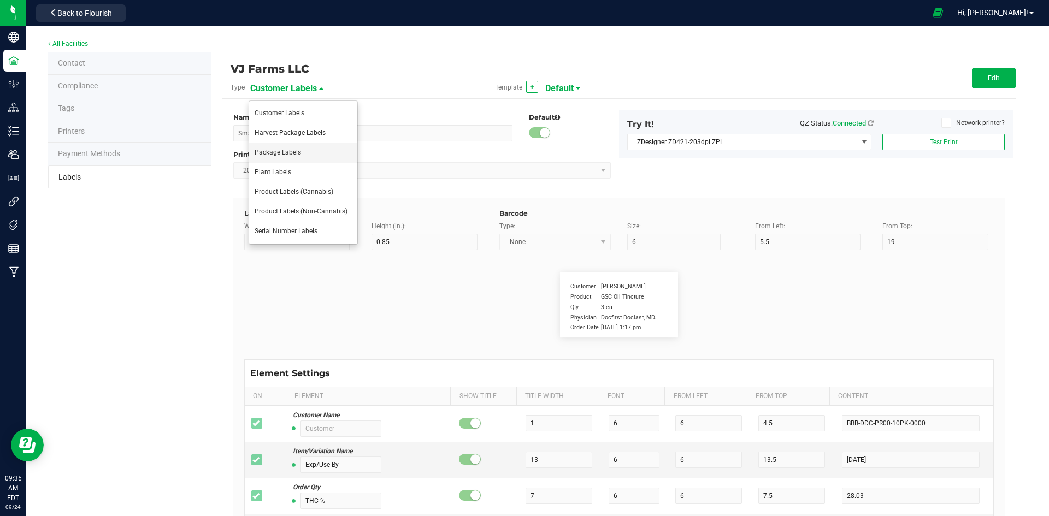
type input "10"
type input "42P017"
type input "Ref Field 3"
type input "25"
type input "10"
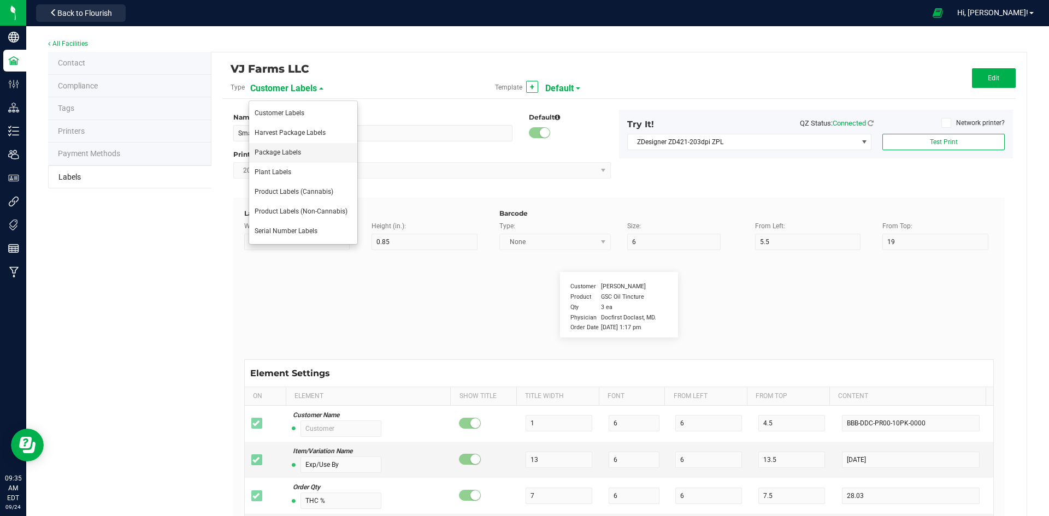
type input "35"
type input "Ref Field 3 Value"
type input "Item Ref Field 1"
type input "25"
type input "10"
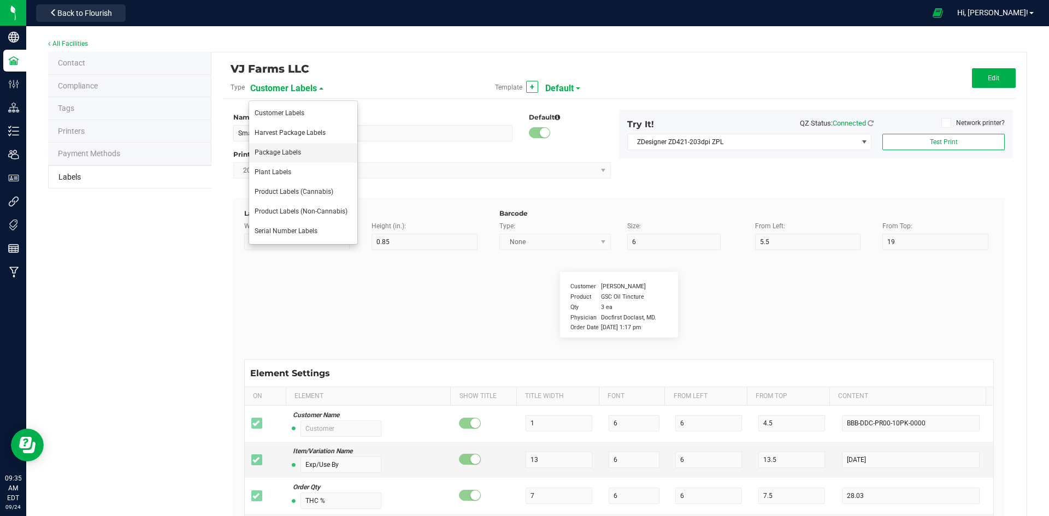
type input "35"
type input "Item Ref Field 1 Value"
type input "Item Ref Field 2"
type input "25"
type input "10"
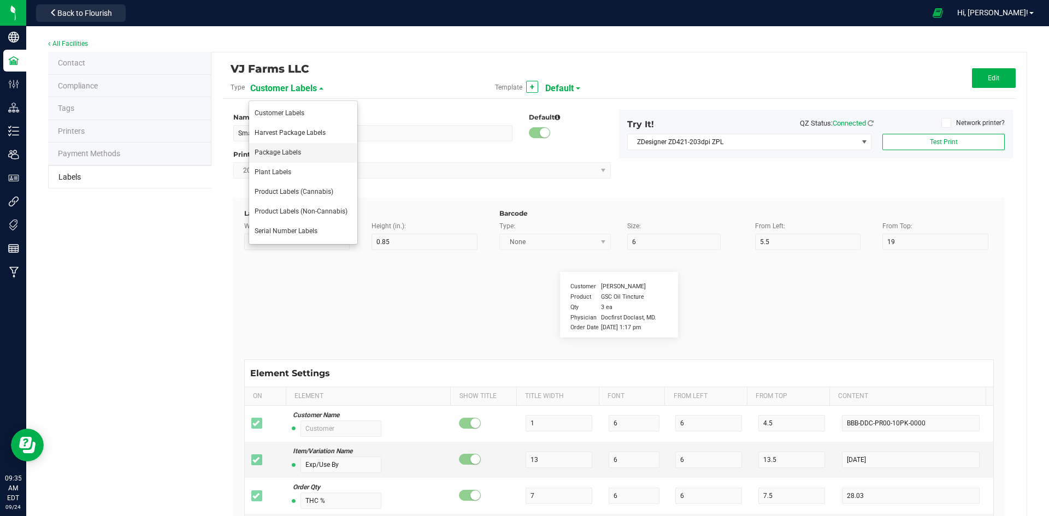
type input "35"
type input "Item Ref Field 2 Value"
type input "Item Ref Field 3"
type input "25"
type input "10"
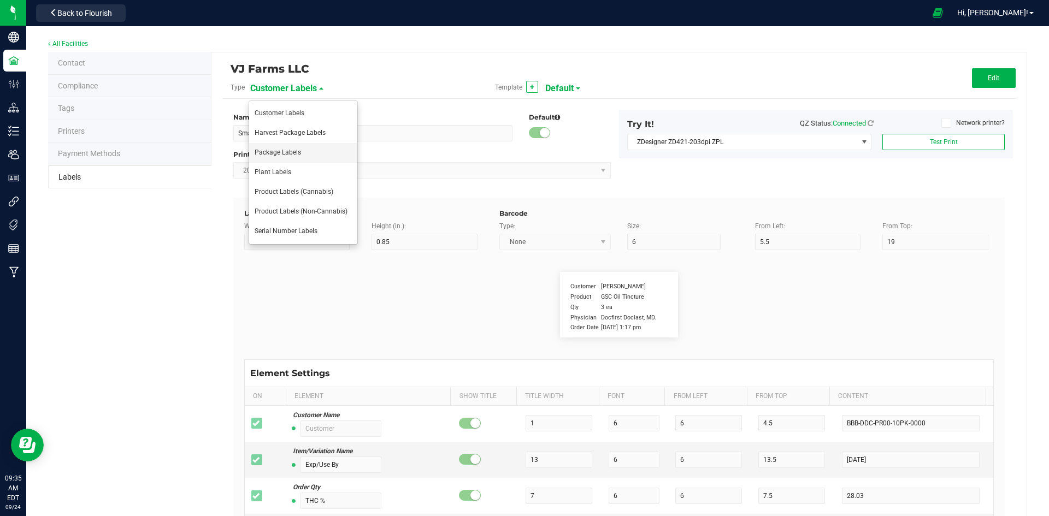
type input "35"
type input "Item Ref Field 3 Value"
type input "Item Ref Field 4"
type input "25"
type input "10"
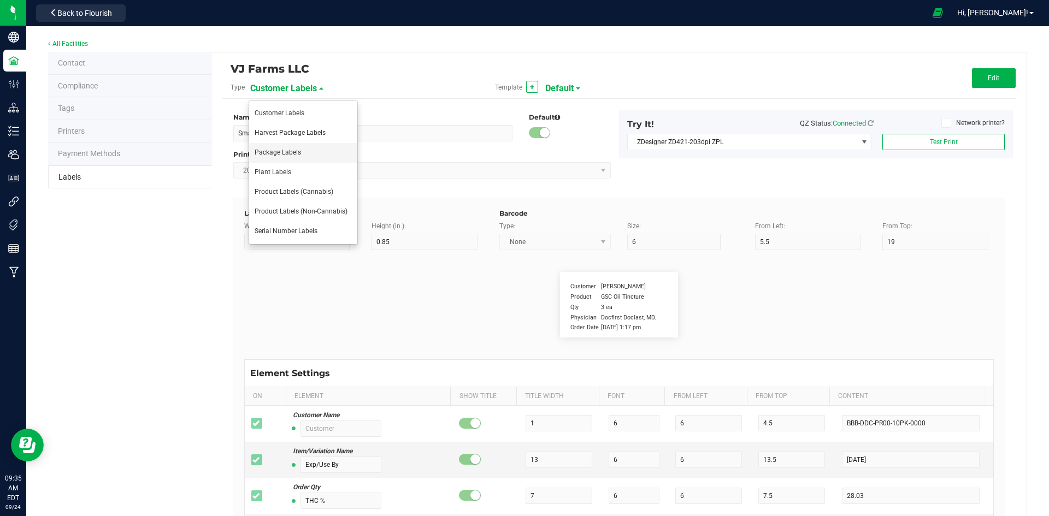
type input "35"
type input "Item Ref Field 4 Value"
type input "Item Ref Field 5"
type input "25"
type input "10"
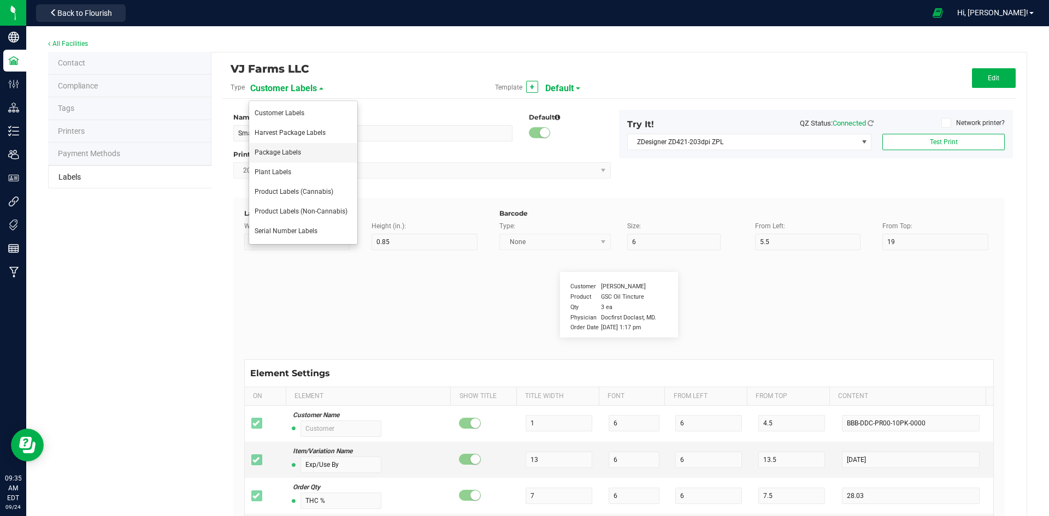
type input "35"
type input "Item Ref Field 5 Value"
type input "NDC Number"
type input "25"
type input "10"
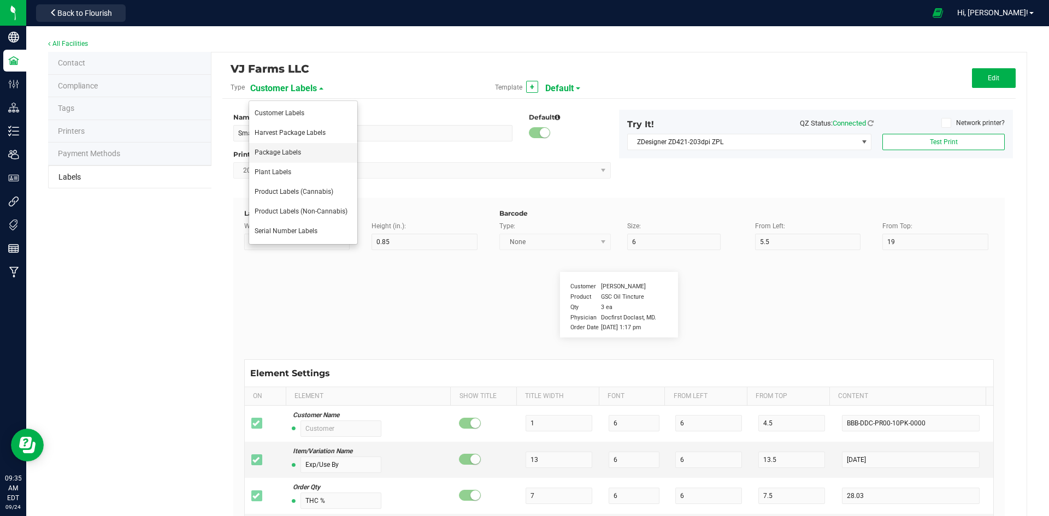
type input "35"
type input "[PHONE_NUMBER]"
type input "Number of Servings"
type input "25"
type input "10"
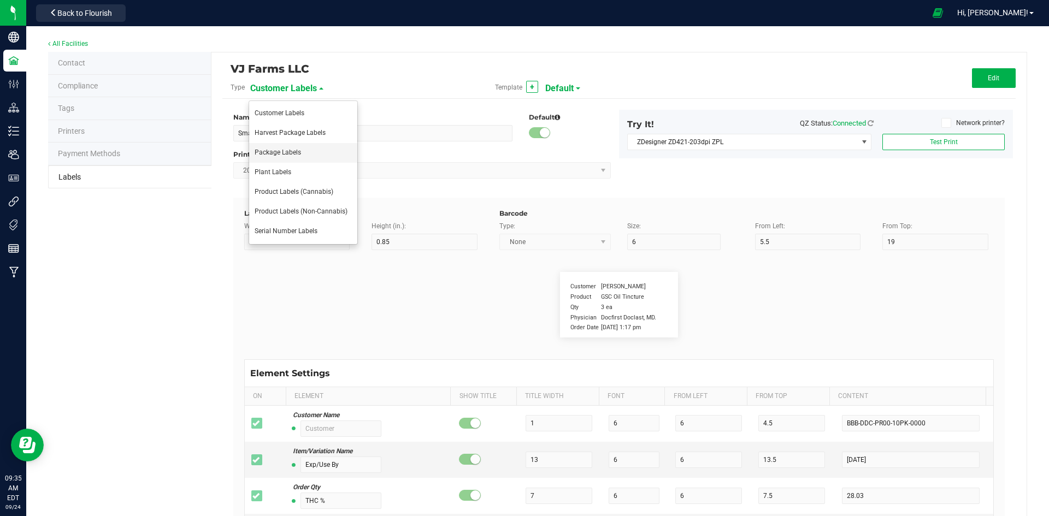
type input "35"
type input "4 servings/item"
type input "Serving Size"
type input "25"
type input "10"
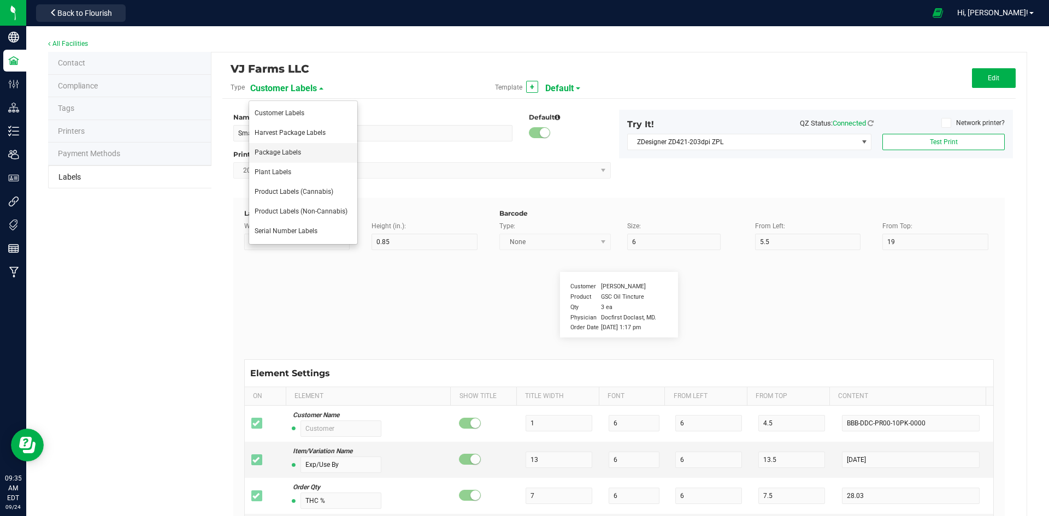
type input "35"
type input "1 cup"
type input "Serving Size (Grams)"
type input "25"
type input "10"
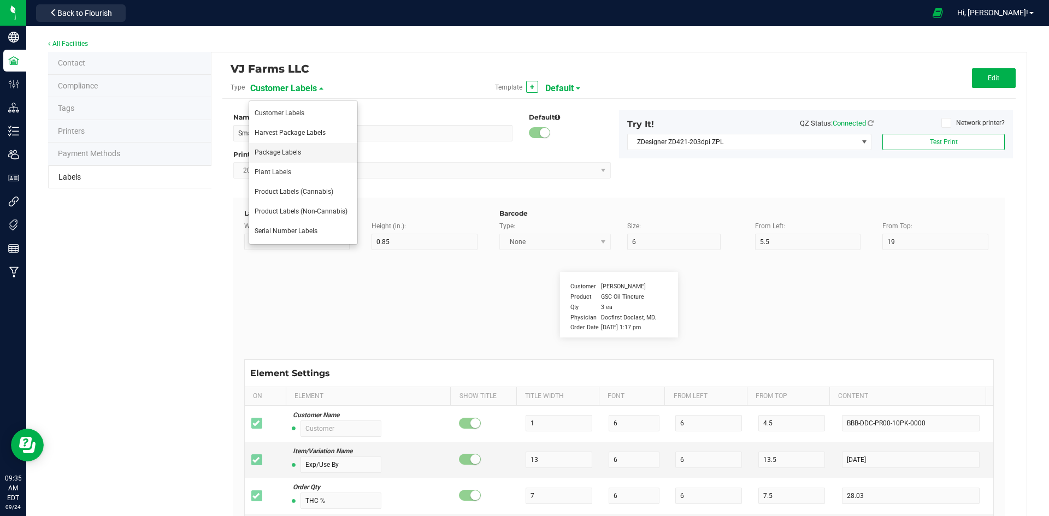
type input "35"
type input "4 g"
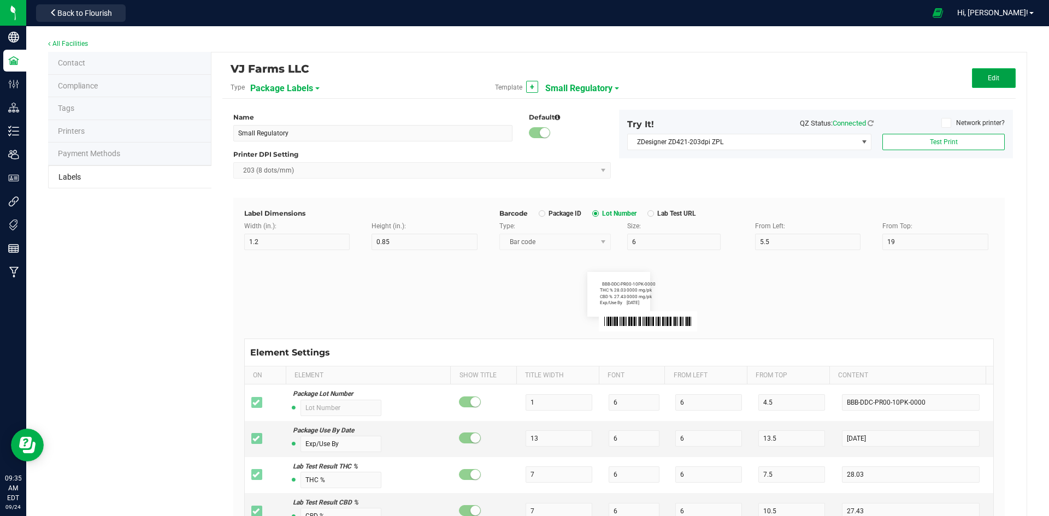
click at [991, 79] on span "Edit" at bounding box center [993, 78] width 11 height 8
click at [799, 238] on input "5.5" at bounding box center [808, 242] width 106 height 16
drag, startPoint x: 799, startPoint y: 238, endPoint x: 753, endPoint y: 242, distance: 46.1
click at [755, 242] on input "5.5" at bounding box center [808, 242] width 106 height 16
type input "7"
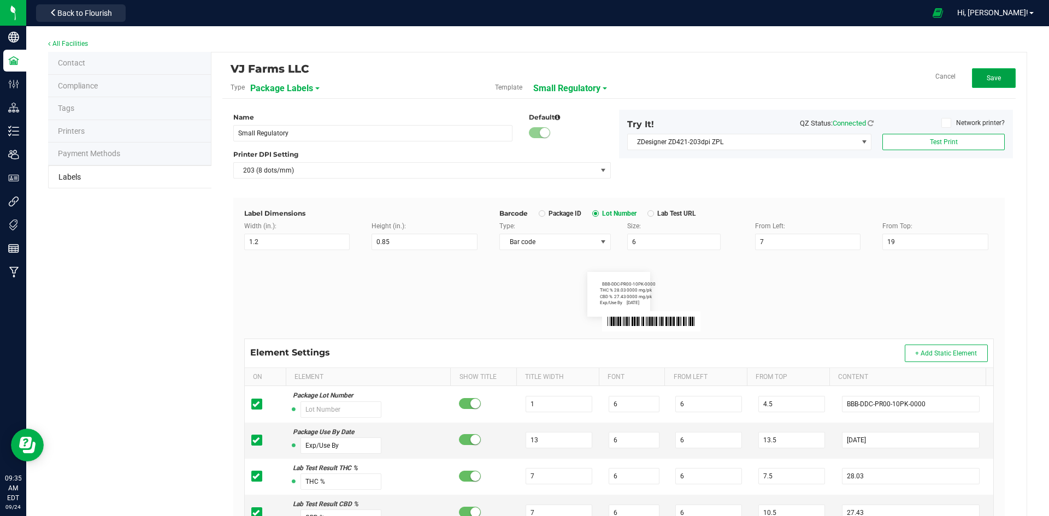
click at [994, 81] on button "Save" at bounding box center [994, 78] width 44 height 20
